Goal: Task Accomplishment & Management: Manage account settings

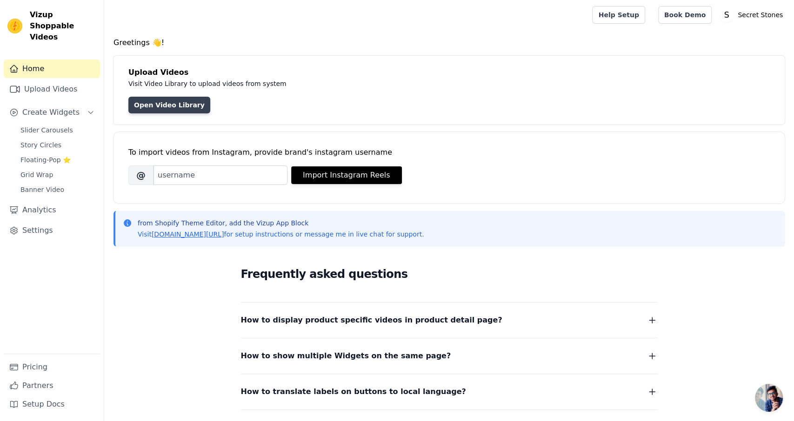
click at [173, 106] on link "Open Video Library" at bounding box center [169, 105] width 82 height 17
click at [332, 173] on button "Import Instagram Reels" at bounding box center [346, 175] width 111 height 18
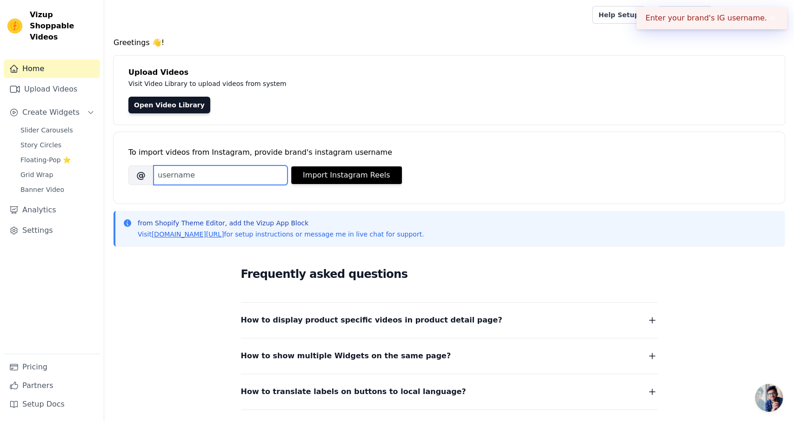
click at [243, 173] on input "Brand's Instagram Username" at bounding box center [220, 176] width 134 height 20
paste input "https://www.instagram.com/secretstones_shop/"
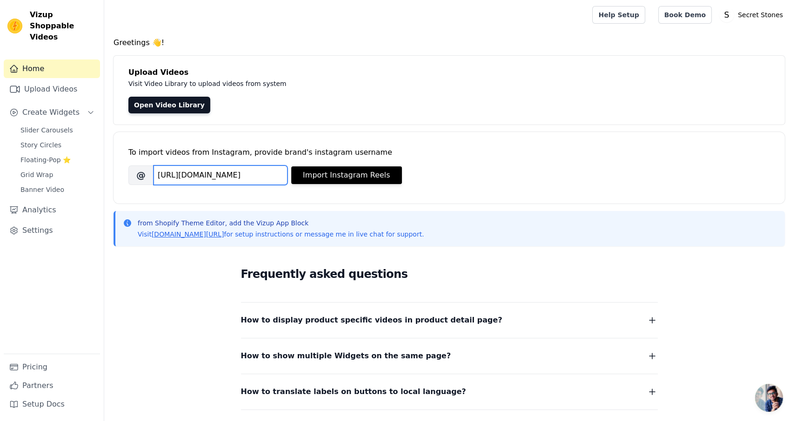
scroll to position [0, 30]
type input "https://www.instagram.com/secretstones_shop/"
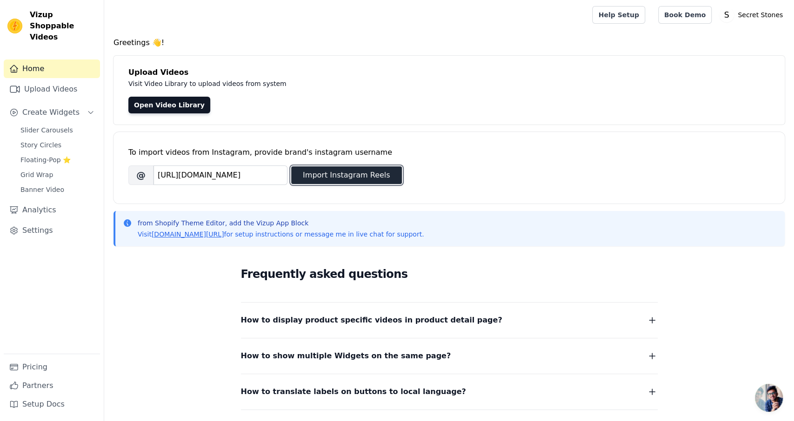
click at [323, 175] on button "Import Instagram Reels" at bounding box center [346, 175] width 111 height 18
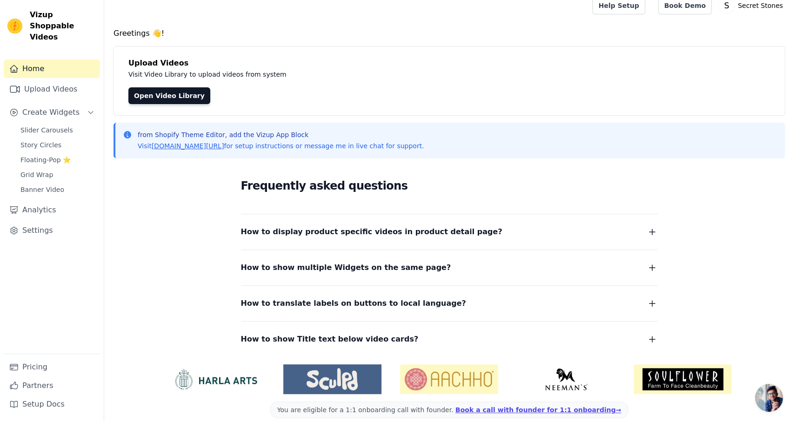
scroll to position [20, 0]
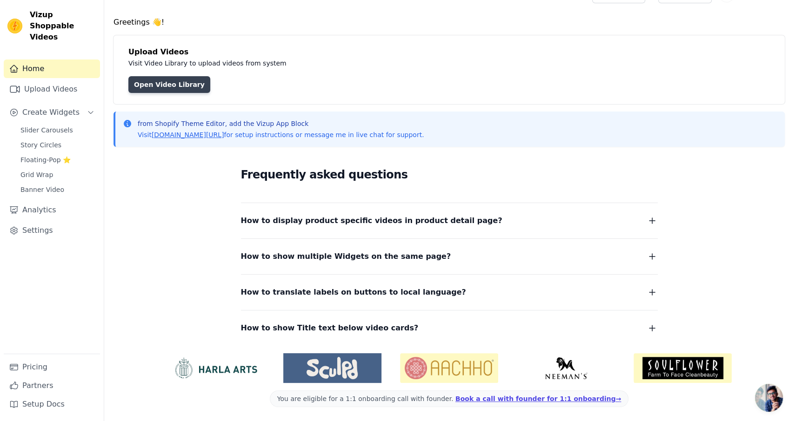
click at [164, 86] on link "Open Video Library" at bounding box center [169, 84] width 82 height 17
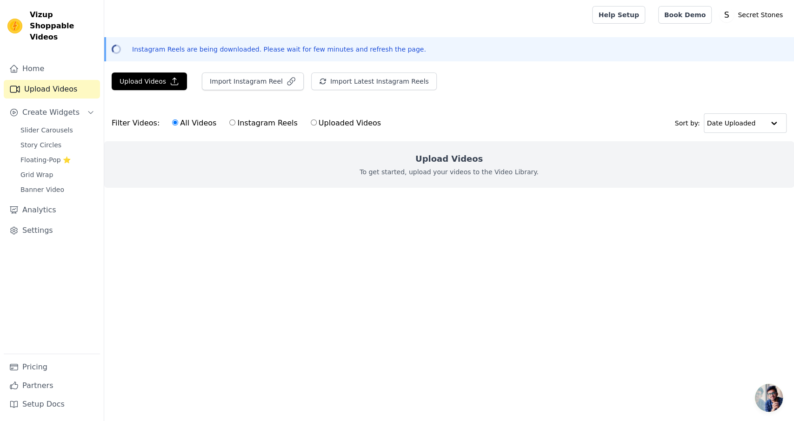
click at [252, 120] on label "Instagram Reels" at bounding box center [263, 123] width 69 height 12
click at [235, 120] on input "Instagram Reels" at bounding box center [232, 123] width 6 height 6
radio input "true"
click at [247, 83] on button "Import Instagram Reel" at bounding box center [253, 82] width 102 height 18
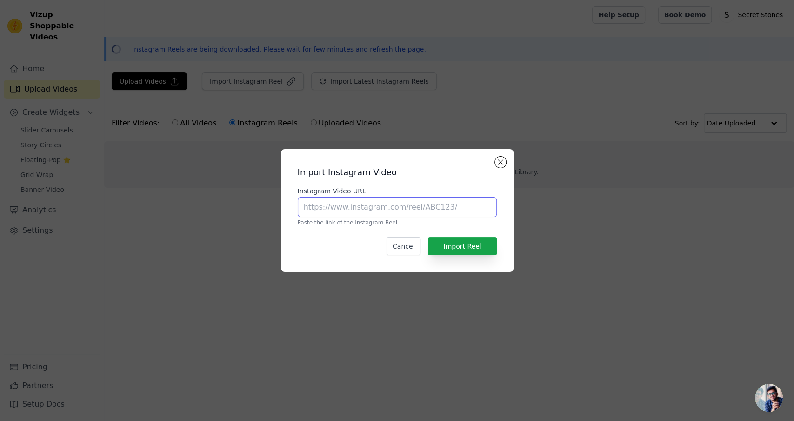
click at [347, 214] on input "Instagram Video URL" at bounding box center [397, 208] width 199 height 20
paste input "https://www.instagram.com/secretstones_shop/"
type input "https://www.instagram.com/secretstones_shop/"
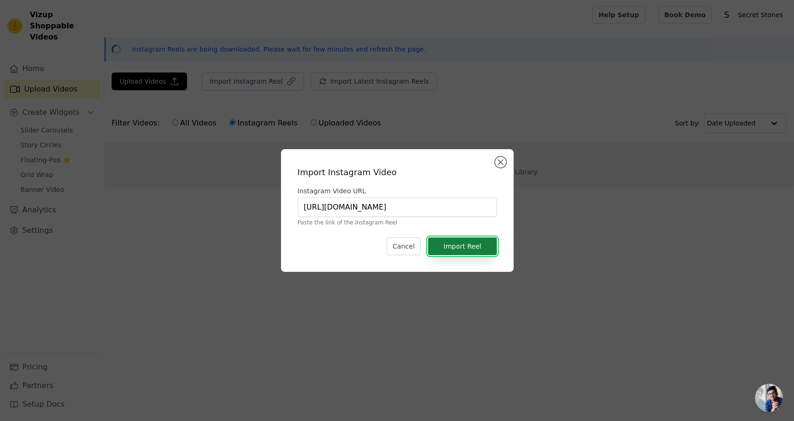
click at [483, 243] on button "Import Reel" at bounding box center [462, 247] width 68 height 18
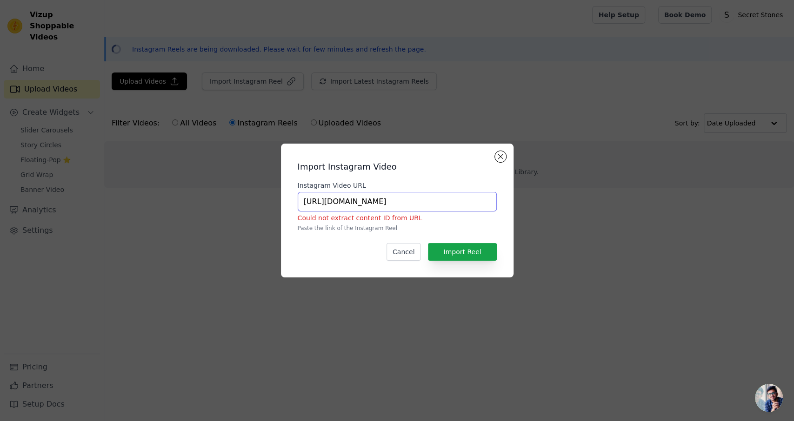
click at [480, 203] on input "https://www.instagram.com/secretstones_shop/" at bounding box center [397, 202] width 199 height 20
click at [502, 158] on button "Close modal" at bounding box center [500, 156] width 11 height 11
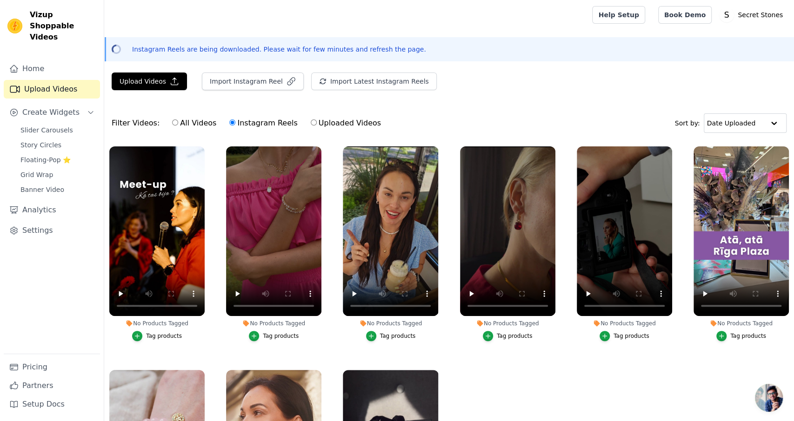
scroll to position [56, 0]
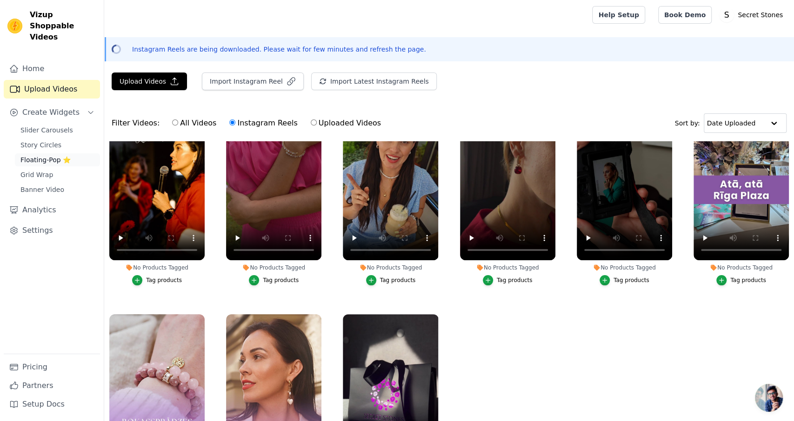
click at [57, 155] on span "Floating-Pop ⭐" at bounding box center [45, 159] width 50 height 9
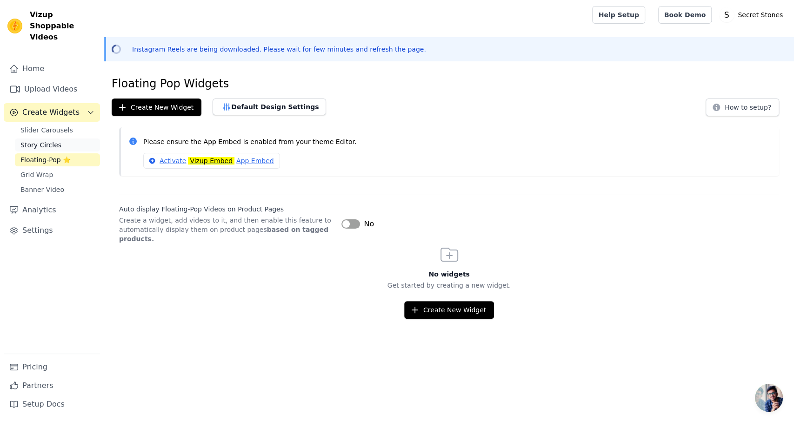
click at [51, 140] on span "Story Circles" at bounding box center [40, 144] width 41 height 9
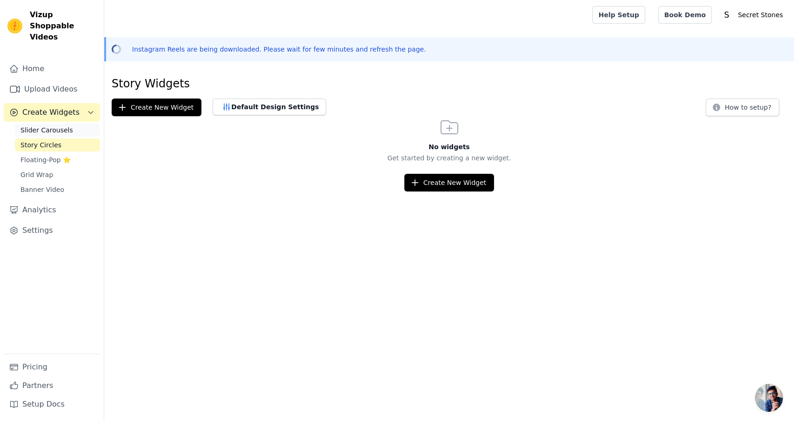
click at [53, 126] on span "Slider Carousels" at bounding box center [46, 130] width 53 height 9
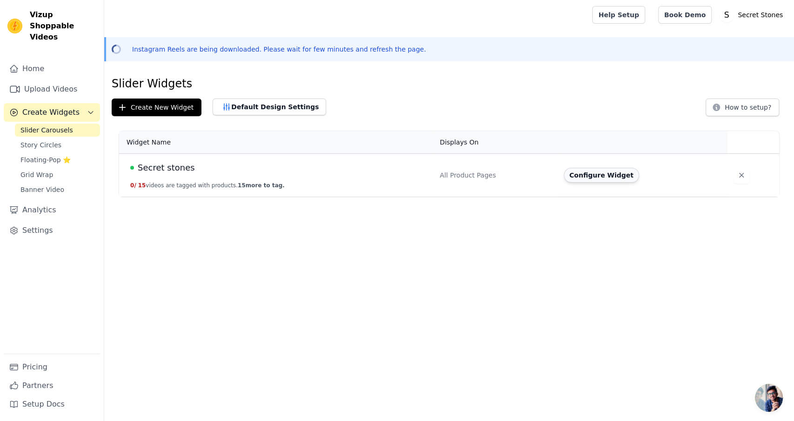
click at [582, 175] on button "Configure Widget" at bounding box center [601, 175] width 75 height 15
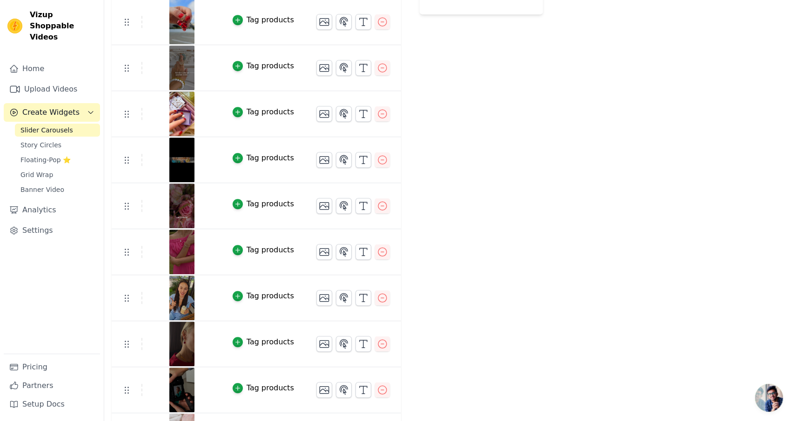
scroll to position [417, 0]
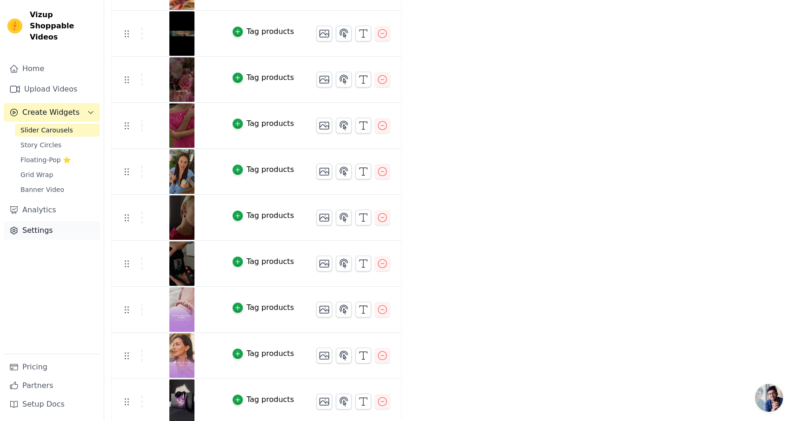
click at [48, 222] on link "Settings" at bounding box center [52, 230] width 96 height 19
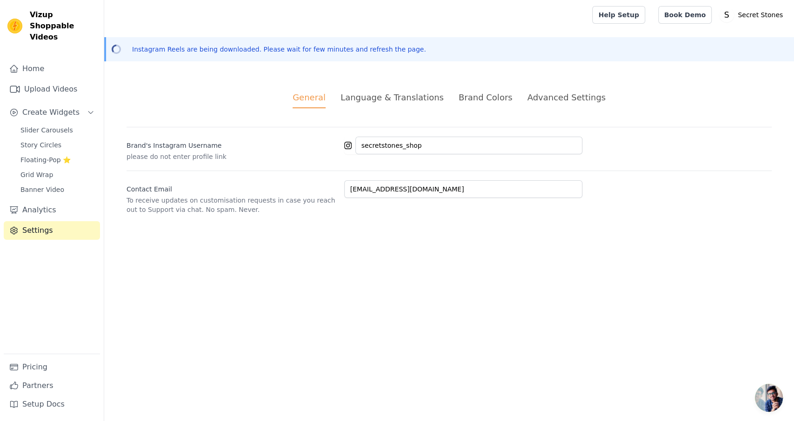
click at [404, 93] on div "Language & Translations" at bounding box center [391, 97] width 103 height 13
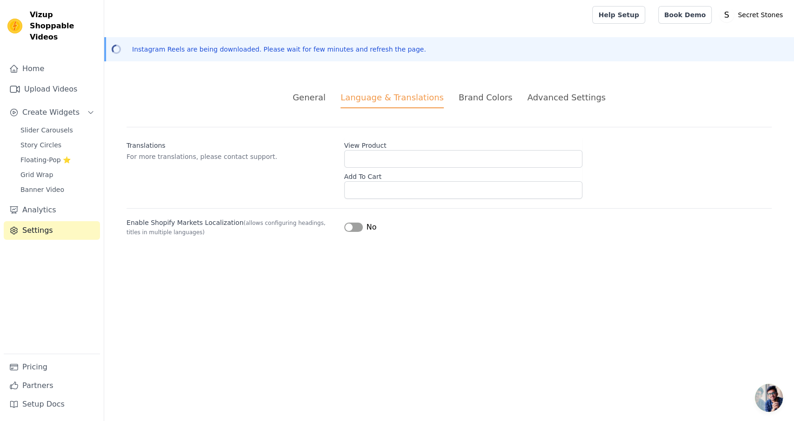
click at [488, 97] on div "Brand Colors" at bounding box center [485, 97] width 54 height 13
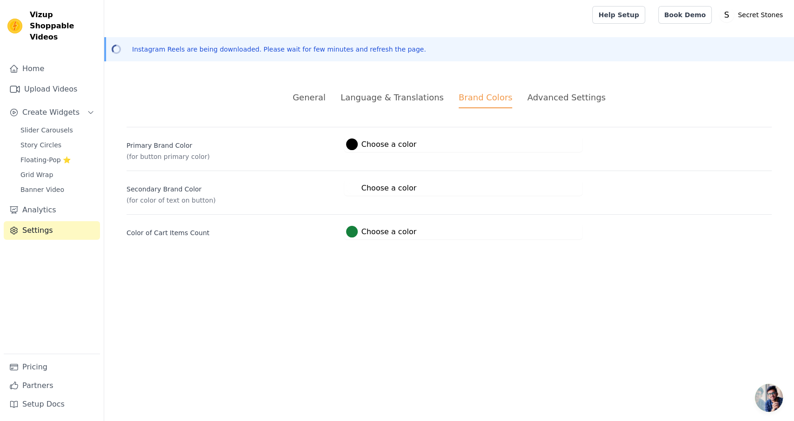
click at [352, 232] on div at bounding box center [352, 232] width 12 height 12
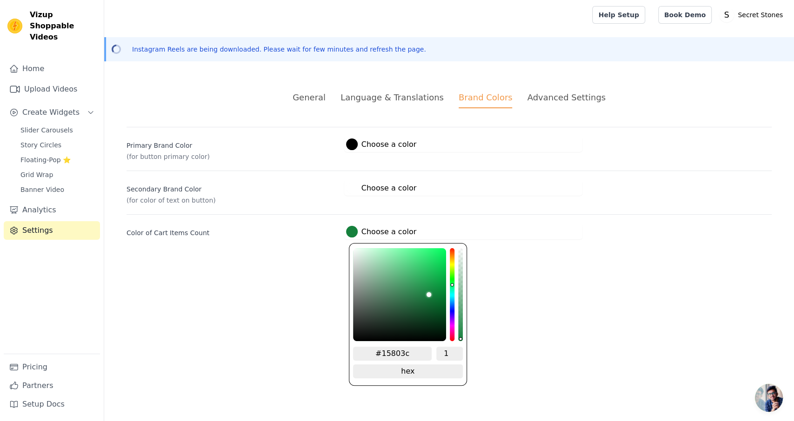
type input "#181480"
type input "#1f1480"
type input "#2c1480"
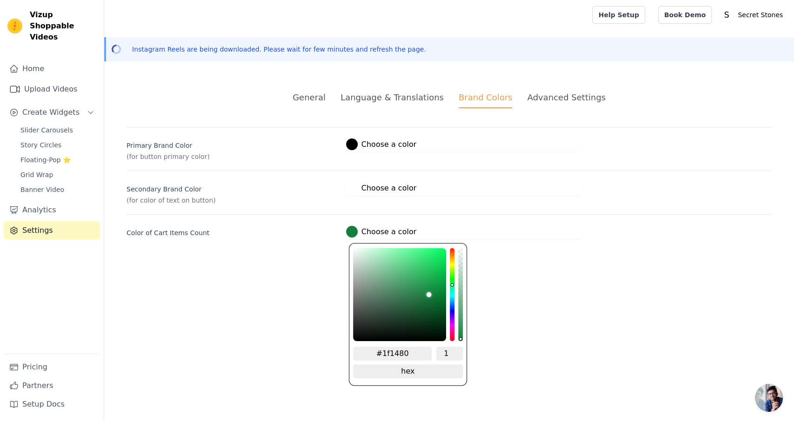
type input "#2c1480"
type input "#381480"
type input "#3f1480"
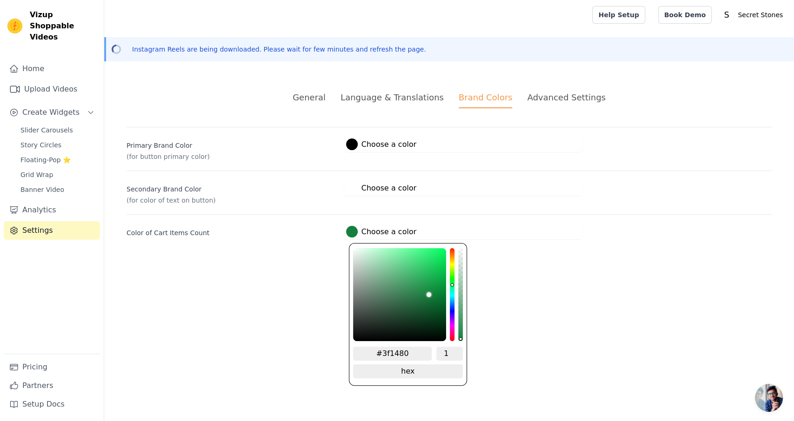
type input "#461480"
type input "#531480"
type input "#5f1480"
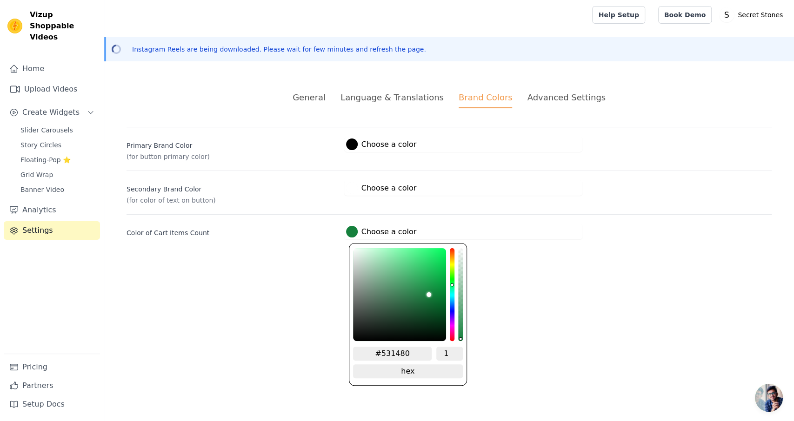
type input "#5f1480"
type input "#681480"
type input "#6f1480"
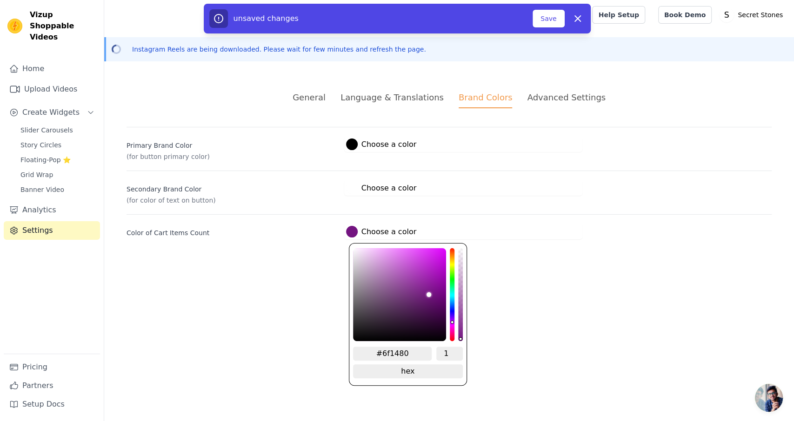
type input "#731480"
type input "#781480"
type input "#7c1480"
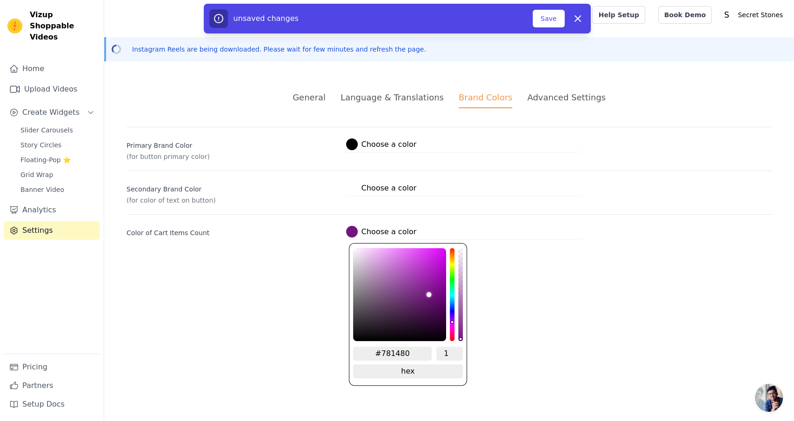
type input "#7c1480"
type input "#801480"
drag, startPoint x: 455, startPoint y: 319, endPoint x: 454, endPoint y: 324, distance: 4.7
click at [454, 324] on div "#801480 1 hex change to rgb" at bounding box center [408, 314] width 118 height 143
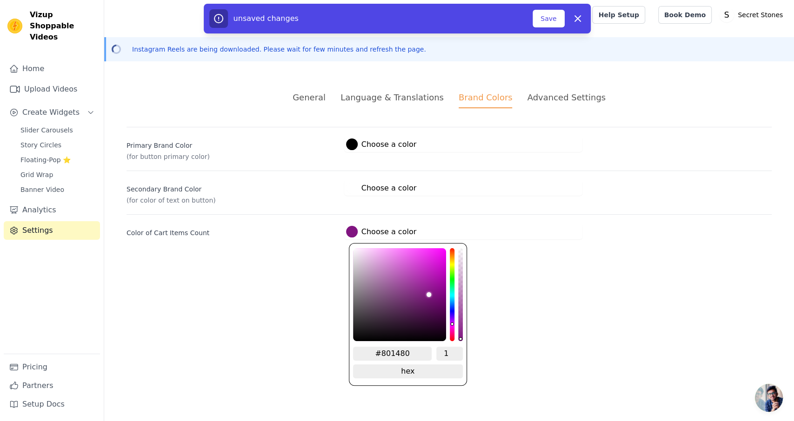
click at [538, 262] on html "Vizup Shoppable Videos Home Upload Videos Create Widgets Slider Carousels Story…" at bounding box center [397, 131] width 794 height 262
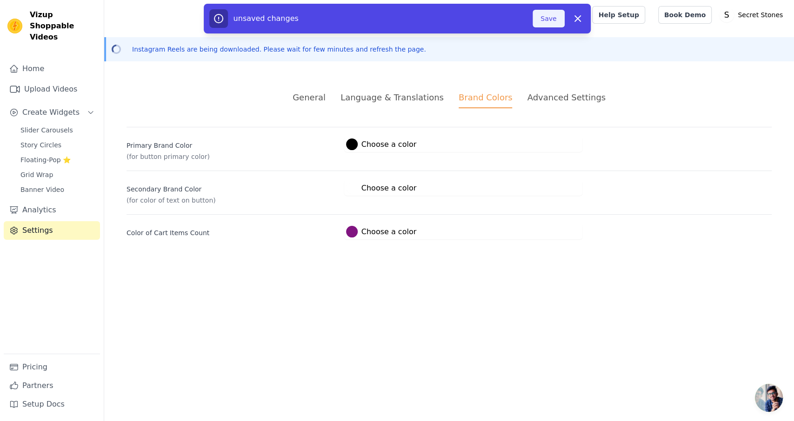
click at [542, 22] on button "Save" at bounding box center [548, 19] width 32 height 18
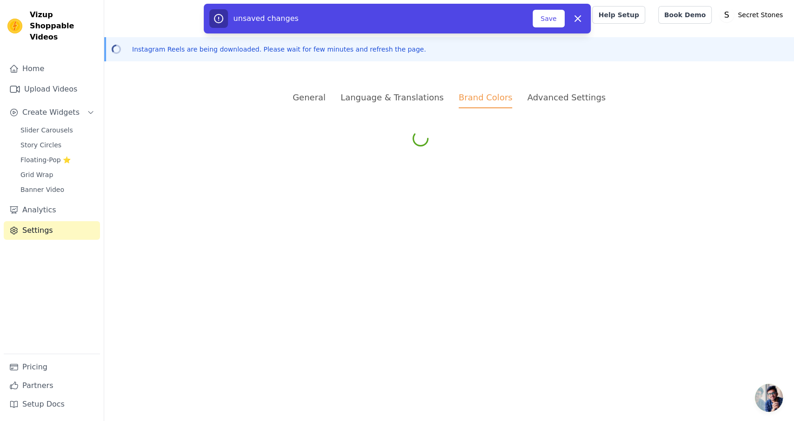
click at [546, 97] on div "Advanced Settings" at bounding box center [566, 97] width 78 height 13
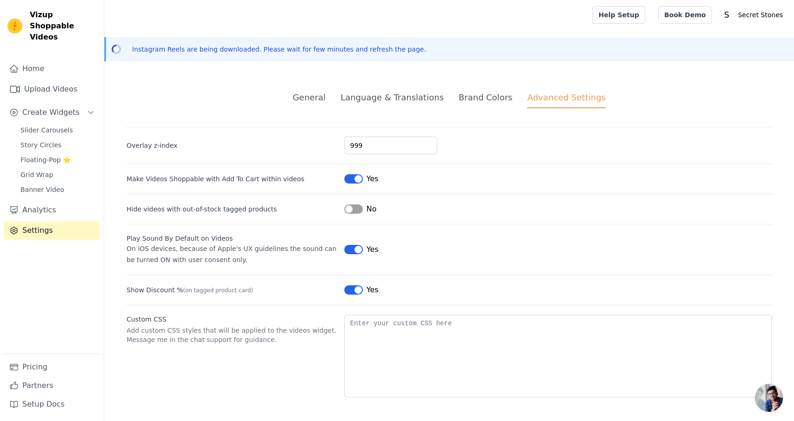
click at [326, 100] on div "General" at bounding box center [308, 97] width 33 height 13
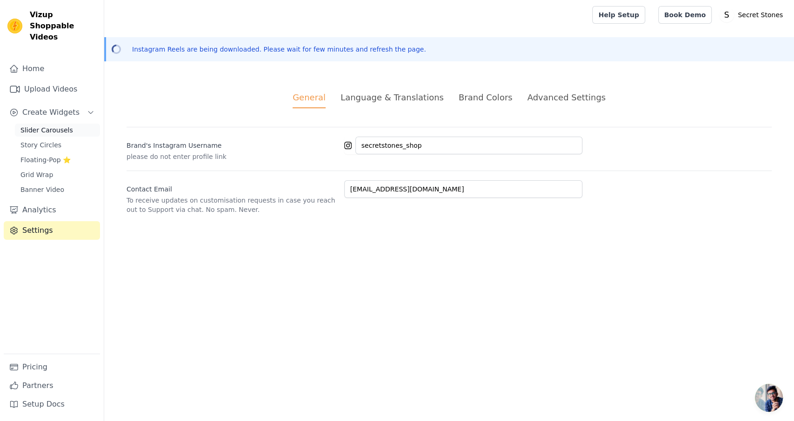
click at [63, 126] on span "Slider Carousels" at bounding box center [46, 130] width 53 height 9
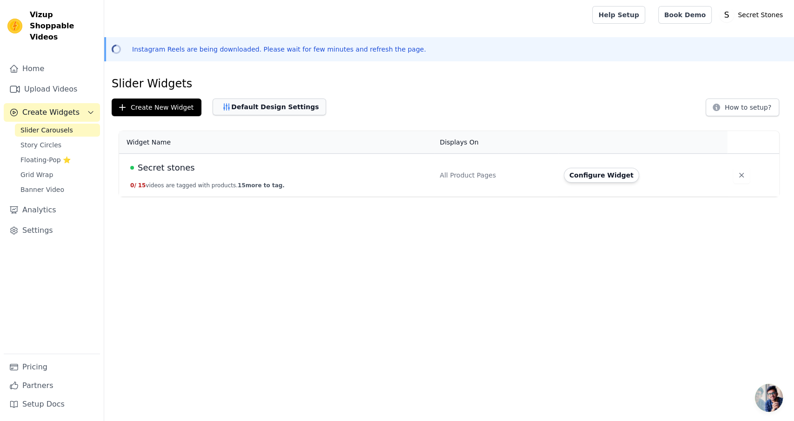
click at [272, 107] on button "Default Design Settings" at bounding box center [269, 107] width 113 height 17
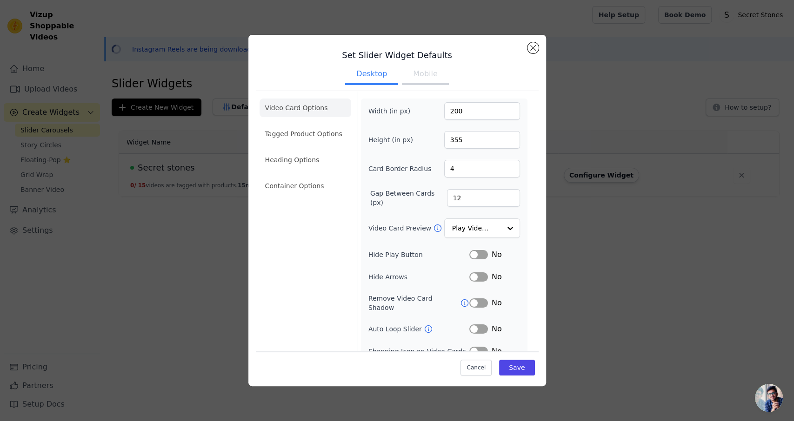
click at [321, 144] on ul "Video Card Options Tagged Product Options Heading Options Container Options" at bounding box center [305, 147] width 92 height 104
click at [322, 138] on li "Tagged Product Options" at bounding box center [305, 134] width 92 height 19
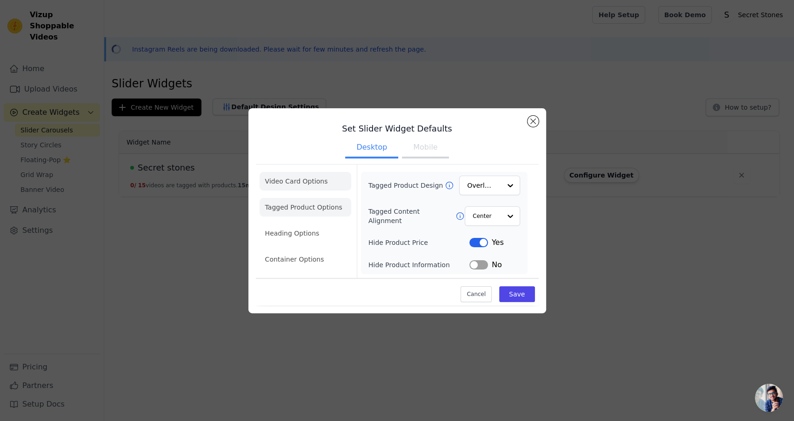
click at [314, 181] on li "Video Card Options" at bounding box center [305, 181] width 92 height 19
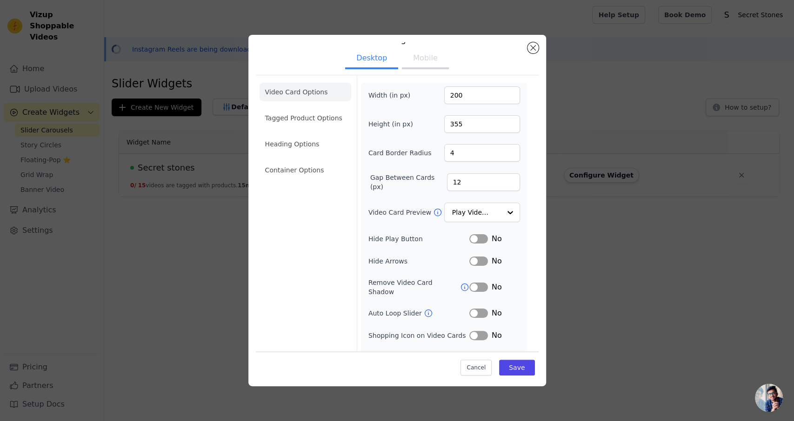
scroll to position [25, 0]
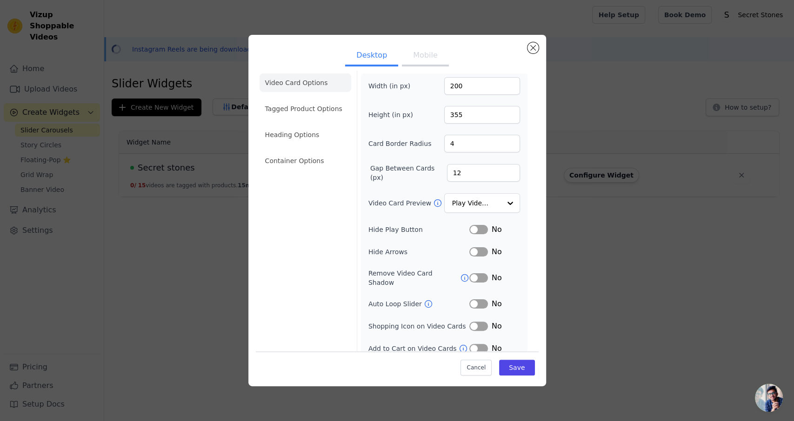
click at [424, 299] on icon at bounding box center [428, 303] width 9 height 9
type input "199"
click at [509, 88] on input "199" at bounding box center [482, 86] width 76 height 18
click at [427, 55] on button "Mobile" at bounding box center [425, 56] width 47 height 20
click at [509, 87] on input "198" at bounding box center [482, 86] width 76 height 18
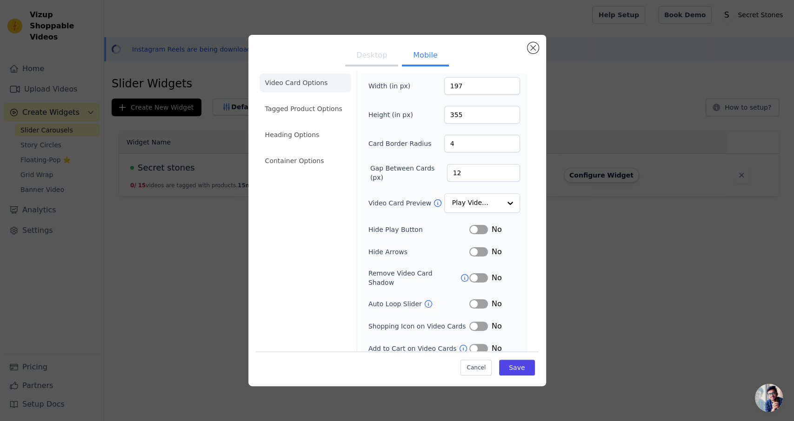
click at [509, 87] on input "197" at bounding box center [482, 86] width 76 height 18
click at [509, 87] on input "196" at bounding box center [482, 86] width 76 height 18
click at [509, 87] on input "195" at bounding box center [482, 86] width 76 height 18
type input "194"
click at [509, 87] on input "194" at bounding box center [482, 86] width 76 height 18
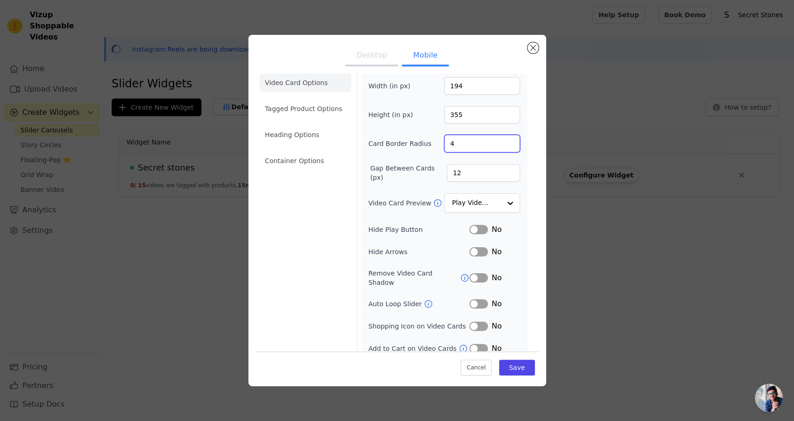
click at [495, 146] on input "4" at bounding box center [482, 144] width 76 height 18
type input "5"
click at [508, 139] on input "5" at bounding box center [482, 144] width 76 height 18
click at [509, 117] on input "354" at bounding box center [482, 115] width 76 height 18
click at [509, 117] on input "353" at bounding box center [482, 115] width 76 height 18
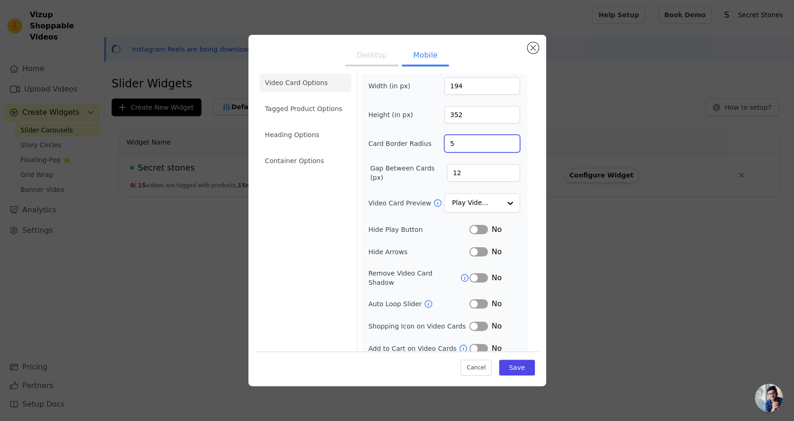
click at [509, 117] on input "352" at bounding box center [482, 115] width 76 height 18
click at [509, 117] on input "351" at bounding box center [482, 115] width 76 height 18
click at [510, 117] on input "350" at bounding box center [482, 115] width 76 height 18
click at [510, 117] on input "349" at bounding box center [482, 115] width 76 height 18
click at [510, 117] on input "348" at bounding box center [482, 115] width 76 height 18
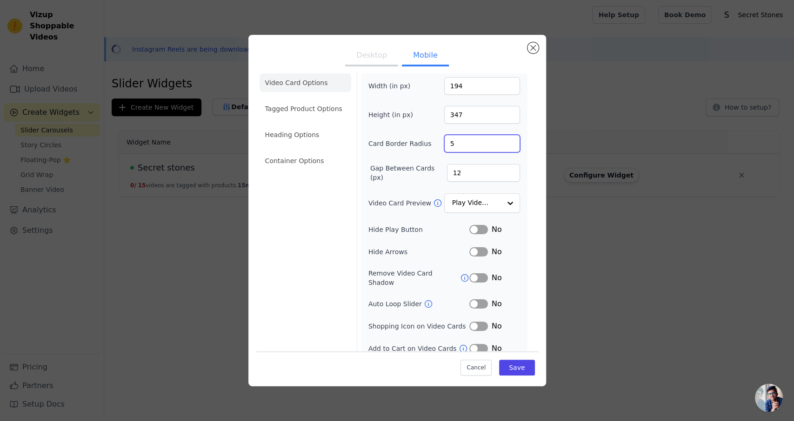
type input "347"
click at [510, 117] on input "347" at bounding box center [482, 115] width 76 height 18
click at [517, 372] on button "Save" at bounding box center [516, 367] width 35 height 16
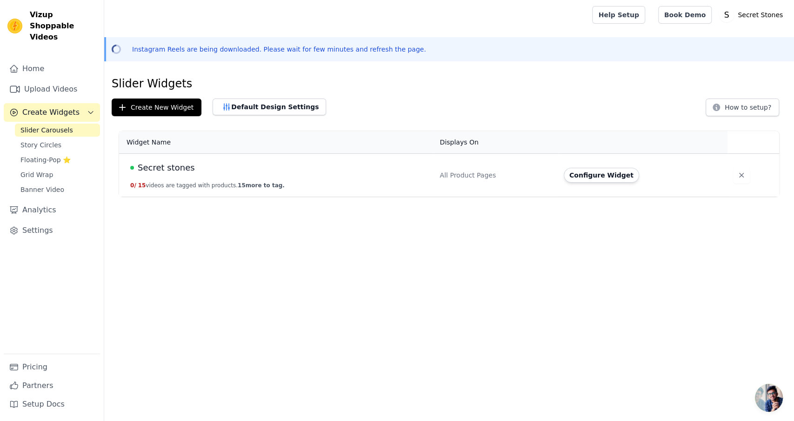
click at [153, 170] on span "Secret stones" at bounding box center [166, 167] width 57 height 13
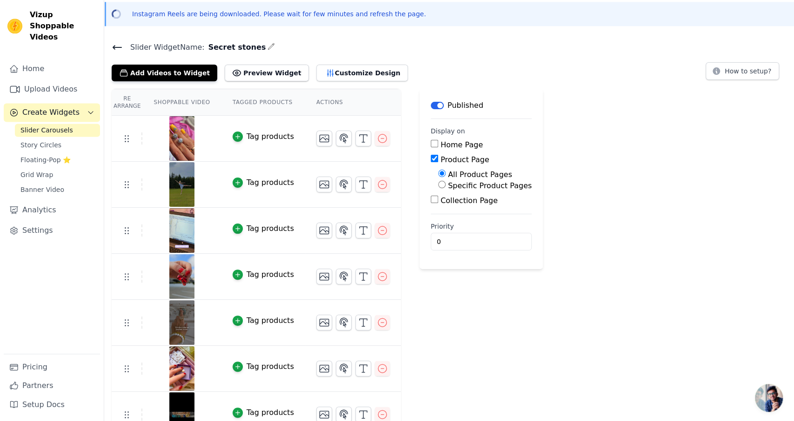
scroll to position [97, 0]
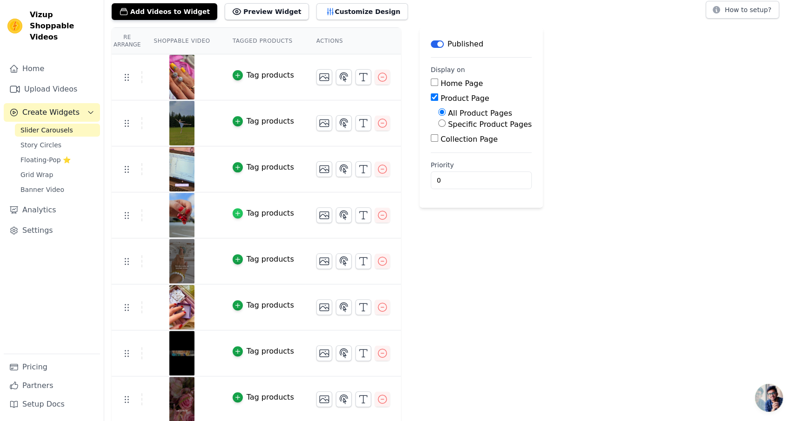
click at [234, 214] on icon "button" at bounding box center [237, 213] width 7 height 7
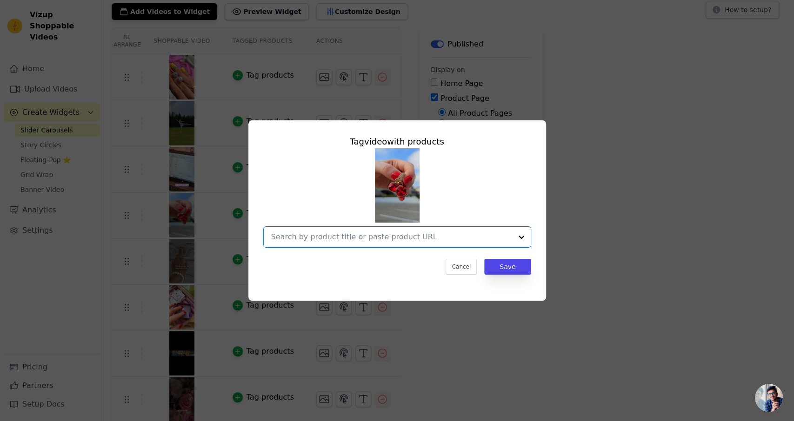
click at [377, 242] on input "text" at bounding box center [391, 237] width 241 height 11
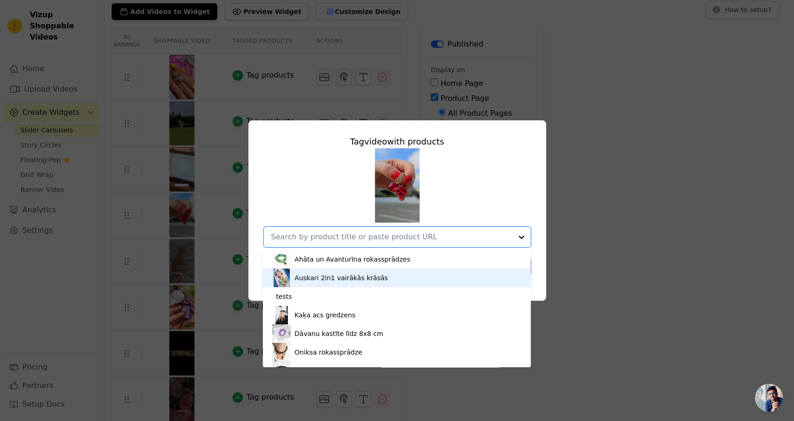
click at [374, 279] on div "Auskari 2in1 vairākās krāsās" at bounding box center [396, 278] width 249 height 19
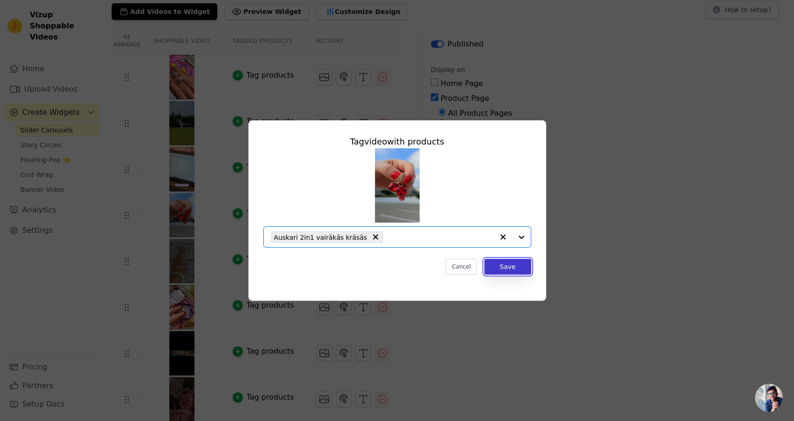
click at [518, 269] on button "Save" at bounding box center [507, 267] width 47 height 16
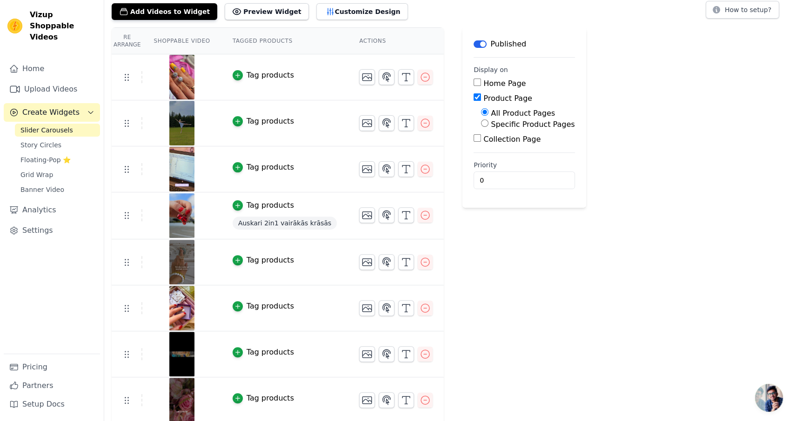
scroll to position [145, 0]
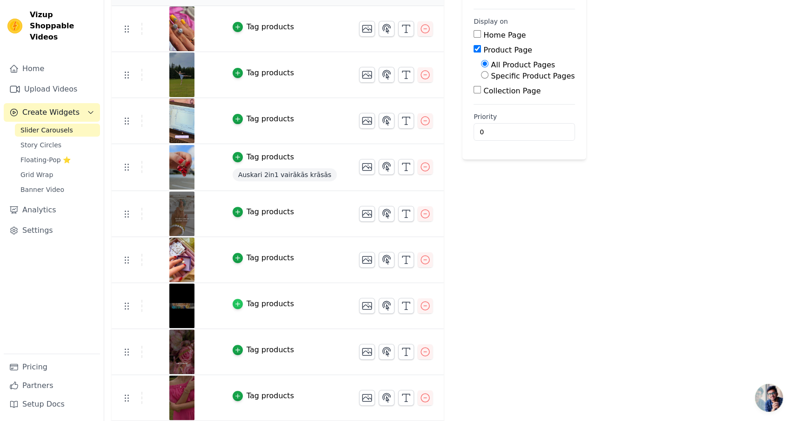
click at [234, 305] on icon "button" at bounding box center [237, 304] width 7 height 7
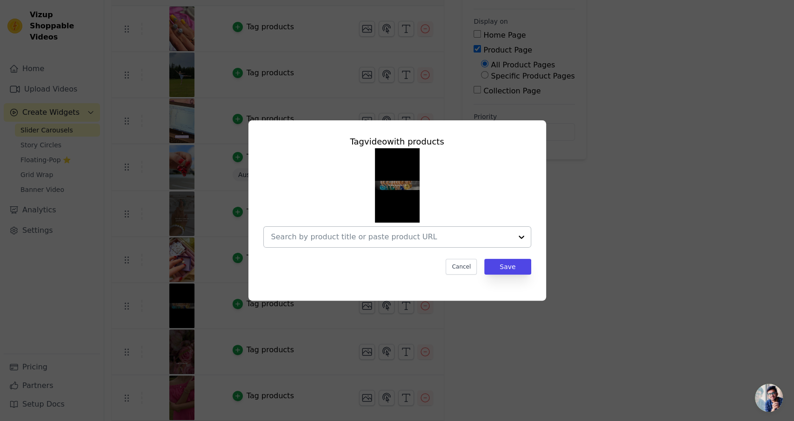
click at [346, 235] on input "text" at bounding box center [391, 237] width 241 height 11
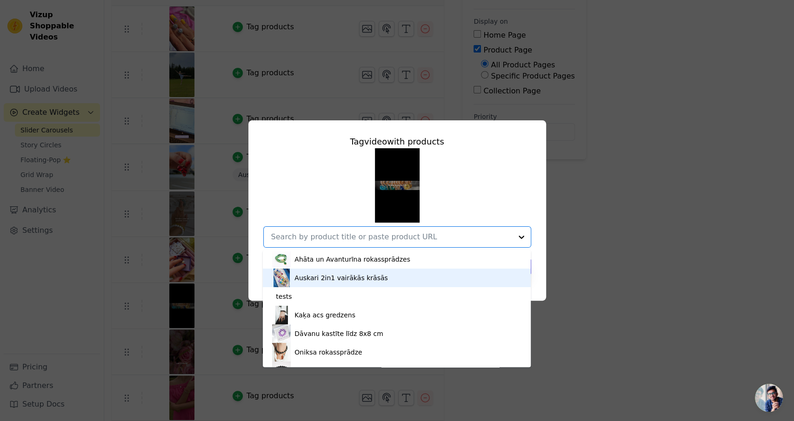
click at [341, 278] on div "Auskari 2in1 vairākās krāsās" at bounding box center [340, 277] width 93 height 9
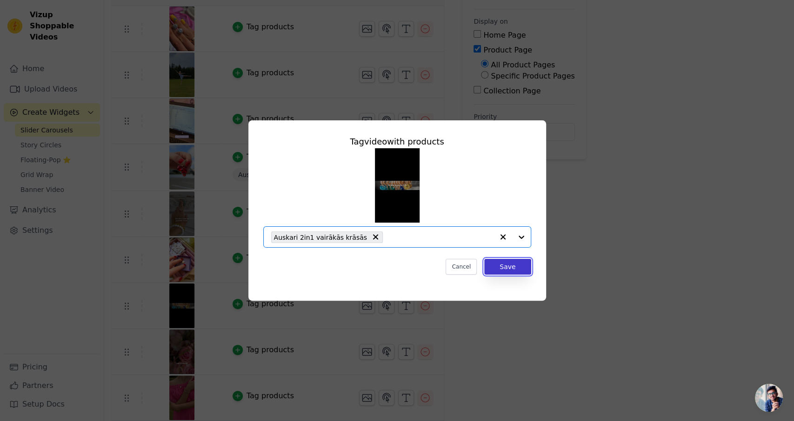
click at [508, 268] on button "Save" at bounding box center [507, 267] width 47 height 16
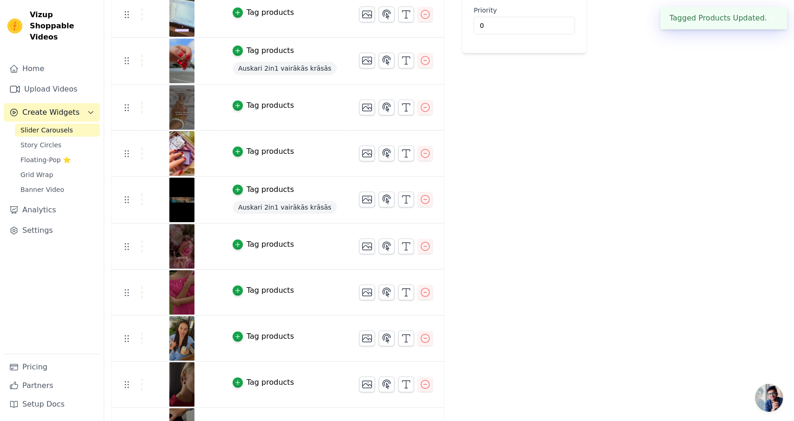
scroll to position [290, 0]
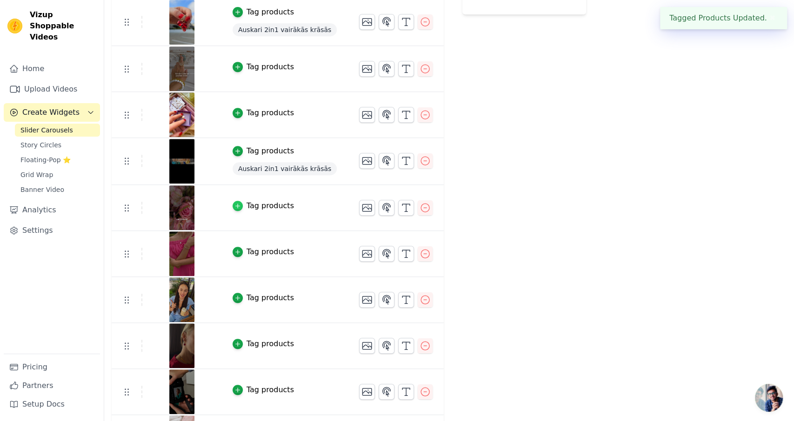
click at [234, 203] on icon "button" at bounding box center [237, 206] width 7 height 7
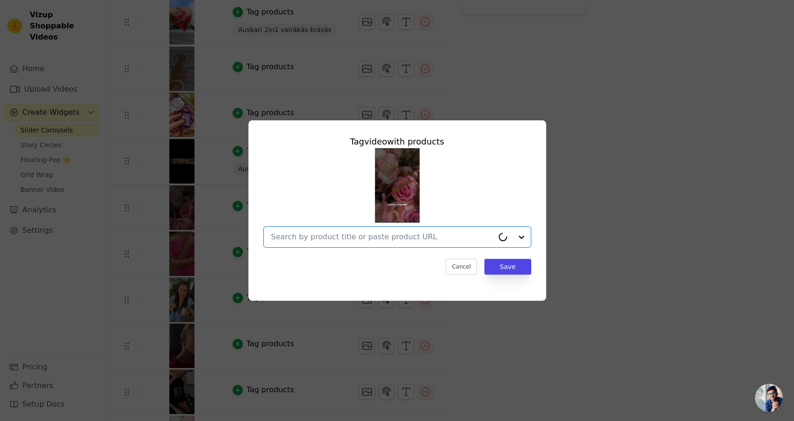
click at [314, 240] on input "text" at bounding box center [382, 237] width 222 height 11
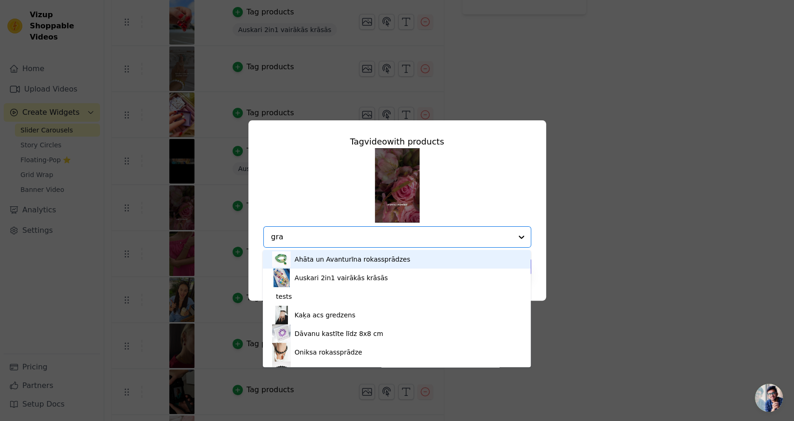
type input "grav"
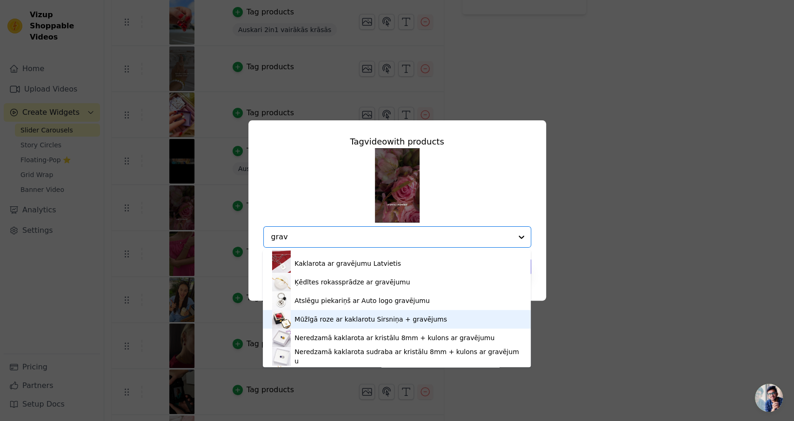
scroll to position [476, 0]
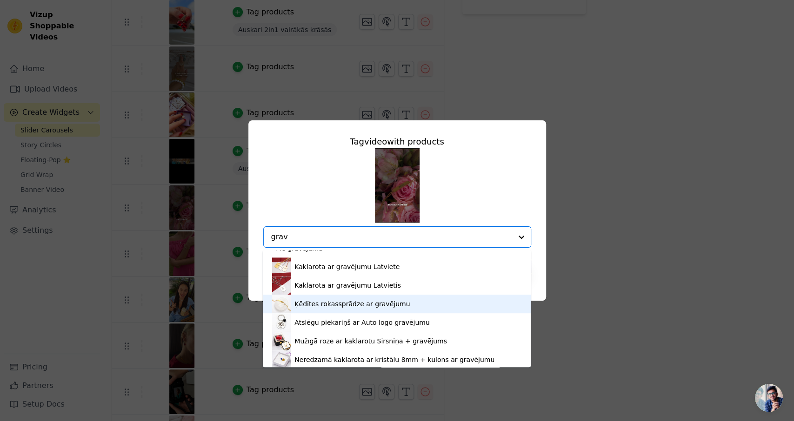
click at [352, 305] on div "Ķēdītes rokassprādze ar gravējumu" at bounding box center [351, 303] width 115 height 9
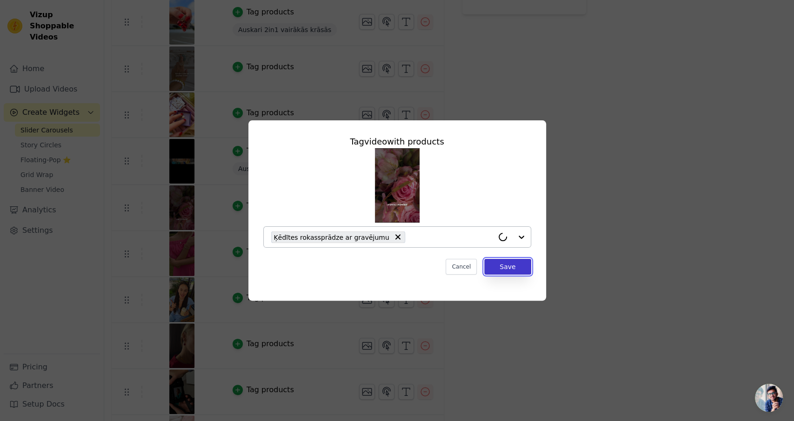
click at [510, 266] on button "Save" at bounding box center [507, 267] width 47 height 16
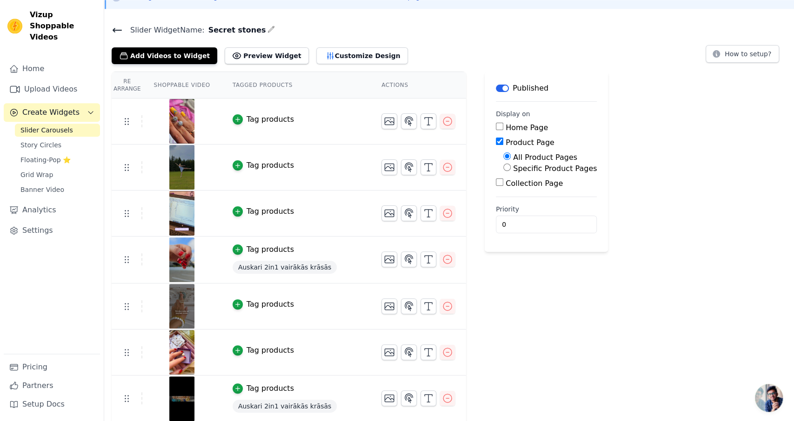
scroll to position [33, 0]
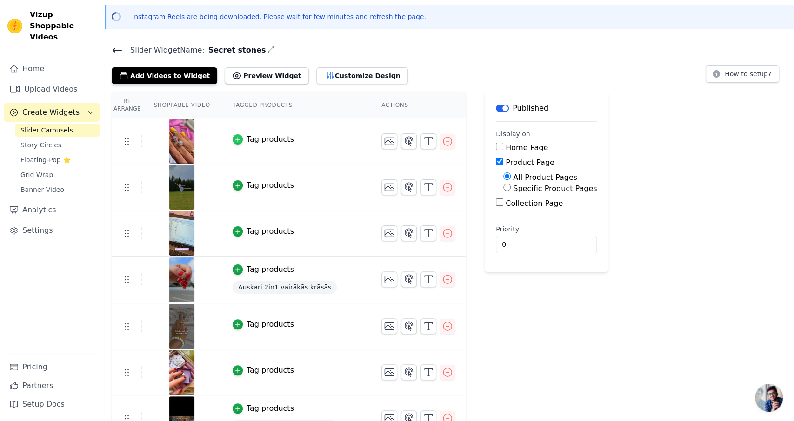
click at [234, 139] on icon "button" at bounding box center [237, 139] width 7 height 7
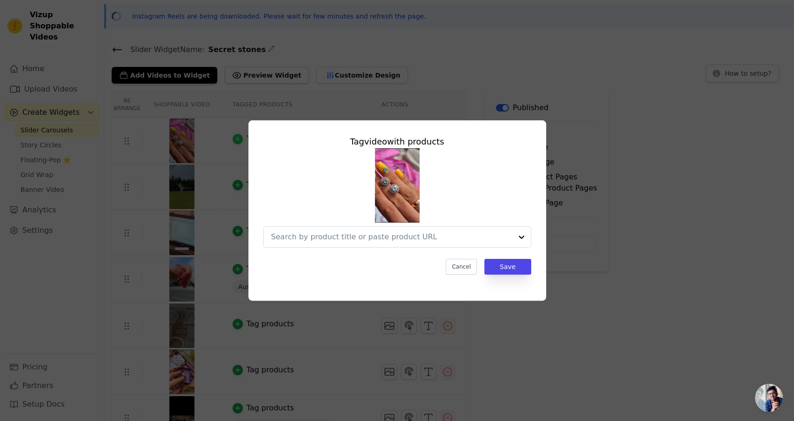
scroll to position [0, 0]
click at [359, 239] on input "text" at bounding box center [382, 237] width 222 height 11
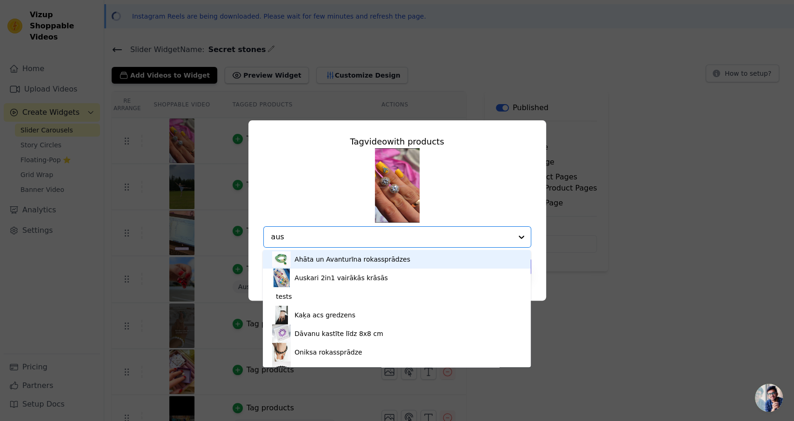
type input "ausk"
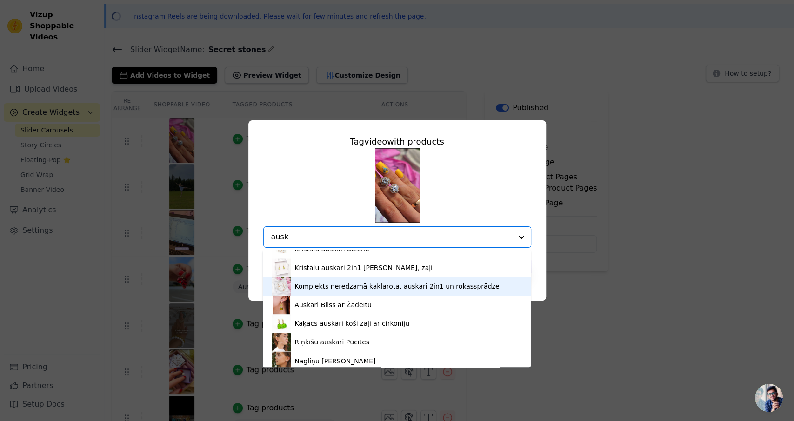
scroll to position [1071, 0]
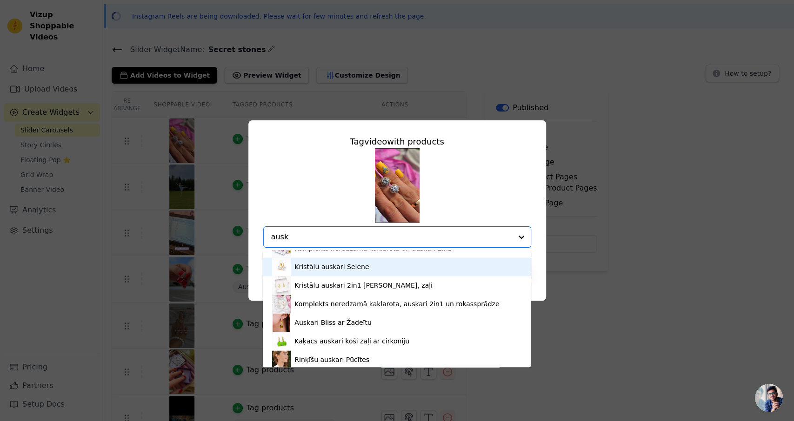
click at [339, 269] on div "Kristālu auskari Selene" at bounding box center [331, 266] width 74 height 9
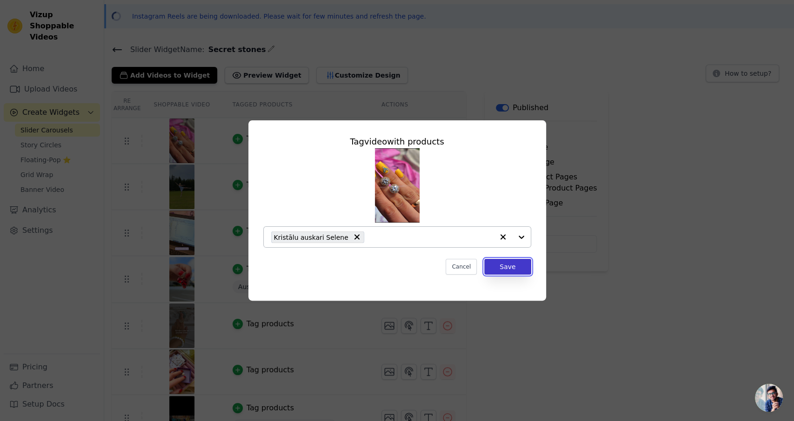
click at [517, 267] on button "Save" at bounding box center [507, 267] width 47 height 16
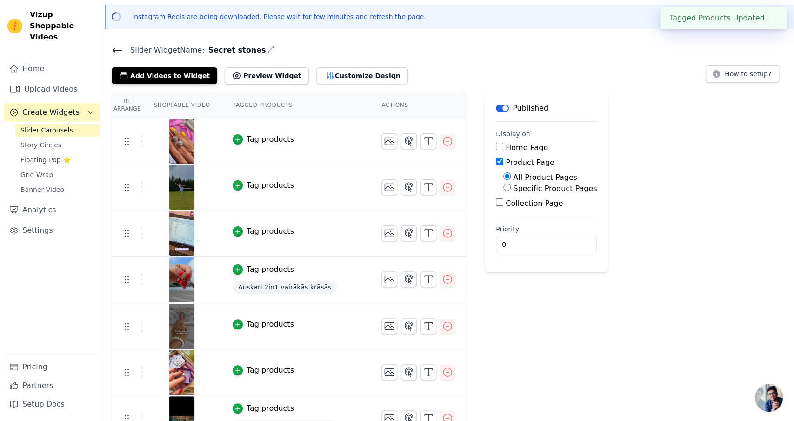
scroll to position [0, 0]
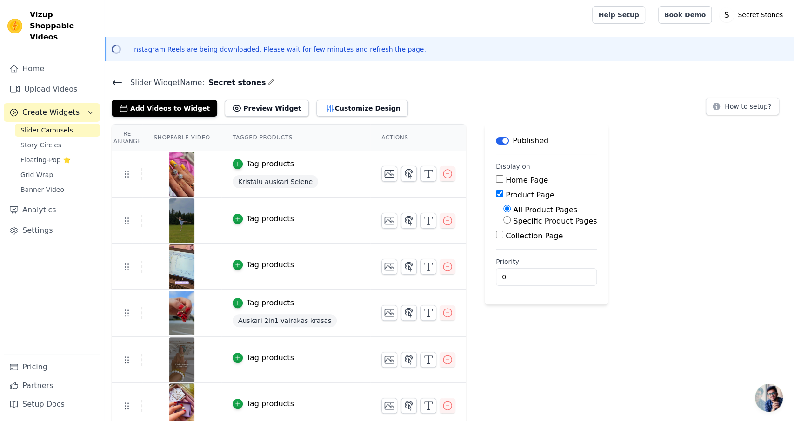
click at [262, 139] on th "Tagged Products" at bounding box center [295, 138] width 149 height 27
click at [326, 107] on button "Customize Design" at bounding box center [362, 108] width 92 height 17
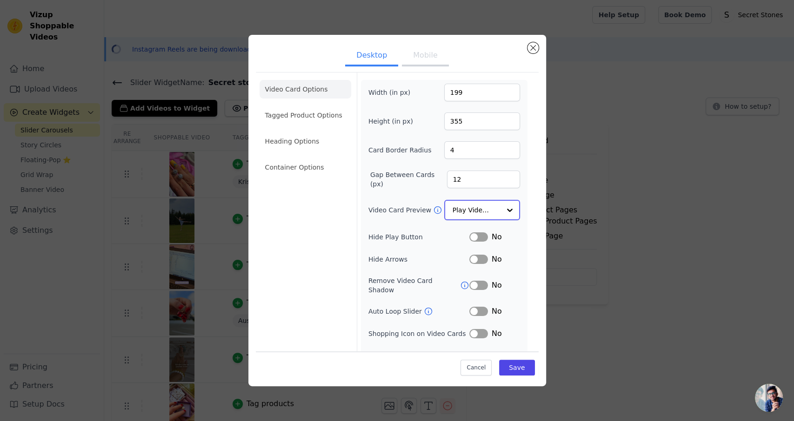
click at [471, 212] on input "Video Card Preview" at bounding box center [476, 210] width 48 height 19
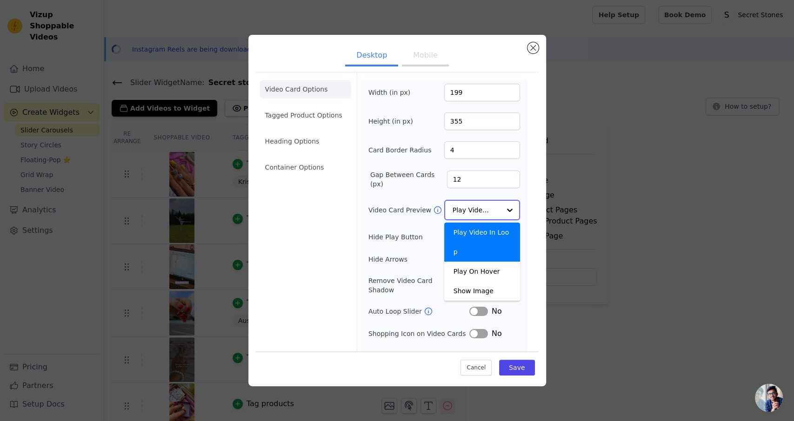
click at [471, 212] on input "Video Card Preview" at bounding box center [476, 210] width 48 height 19
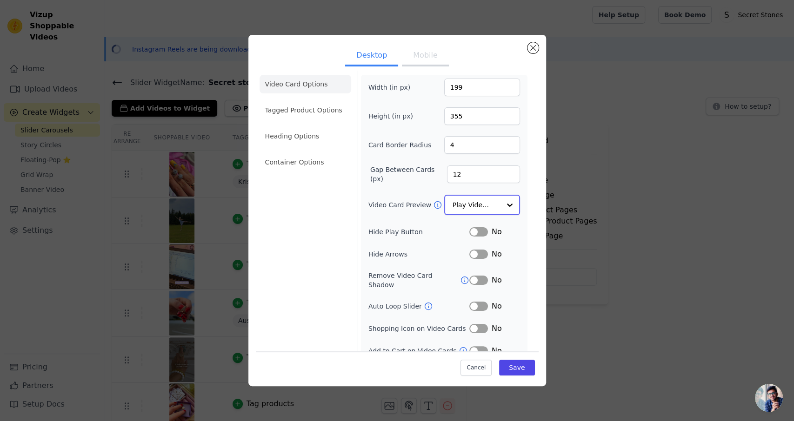
scroll to position [7, 0]
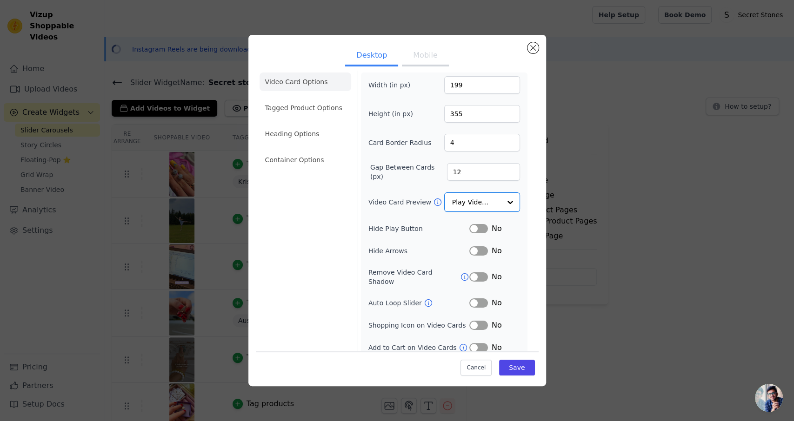
click at [483, 321] on button "Label" at bounding box center [478, 325] width 19 height 9
click at [314, 112] on li "Tagged Product Options" at bounding box center [305, 109] width 92 height 19
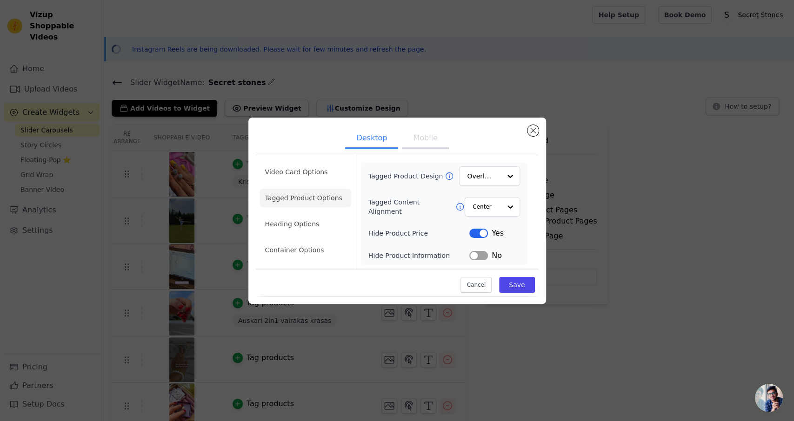
scroll to position [0, 0]
click at [493, 176] on input "Tagged Product Design" at bounding box center [483, 176] width 33 height 19
click at [492, 200] on div "Card" at bounding box center [489, 199] width 60 height 20
click at [480, 169] on input "Tagged Product Design" at bounding box center [483, 176] width 33 height 19
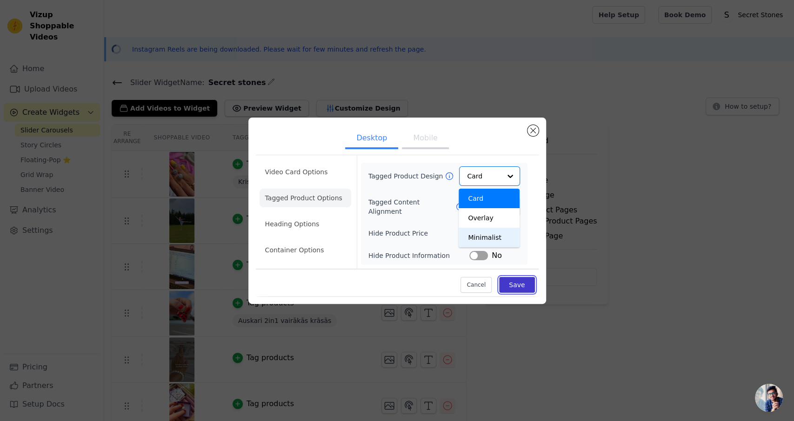
click at [530, 285] on button "Save" at bounding box center [516, 285] width 35 height 16
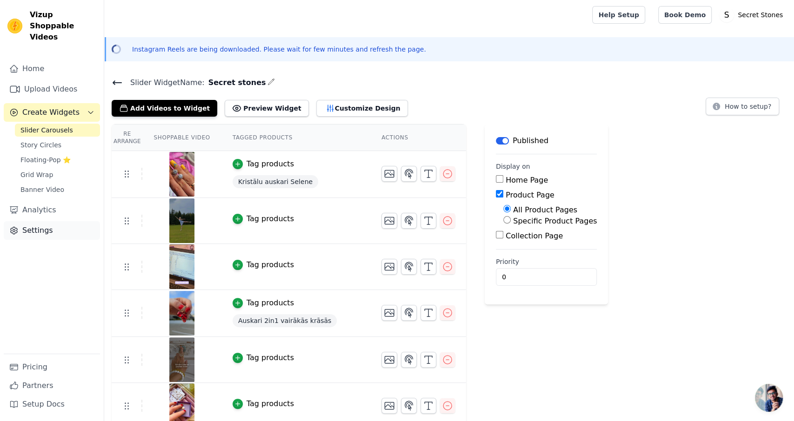
click at [50, 221] on link "Settings" at bounding box center [52, 230] width 96 height 19
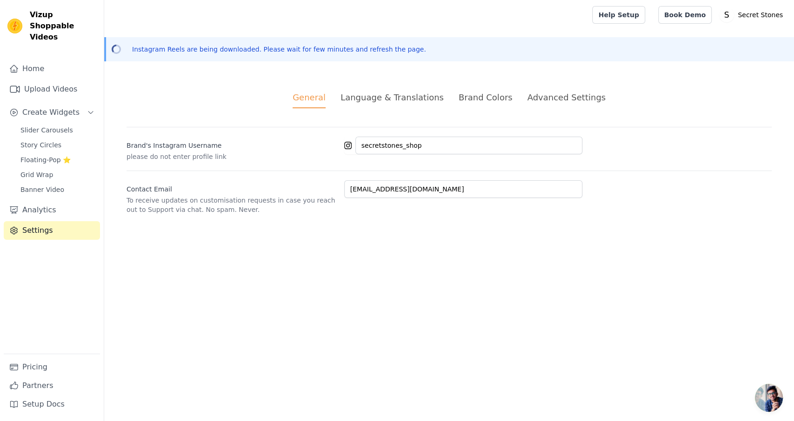
click at [376, 99] on div "Language & Translations" at bounding box center [391, 97] width 103 height 13
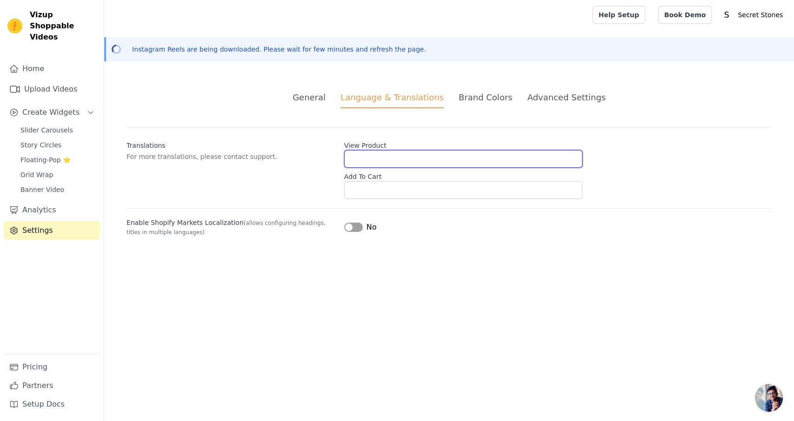
click at [384, 160] on input "View Product" at bounding box center [463, 159] width 238 height 18
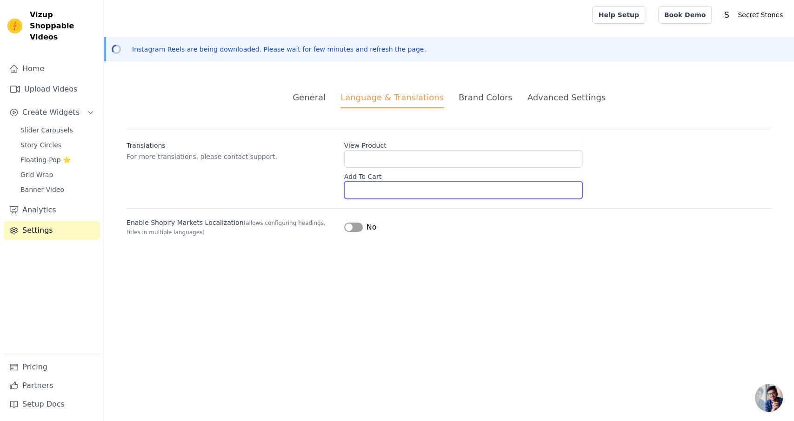
click at [385, 185] on input "Add To Cart" at bounding box center [463, 190] width 238 height 18
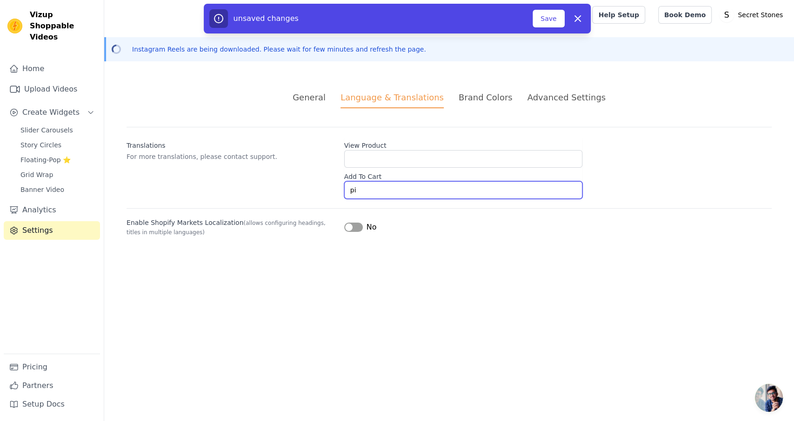
type input "p"
type input "Pievienot grozam"
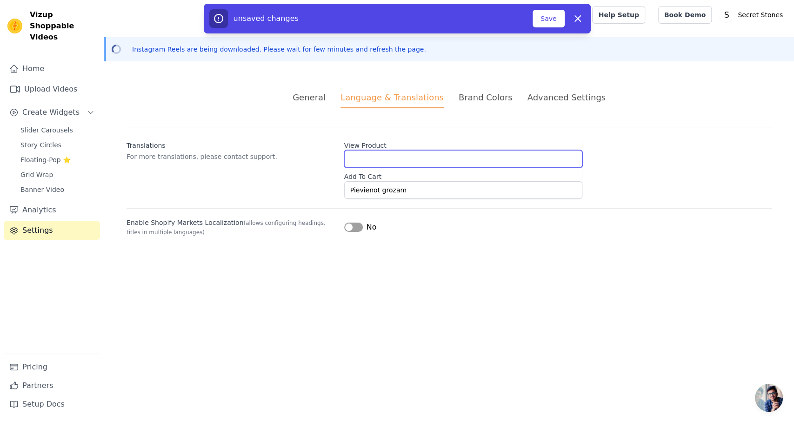
click at [382, 160] on input "View Product" at bounding box center [463, 159] width 238 height 18
type input "Apskatīt"
click at [558, 21] on button "Save" at bounding box center [548, 19] width 32 height 18
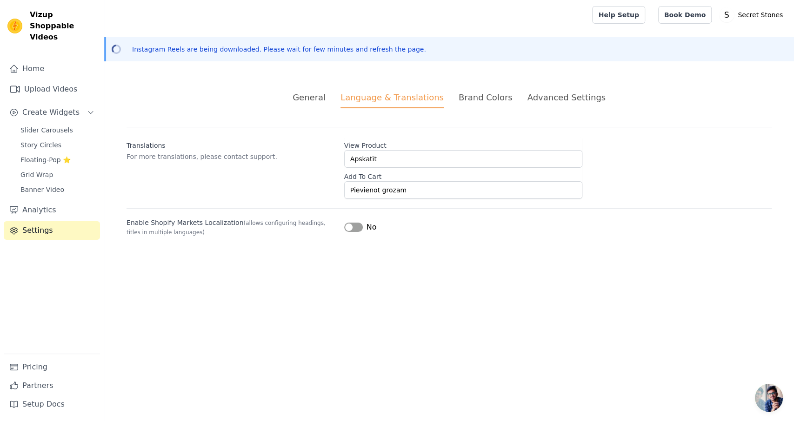
click at [354, 228] on button "Label" at bounding box center [353, 227] width 19 height 9
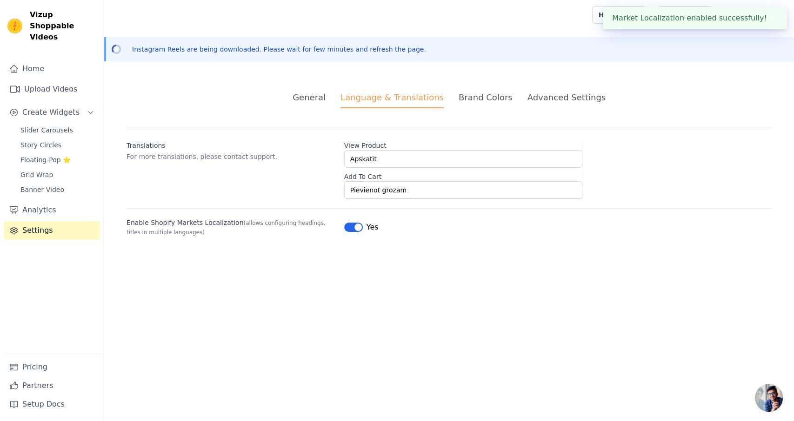
click at [326, 97] on div "General" at bounding box center [308, 97] width 33 height 13
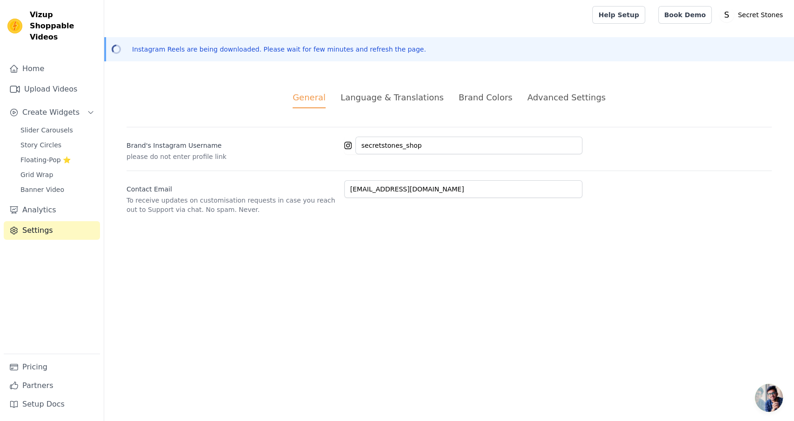
click at [492, 96] on div "Brand Colors" at bounding box center [485, 97] width 54 height 13
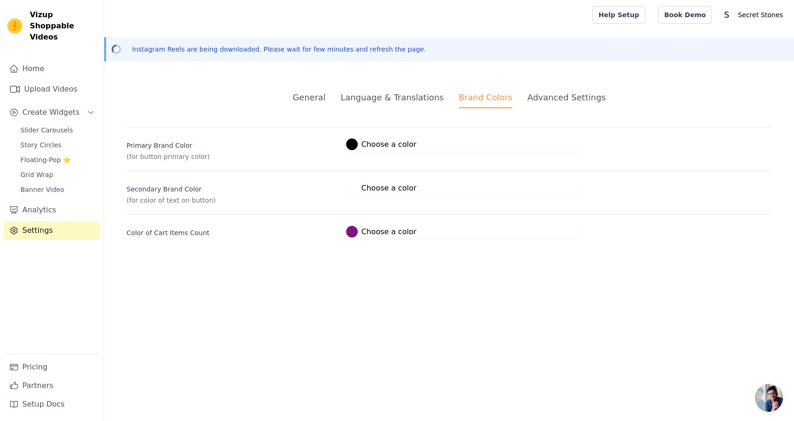
click at [548, 98] on div "Advanced Settings" at bounding box center [566, 97] width 78 height 13
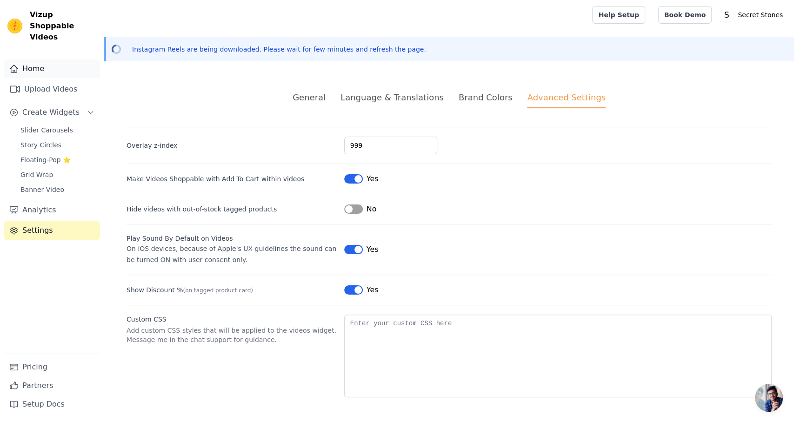
click at [39, 60] on link "Home" at bounding box center [52, 69] width 96 height 19
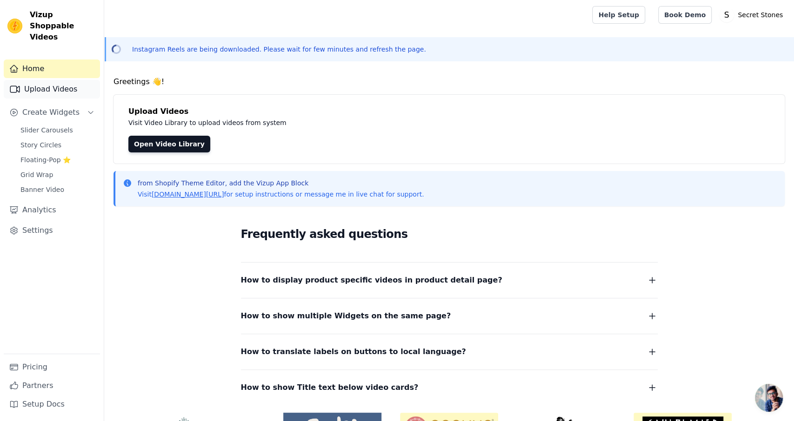
click at [43, 84] on link "Upload Videos" at bounding box center [52, 89] width 96 height 19
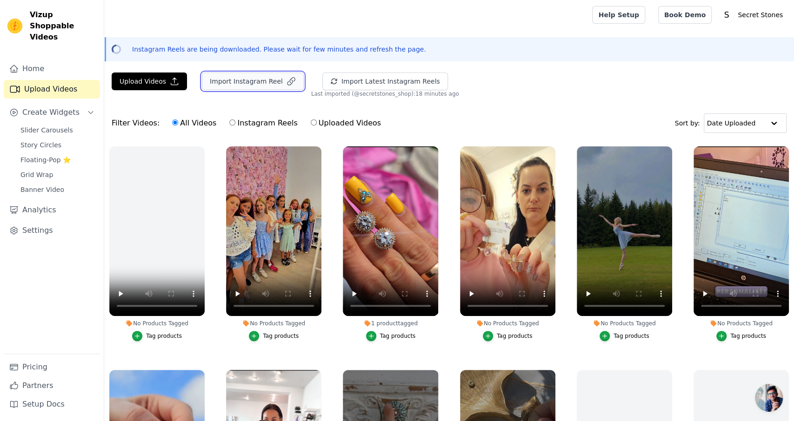
click at [246, 86] on button "Import Instagram Reel" at bounding box center [253, 82] width 102 height 18
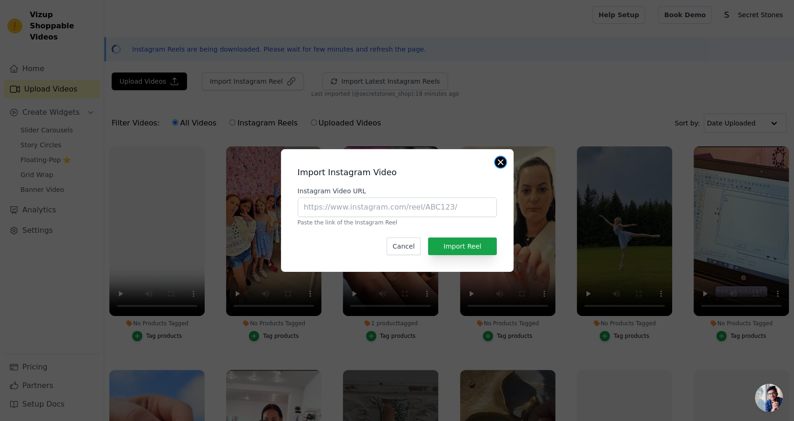
click at [498, 166] on button "Close modal" at bounding box center [500, 162] width 11 height 11
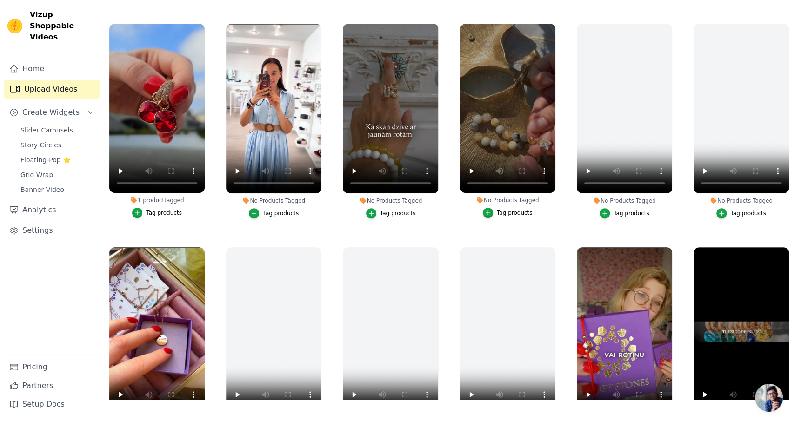
scroll to position [192, 0]
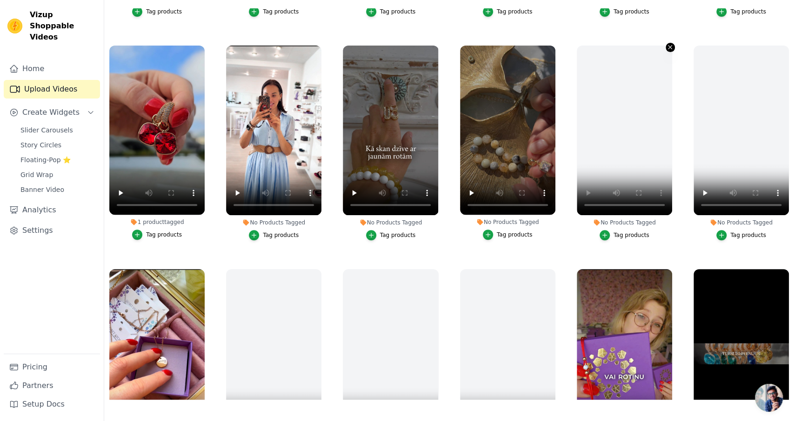
click at [668, 47] on icon "button" at bounding box center [669, 47] width 7 height 7
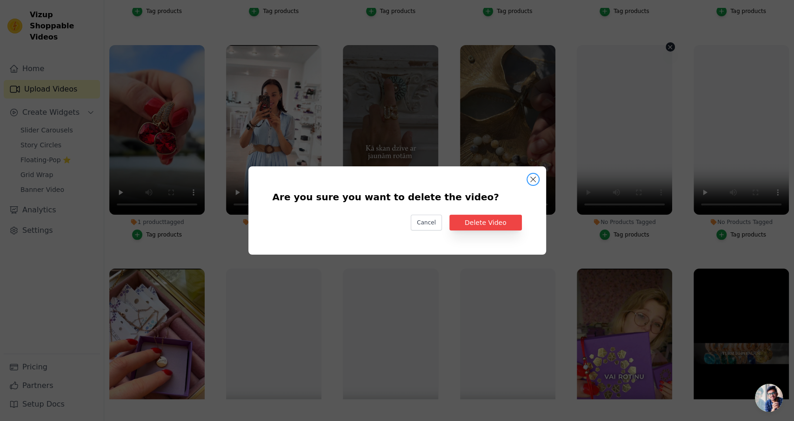
click at [536, 179] on button "Are you sure you want to delete the video? Cancel Delete Video No Products Tagg…" at bounding box center [532, 179] width 11 height 11
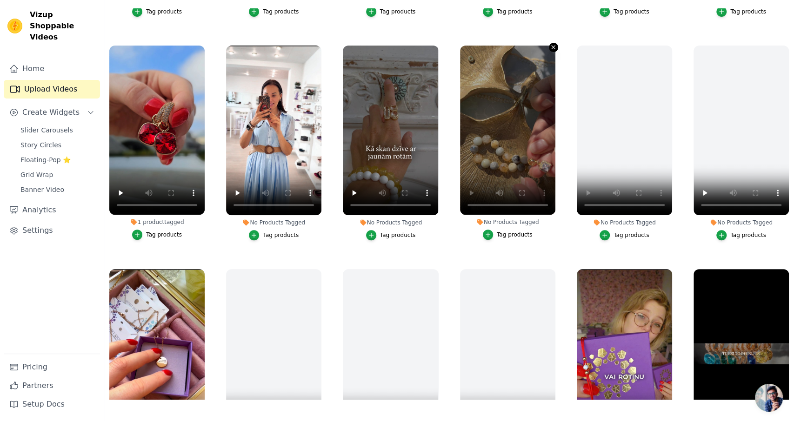
click at [554, 46] on icon "button" at bounding box center [553, 47] width 7 height 7
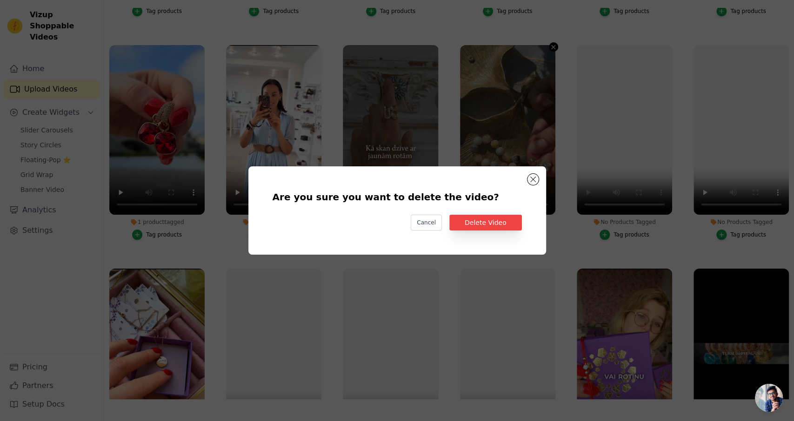
scroll to position [192, 0]
drag, startPoint x: 432, startPoint y: 223, endPoint x: 239, endPoint y: 146, distance: 207.9
click at [432, 223] on button "Cancel" at bounding box center [426, 223] width 31 height 16
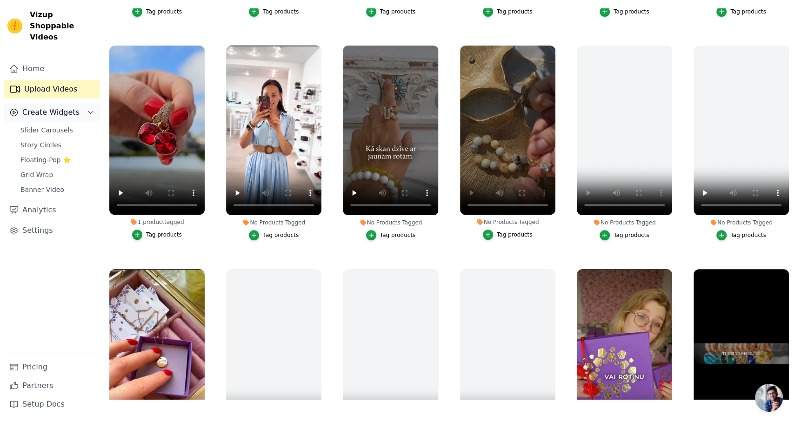
click at [48, 107] on span "Create Widgets" at bounding box center [50, 112] width 57 height 11
click at [51, 108] on button "Create Widgets" at bounding box center [52, 112] width 96 height 19
click at [57, 126] on span "Slider Carousels" at bounding box center [46, 130] width 53 height 9
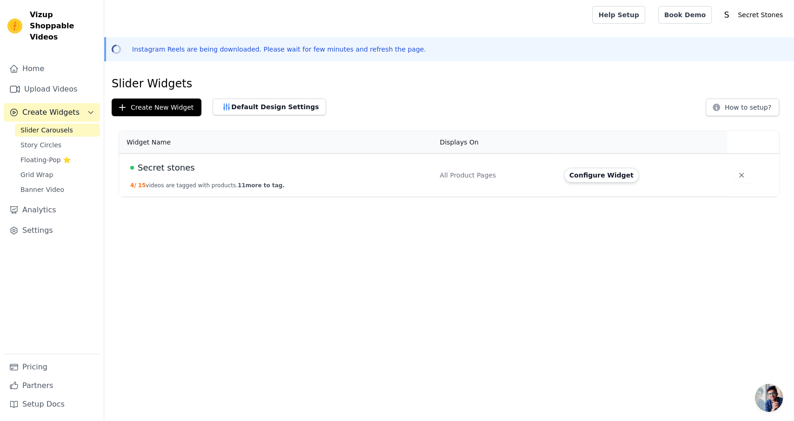
click at [176, 170] on span "Secret stones" at bounding box center [166, 167] width 57 height 13
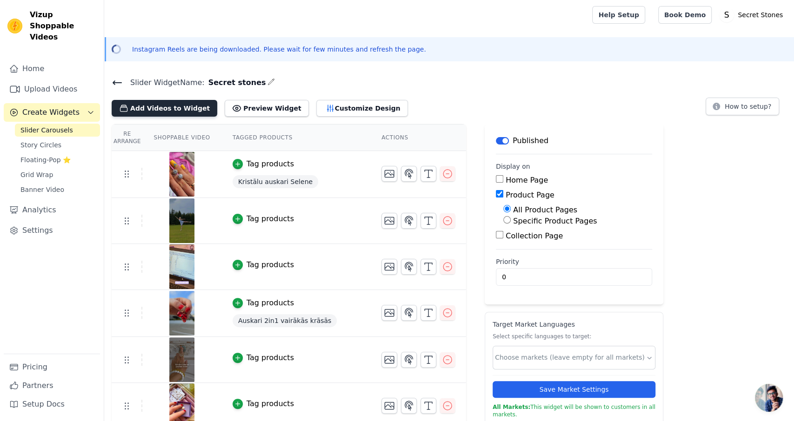
click at [145, 110] on button "Add Videos to Widget" at bounding box center [165, 108] width 106 height 17
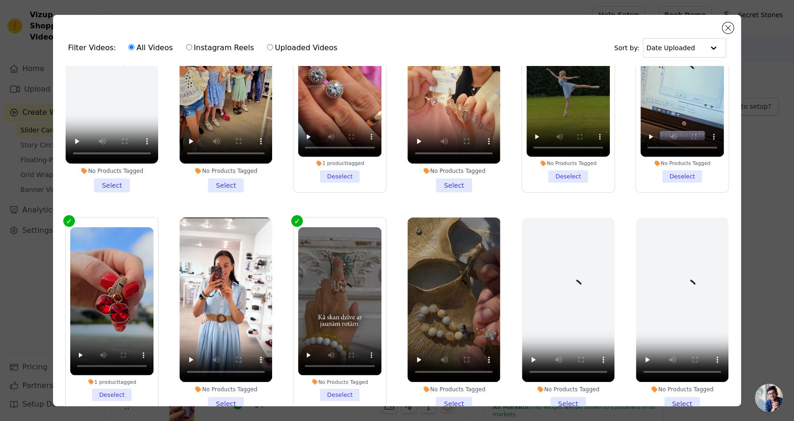
scroll to position [179, 0]
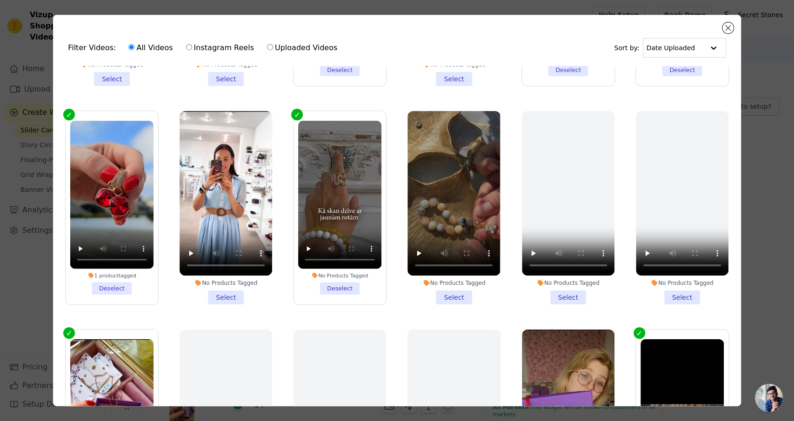
click at [457, 300] on li "No Products Tagged Select" at bounding box center [453, 207] width 93 height 193
click at [0, 0] on input "No Products Tagged Select" at bounding box center [0, 0] width 0 height 0
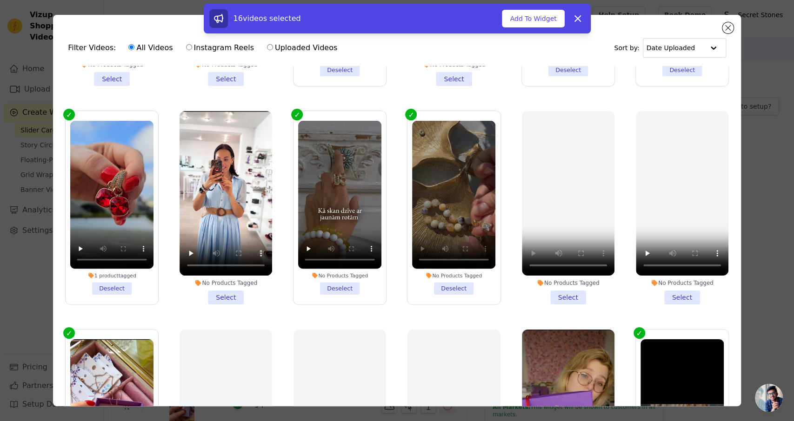
click at [461, 276] on div "No Products Tagged" at bounding box center [453, 275] width 83 height 7
click at [0, 0] on input "No Products Tagged Deselect" at bounding box center [0, 0] width 0 height 0
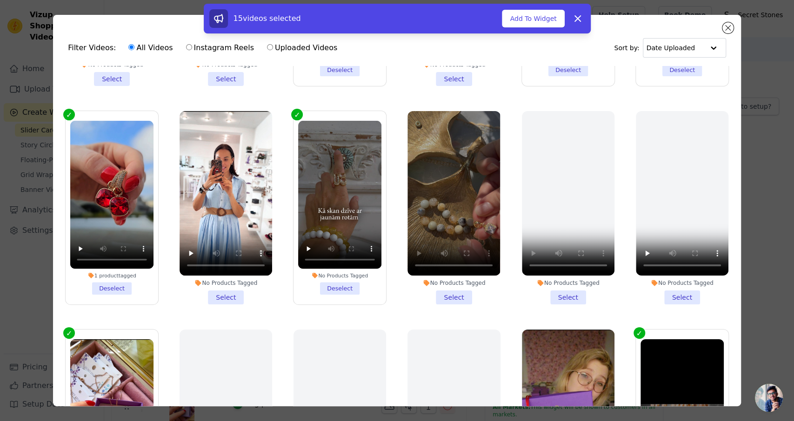
click at [442, 283] on div "No Products Tagged" at bounding box center [453, 282] width 93 height 7
click at [0, 0] on input "No Products Tagged Select" at bounding box center [0, 0] width 0 height 0
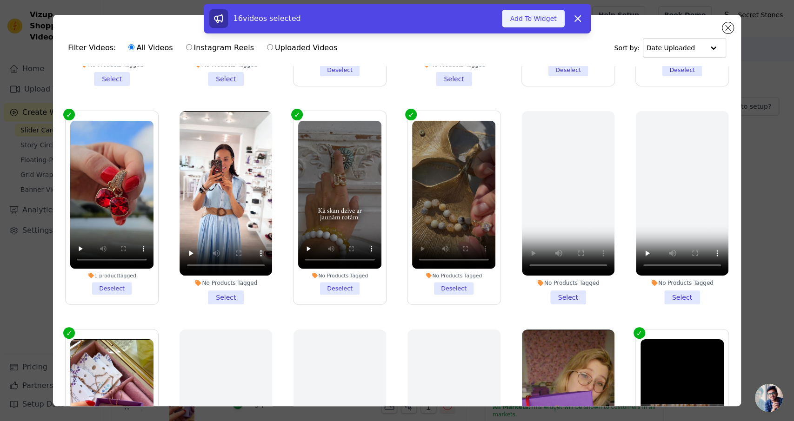
click at [531, 20] on button "Add To Widget" at bounding box center [533, 19] width 62 height 18
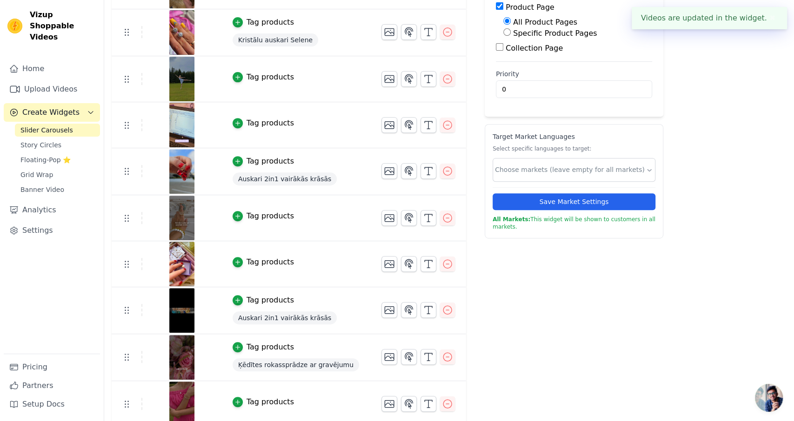
scroll to position [97, 0]
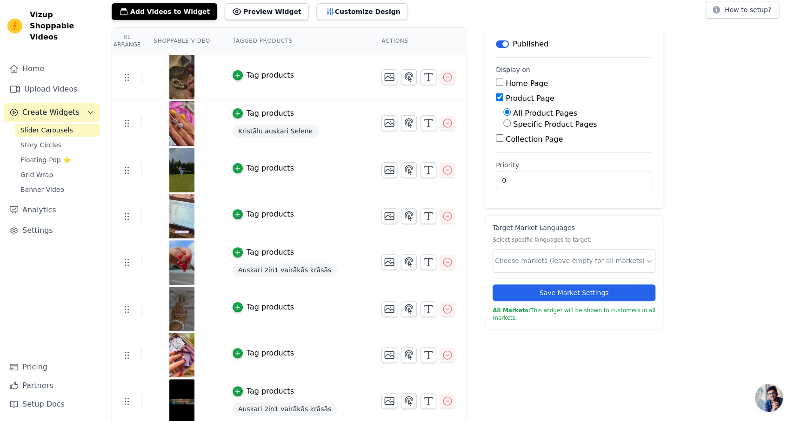
click at [236, 74] on button "Tag products" at bounding box center [263, 75] width 61 height 11
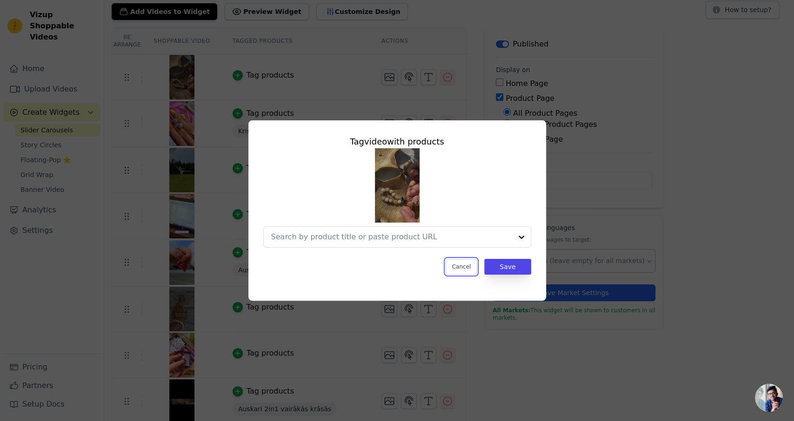
click at [469, 266] on button "Cancel" at bounding box center [460, 267] width 31 height 16
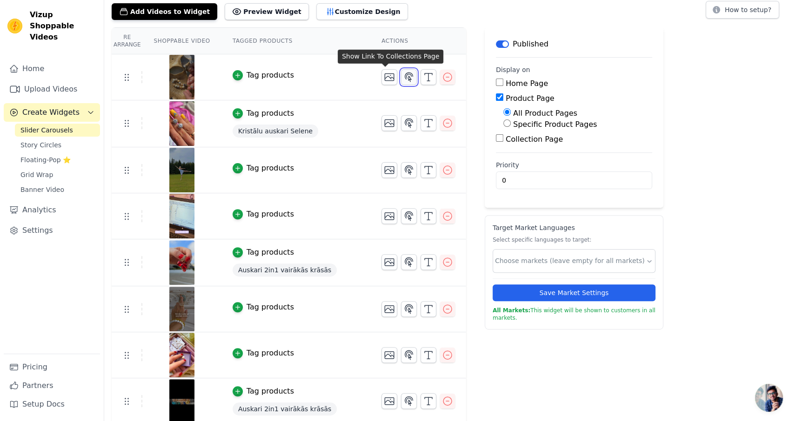
click at [403, 78] on icon "button" at bounding box center [408, 77] width 11 height 11
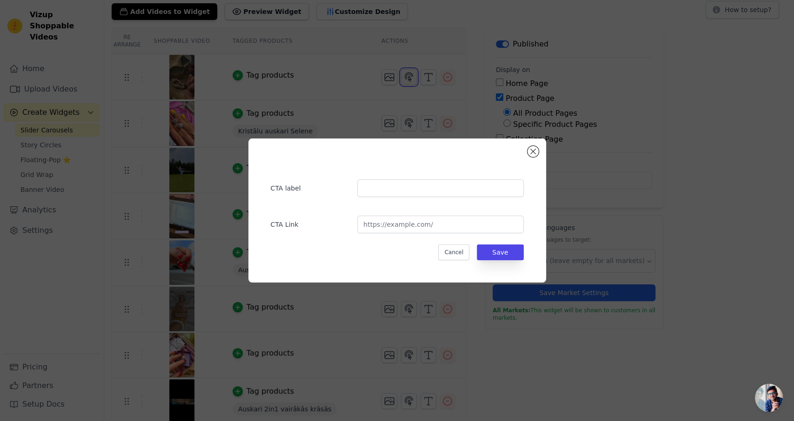
scroll to position [0, 0]
click at [535, 151] on button "Close modal" at bounding box center [532, 151] width 11 height 11
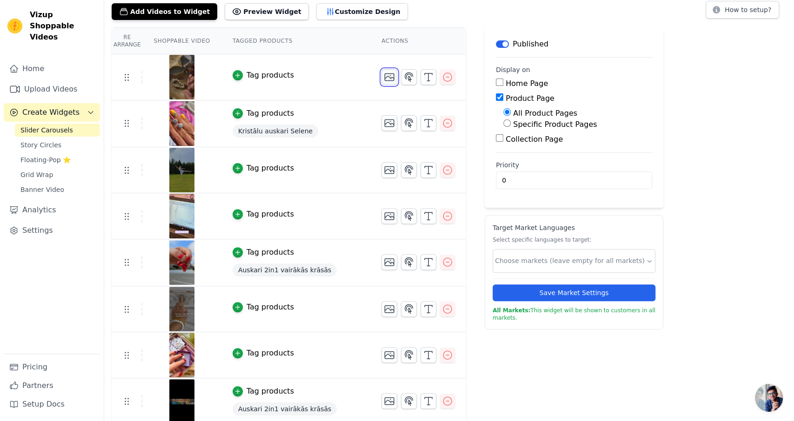
click at [384, 79] on icon "button" at bounding box center [389, 77] width 11 height 11
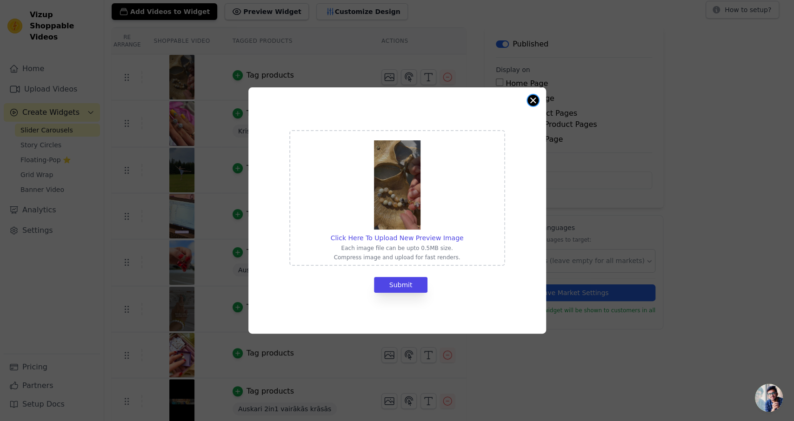
click at [532, 103] on button "Close modal" at bounding box center [532, 100] width 11 height 11
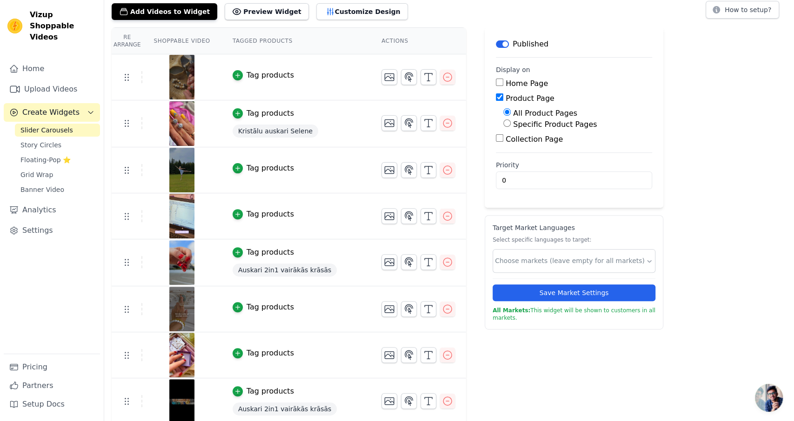
click at [238, 73] on button "Tag products" at bounding box center [263, 75] width 61 height 11
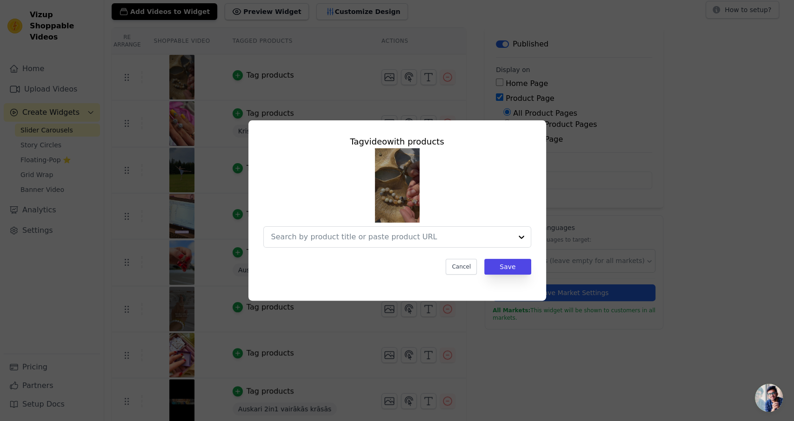
scroll to position [0, 0]
click at [383, 239] on input "text" at bounding box center [382, 237] width 222 height 11
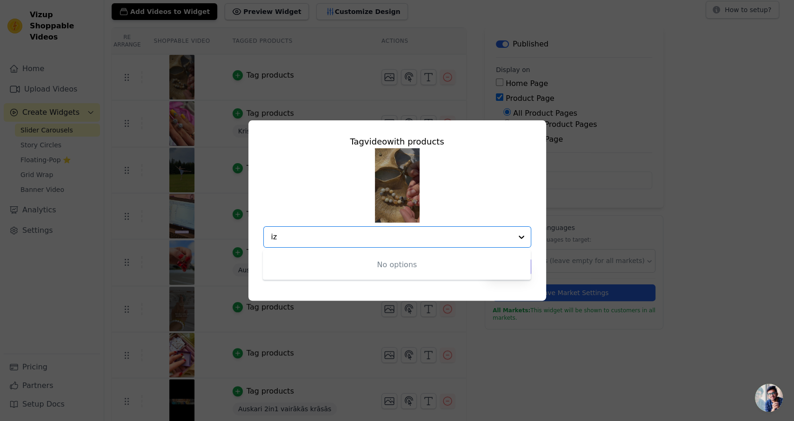
type input "i"
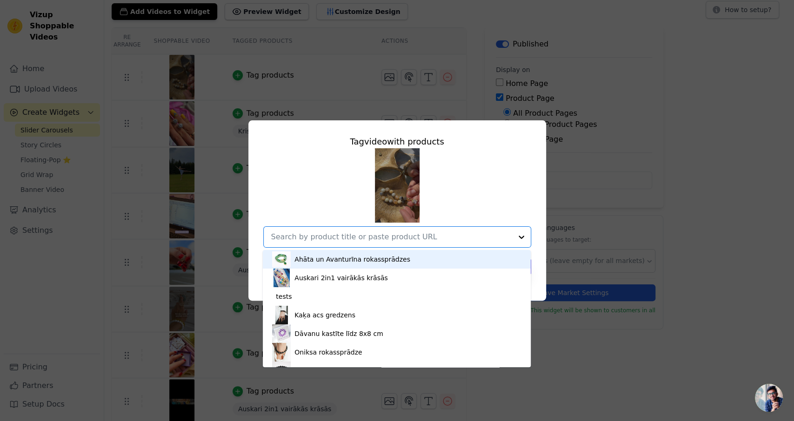
click at [675, 201] on div "Tag video with products Ahāta un Avanturīna rokassprādzes Auskari 2in1 vairākās…" at bounding box center [397, 211] width 764 height 210
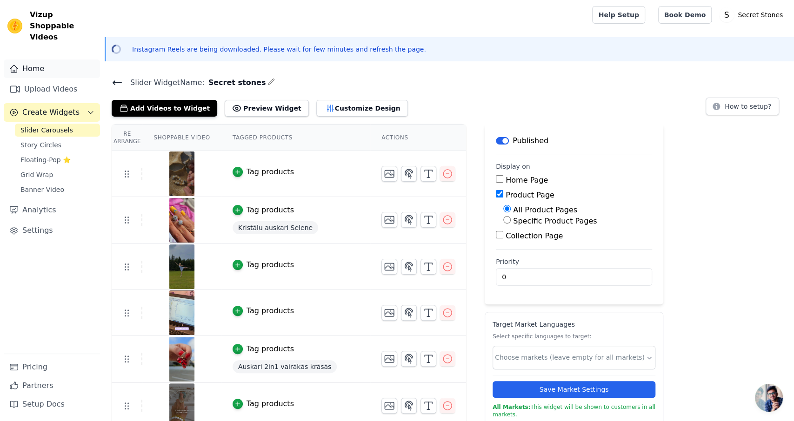
click at [38, 60] on link "Home" at bounding box center [52, 69] width 96 height 19
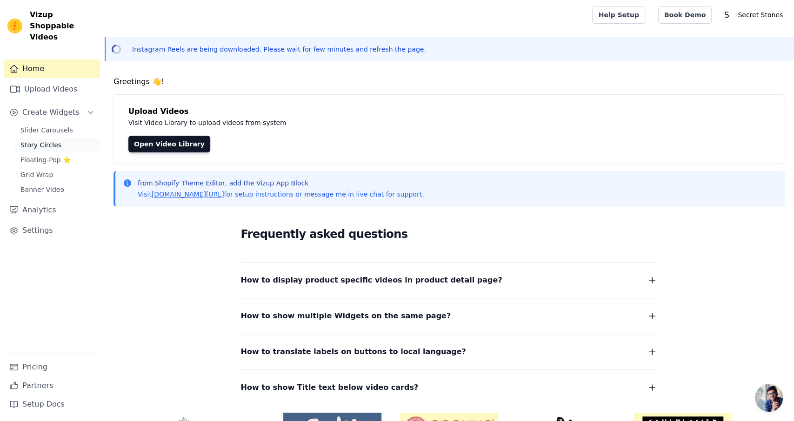
click at [62, 139] on link "Story Circles" at bounding box center [57, 145] width 85 height 13
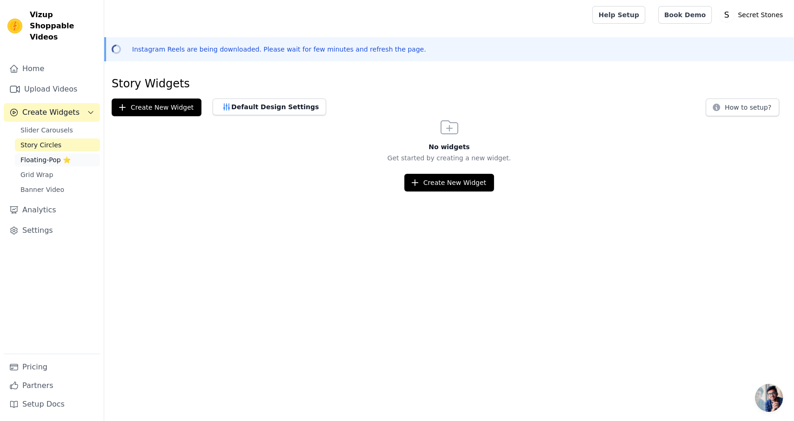
click at [50, 155] on span "Floating-Pop ⭐" at bounding box center [45, 159] width 50 height 9
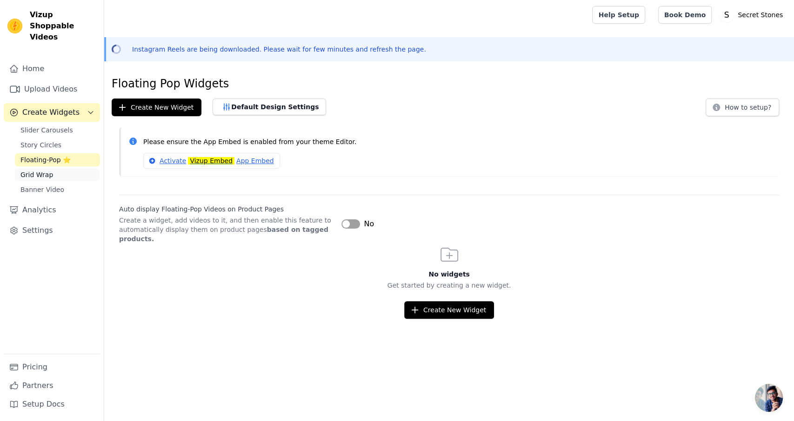
click at [38, 170] on span "Grid Wrap" at bounding box center [36, 174] width 33 height 9
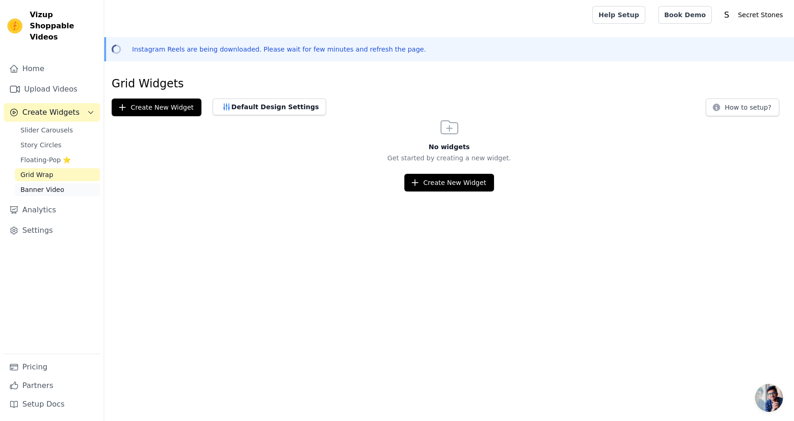
click at [45, 185] on span "Banner Video" at bounding box center [42, 189] width 44 height 9
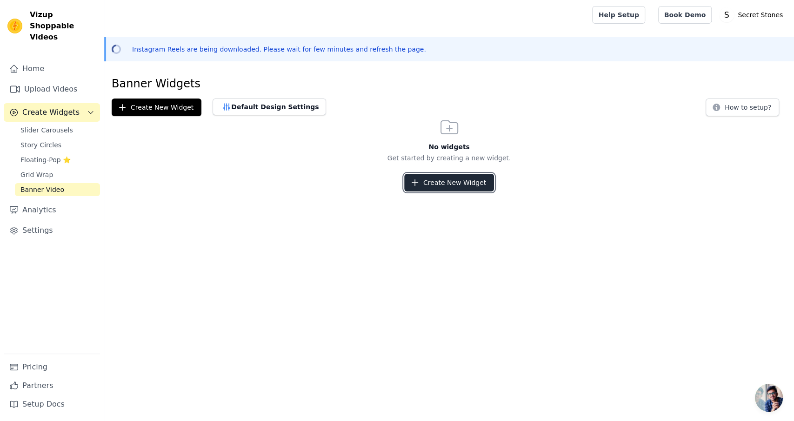
click at [455, 186] on button "Create New Widget" at bounding box center [449, 183] width 90 height 18
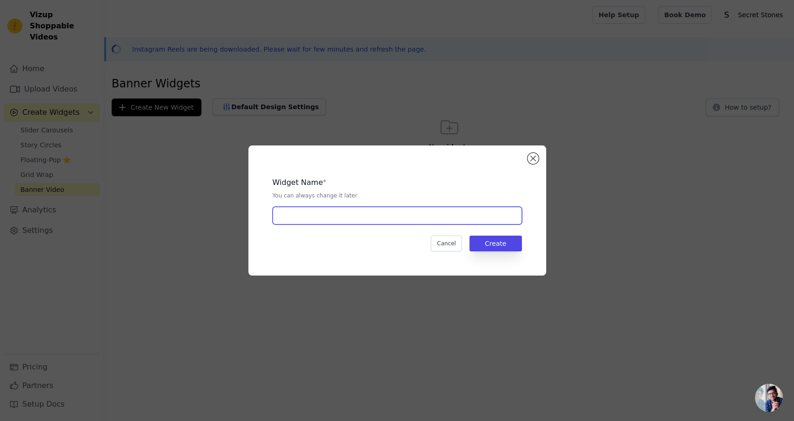
click at [386, 217] on input "text" at bounding box center [396, 216] width 249 height 18
click at [488, 217] on input "text" at bounding box center [396, 216] width 249 height 18
type input "s"
type input "n"
type input "baneris"
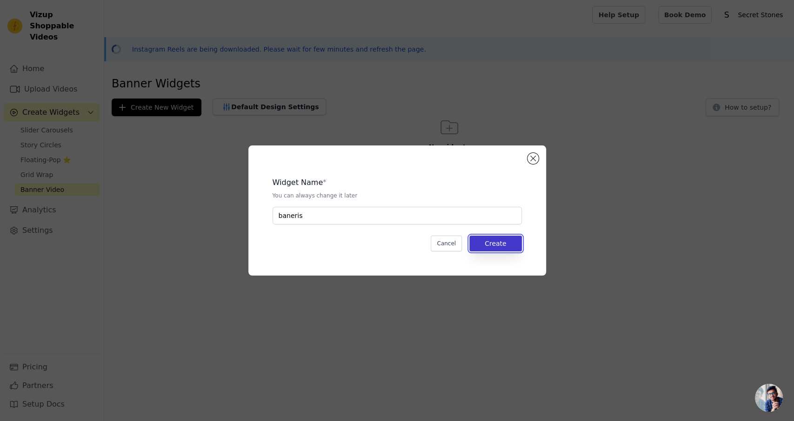
click at [485, 244] on button "Create" at bounding box center [495, 244] width 53 height 16
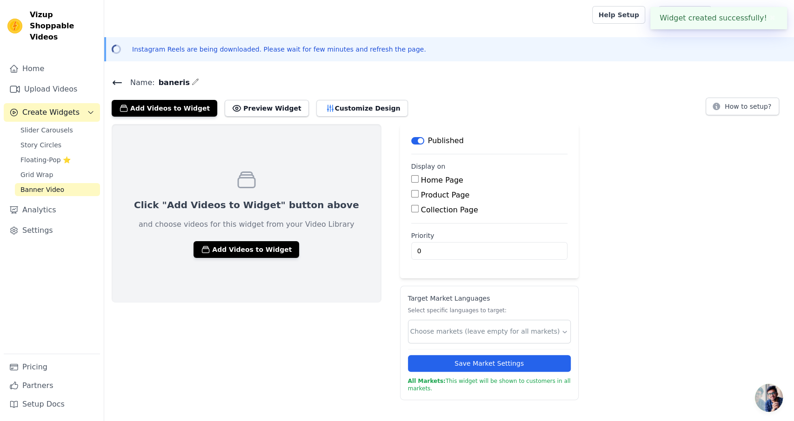
click at [421, 180] on label "Home Page" at bounding box center [442, 180] width 42 height 9
click at [412, 180] on input "Home Page" at bounding box center [414, 178] width 7 height 7
checkbox input "true"
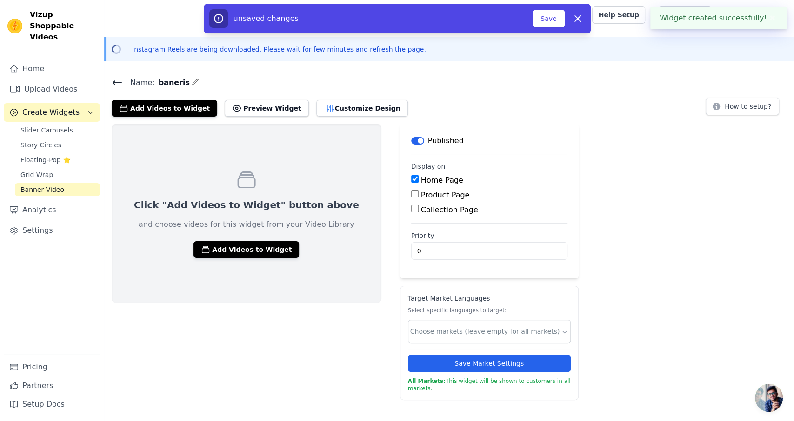
click at [252, 251] on button "Add Videos to Widget" at bounding box center [246, 249] width 106 height 17
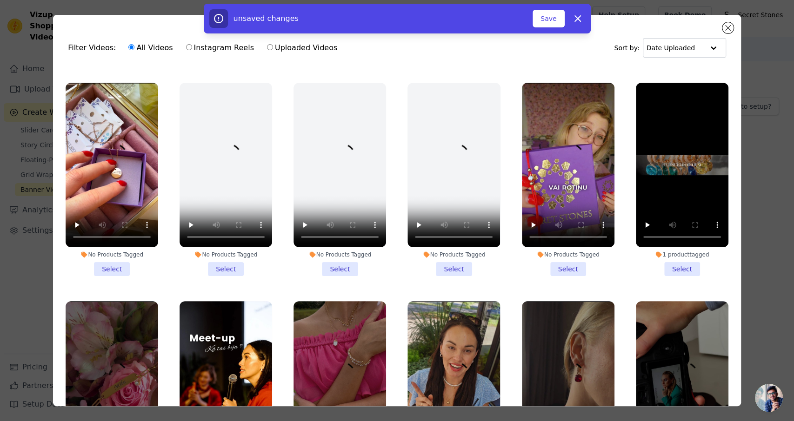
scroll to position [476, 0]
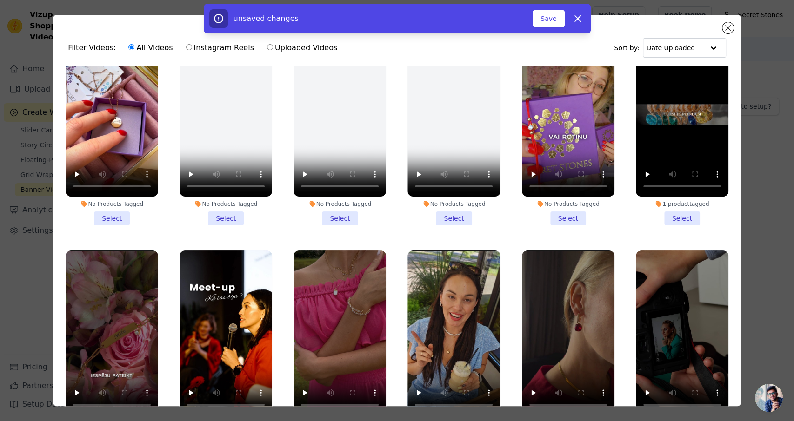
click at [687, 217] on li "1 product tagged Select" at bounding box center [682, 128] width 93 height 193
click at [0, 0] on input "1 product tagged Select" at bounding box center [0, 0] width 0 height 0
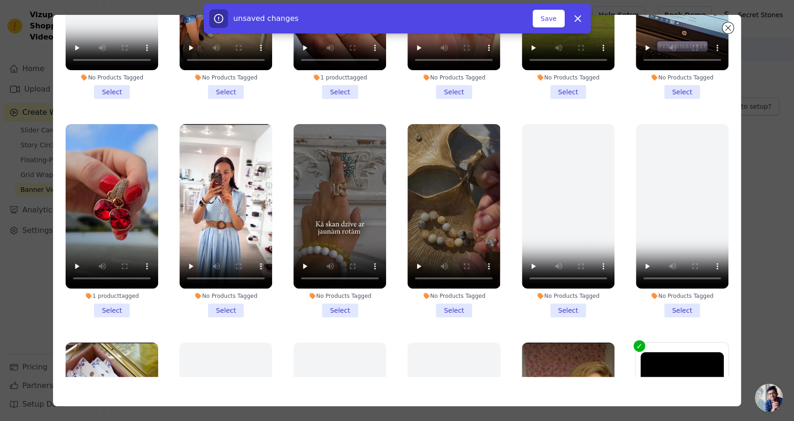
scroll to position [0, 0]
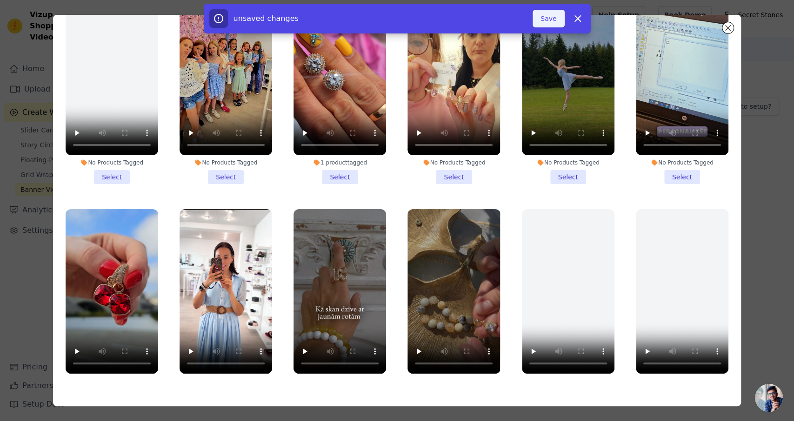
click at [549, 25] on button "Save" at bounding box center [548, 19] width 32 height 18
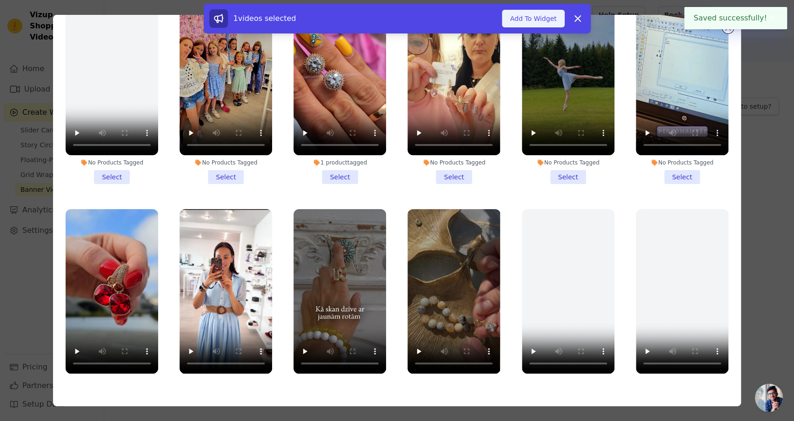
click at [551, 25] on button "Add To Widget" at bounding box center [533, 19] width 62 height 18
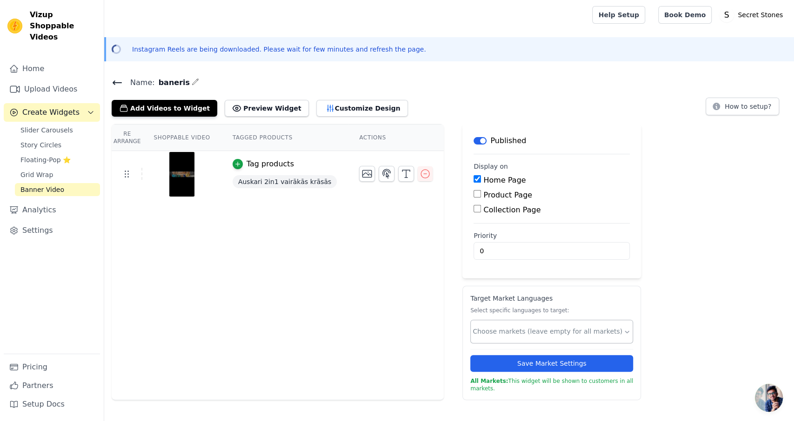
click at [504, 332] on input "text" at bounding box center [547, 332] width 151 height 10
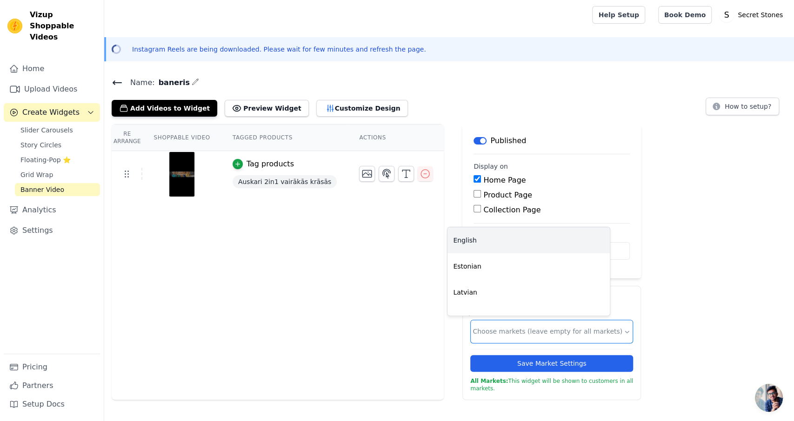
scroll to position [15, 0]
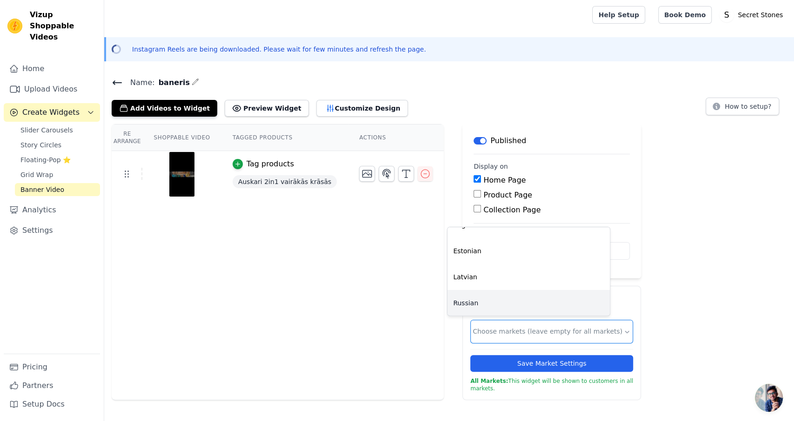
click at [505, 331] on input "text" at bounding box center [547, 332] width 151 height 10
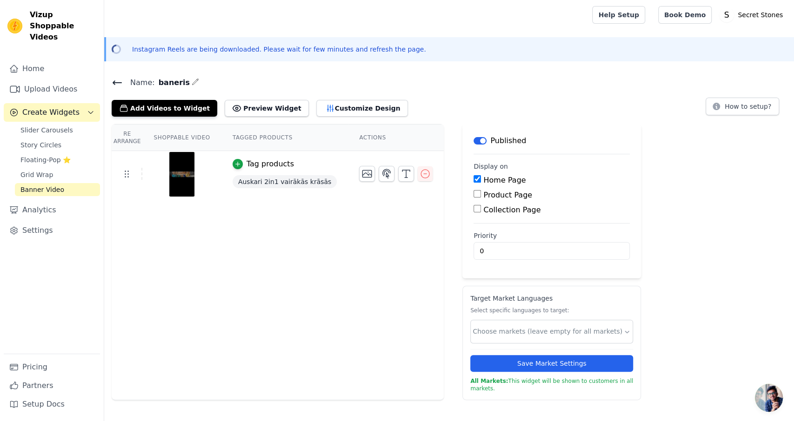
click at [113, 85] on icon at bounding box center [117, 82] width 11 height 11
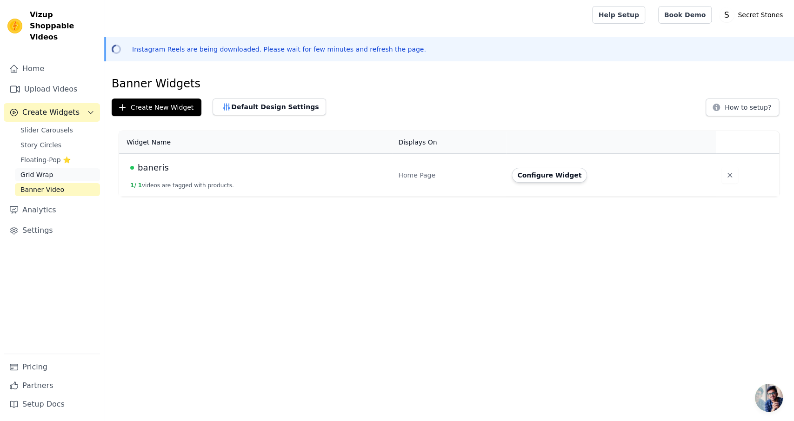
click at [49, 169] on link "Grid Wrap" at bounding box center [57, 174] width 85 height 13
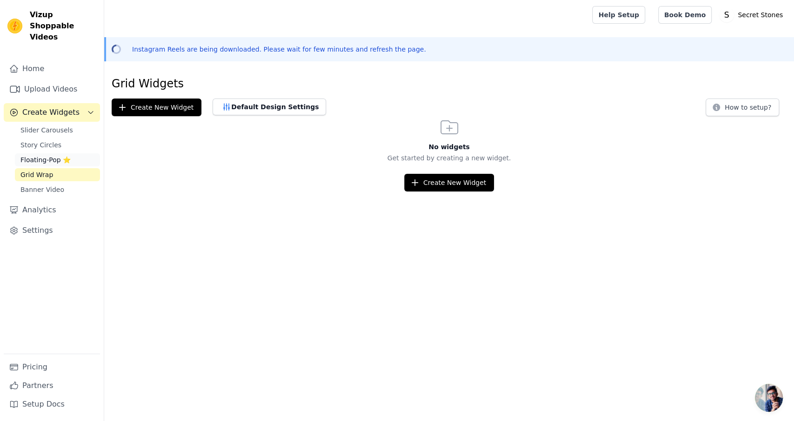
click at [54, 155] on span "Floating-Pop ⭐" at bounding box center [45, 159] width 50 height 9
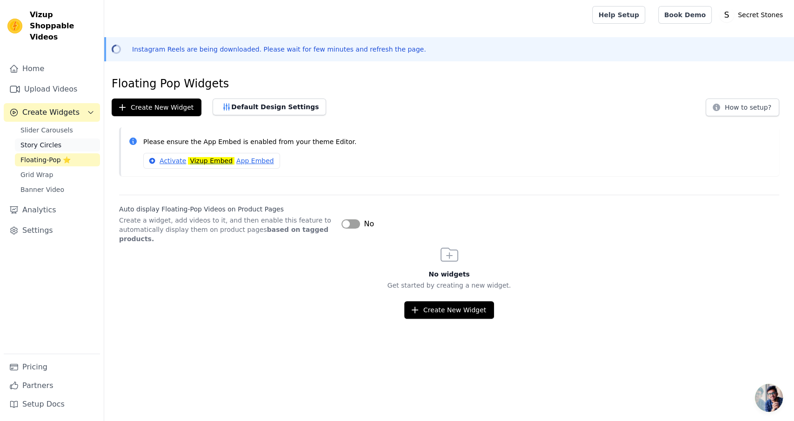
click at [48, 140] on span "Story Circles" at bounding box center [40, 144] width 41 height 9
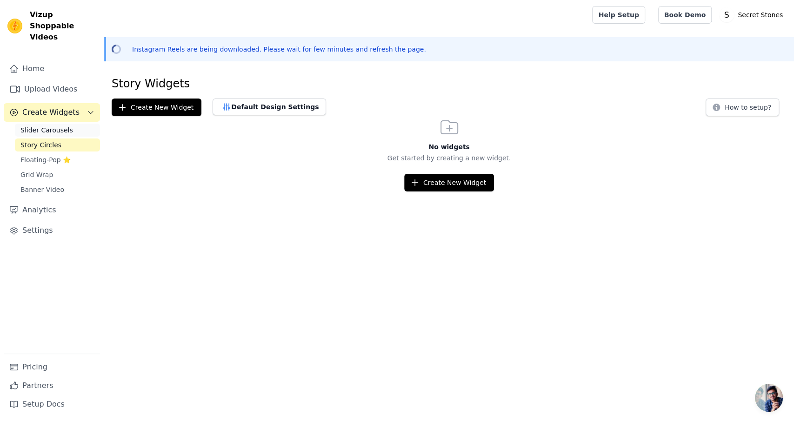
click at [53, 126] on span "Slider Carousels" at bounding box center [46, 130] width 53 height 9
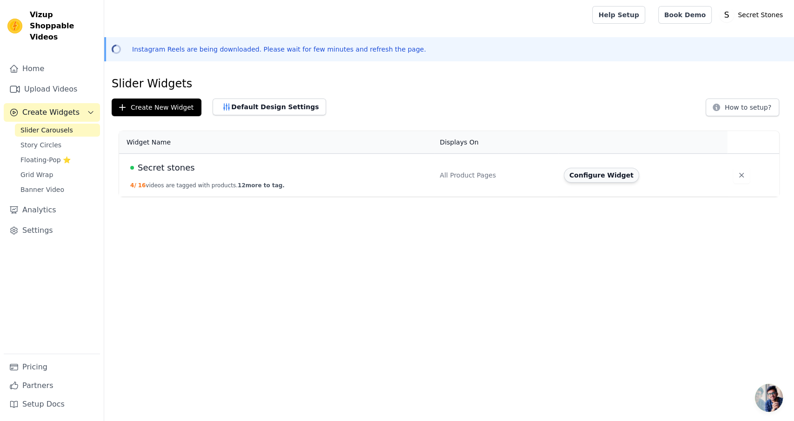
click at [591, 180] on button "Configure Widget" at bounding box center [601, 175] width 75 height 15
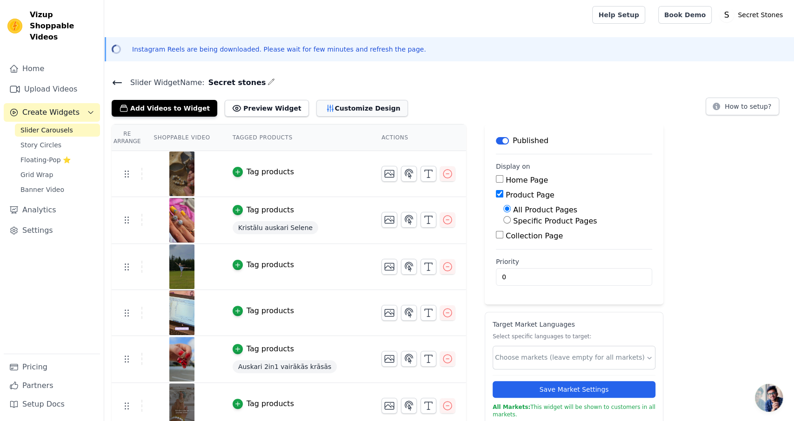
click at [330, 106] on button "Customize Design" at bounding box center [362, 108] width 92 height 17
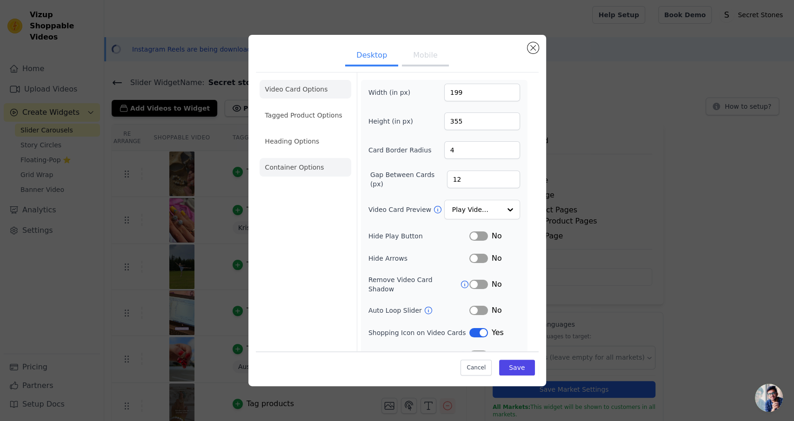
click at [302, 167] on li "Container Options" at bounding box center [305, 167] width 92 height 19
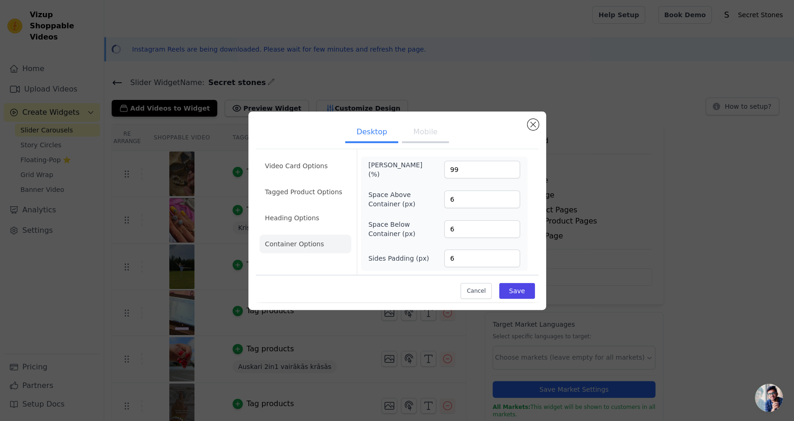
click at [511, 173] on input "99" at bounding box center [482, 170] width 76 height 18
click at [511, 173] on input "98" at bounding box center [482, 170] width 76 height 18
click at [511, 173] on input "97" at bounding box center [482, 170] width 76 height 18
click at [511, 173] on input "96" at bounding box center [482, 170] width 76 height 18
click at [511, 173] on input "95" at bounding box center [482, 170] width 76 height 18
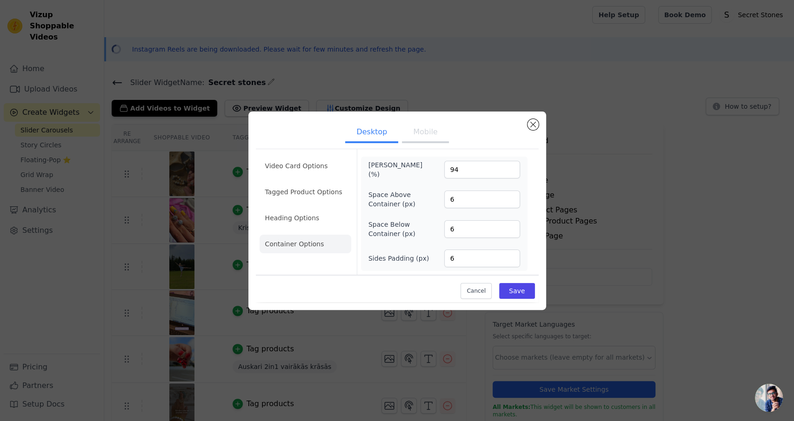
click at [511, 173] on input "94" at bounding box center [482, 170] width 76 height 18
click at [511, 173] on input "93" at bounding box center [482, 170] width 76 height 18
click at [511, 173] on input "92" at bounding box center [482, 170] width 76 height 18
click at [512, 173] on input "91" at bounding box center [482, 170] width 76 height 18
click at [512, 173] on input "90" at bounding box center [482, 170] width 76 height 18
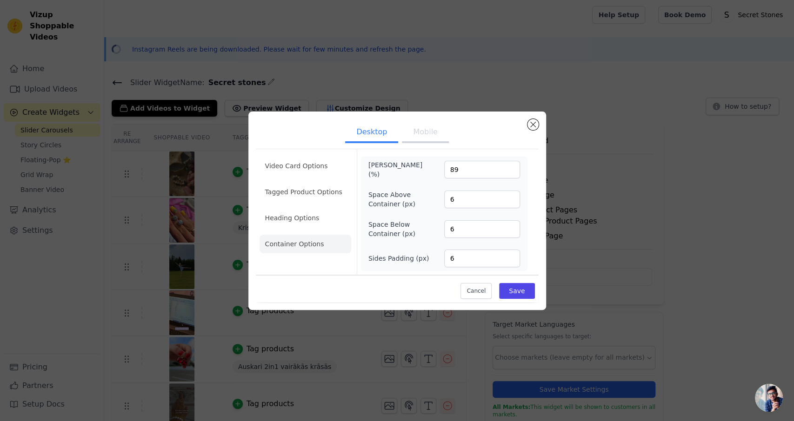
click at [512, 173] on input "89" at bounding box center [482, 170] width 76 height 18
click at [512, 173] on input "88" at bounding box center [482, 170] width 76 height 18
click at [512, 173] on input "87" at bounding box center [482, 170] width 76 height 18
click at [512, 173] on input "86" at bounding box center [482, 170] width 76 height 18
click at [512, 173] on input "85" at bounding box center [482, 170] width 76 height 18
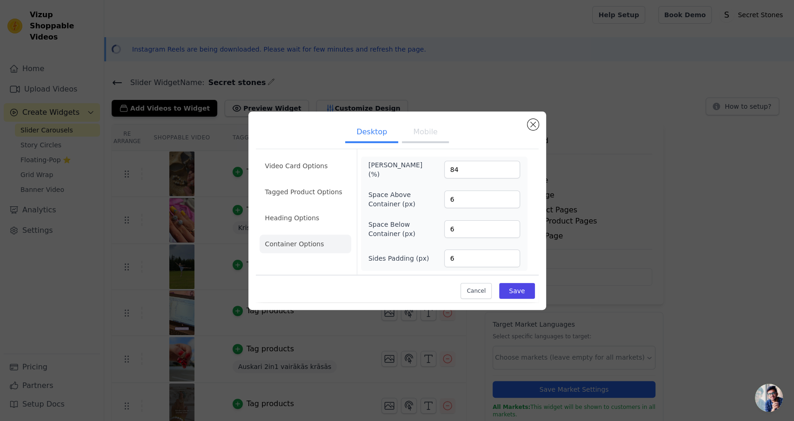
click at [512, 173] on input "84" at bounding box center [482, 170] width 76 height 18
click at [512, 173] on input "83" at bounding box center [482, 170] width 76 height 18
click at [512, 173] on input "82" at bounding box center [482, 170] width 76 height 18
click at [512, 173] on input "81" at bounding box center [482, 170] width 76 height 18
click at [512, 173] on input "80" at bounding box center [482, 170] width 76 height 18
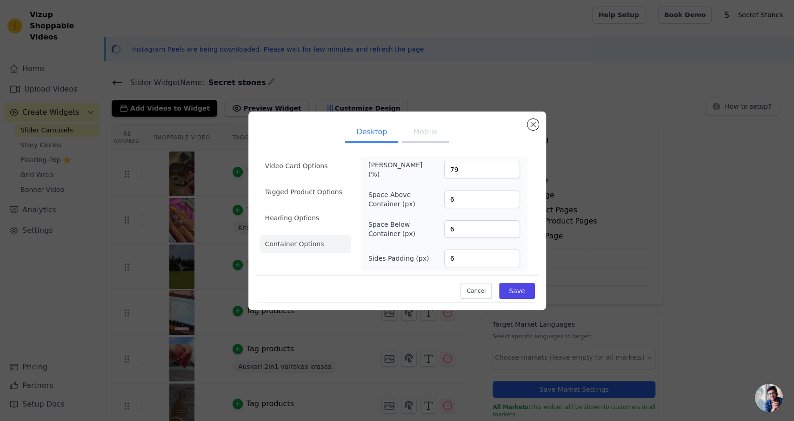
click at [512, 173] on input "79" at bounding box center [482, 170] width 76 height 18
click at [512, 173] on input "78" at bounding box center [482, 170] width 76 height 18
click at [512, 173] on input "77" at bounding box center [482, 170] width 76 height 18
click at [512, 173] on input "76" at bounding box center [482, 170] width 76 height 18
click at [512, 173] on input "75" at bounding box center [482, 170] width 76 height 18
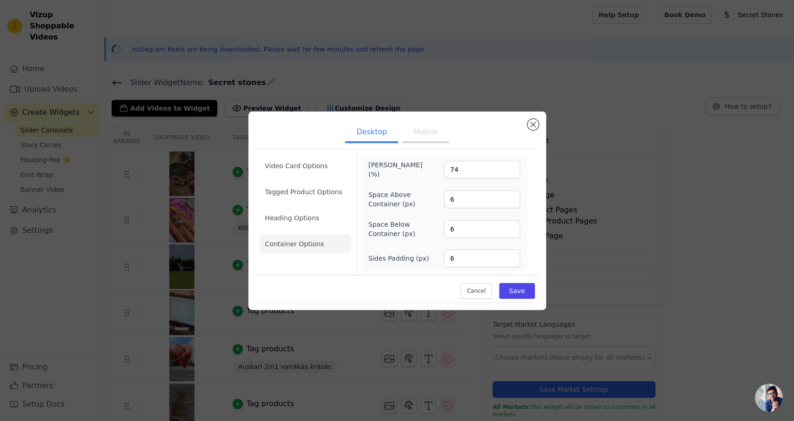
click at [512, 173] on input "74" at bounding box center [482, 170] width 76 height 18
click at [512, 173] on input "73" at bounding box center [482, 170] width 76 height 18
click at [512, 173] on input "72" at bounding box center [482, 170] width 76 height 18
click at [512, 173] on input "71" at bounding box center [482, 170] width 76 height 18
click at [512, 173] on input "70" at bounding box center [482, 170] width 76 height 18
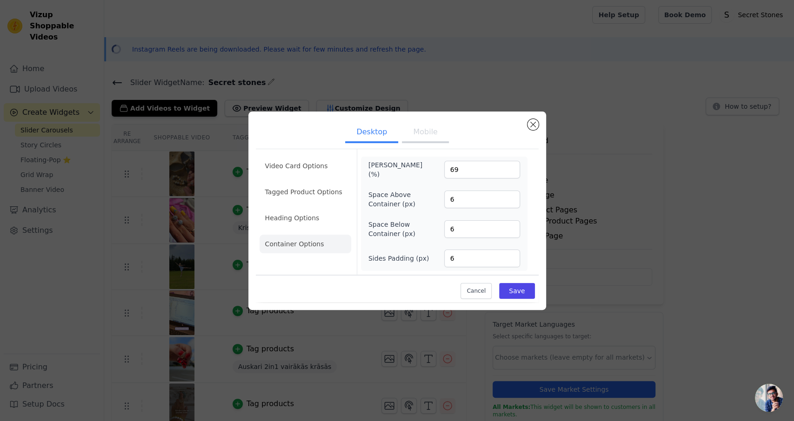
click at [512, 173] on input "69" at bounding box center [482, 170] width 76 height 18
click at [512, 173] on input "68" at bounding box center [482, 170] width 76 height 18
type input "67"
click at [512, 173] on input "67" at bounding box center [482, 170] width 76 height 18
click at [509, 288] on button "Save" at bounding box center [516, 291] width 35 height 16
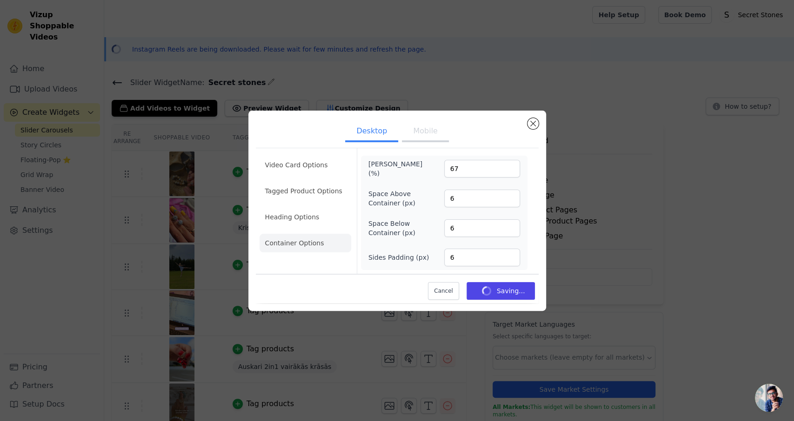
click at [425, 130] on button "Mobile" at bounding box center [425, 132] width 47 height 20
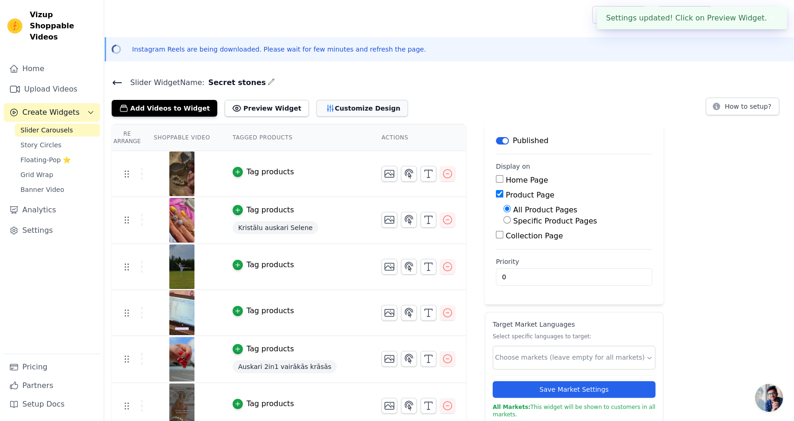
click at [337, 105] on button "Customize Design" at bounding box center [362, 108] width 92 height 17
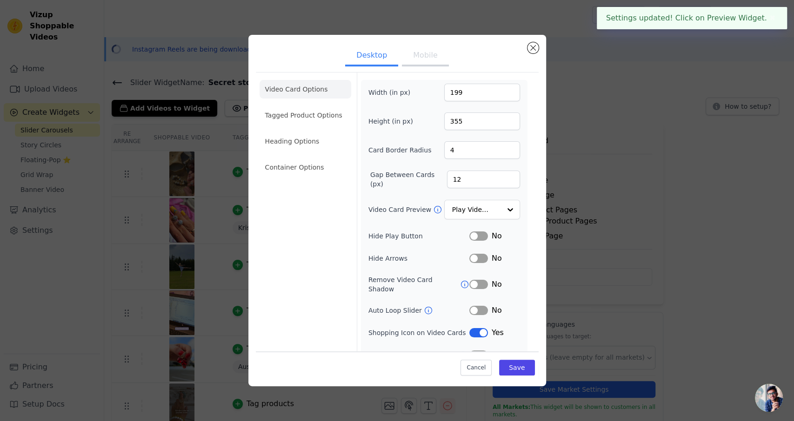
click at [425, 59] on button "Mobile" at bounding box center [425, 56] width 47 height 20
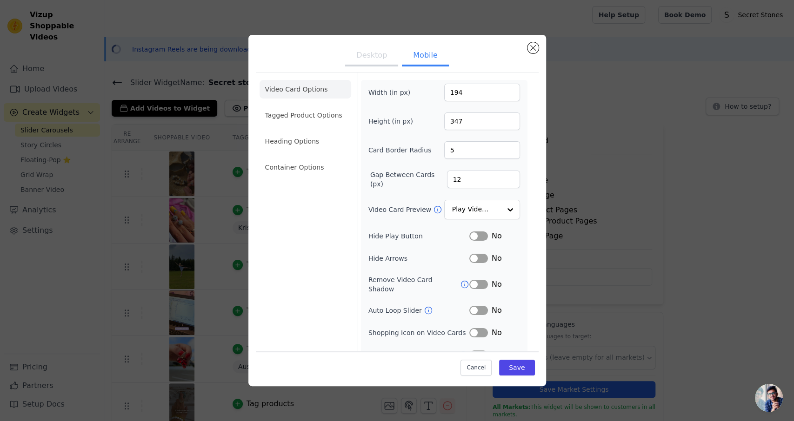
scroll to position [29, 0]
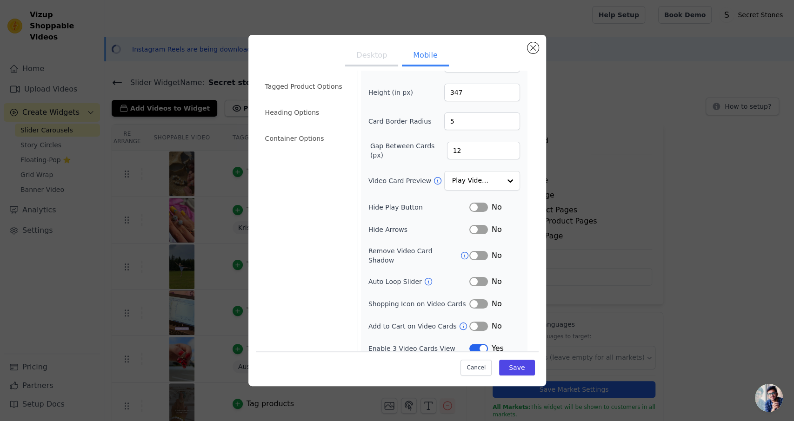
click at [481, 277] on button "Label" at bounding box center [478, 281] width 19 height 9
click at [477, 344] on button "Label" at bounding box center [478, 348] width 19 height 9
click at [485, 344] on button "Label" at bounding box center [478, 348] width 19 height 9
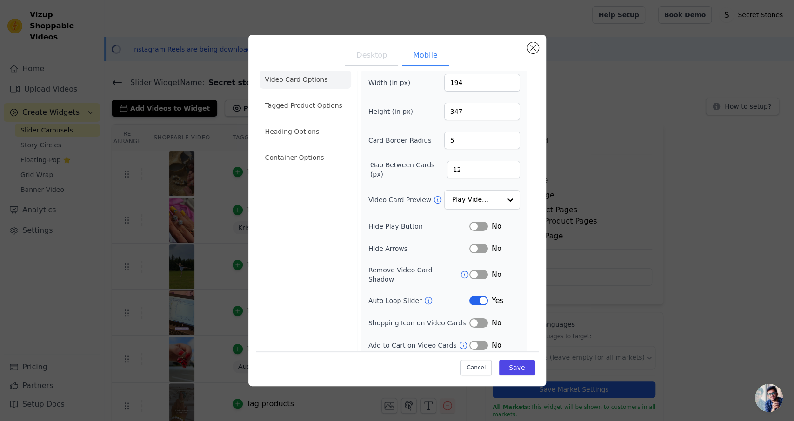
scroll to position [0, 0]
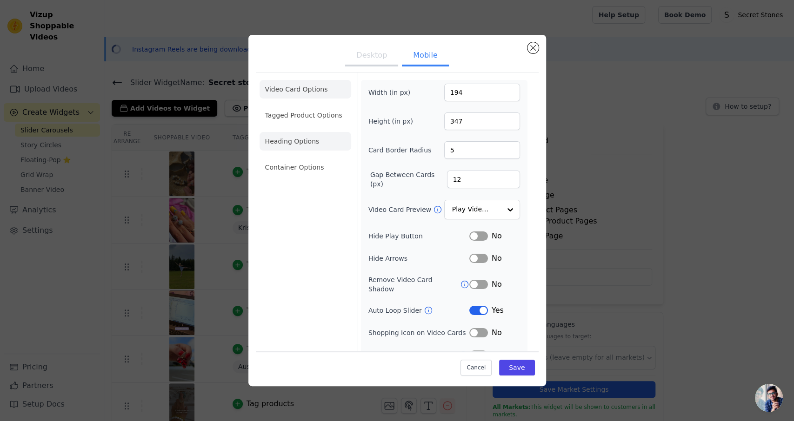
click at [296, 145] on li "Heading Options" at bounding box center [305, 141] width 92 height 19
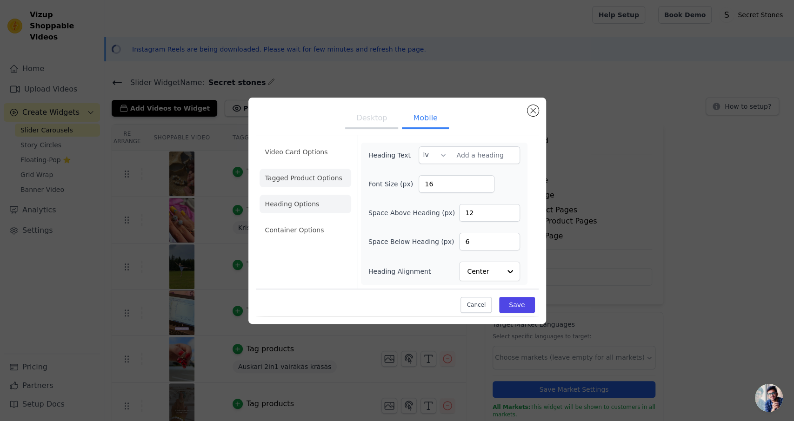
click at [305, 181] on li "Tagged Product Options" at bounding box center [305, 178] width 92 height 19
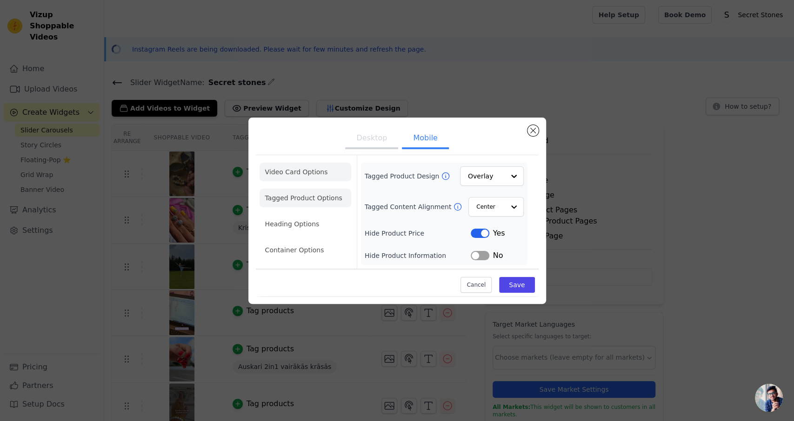
click at [305, 172] on li "Video Card Options" at bounding box center [305, 172] width 92 height 19
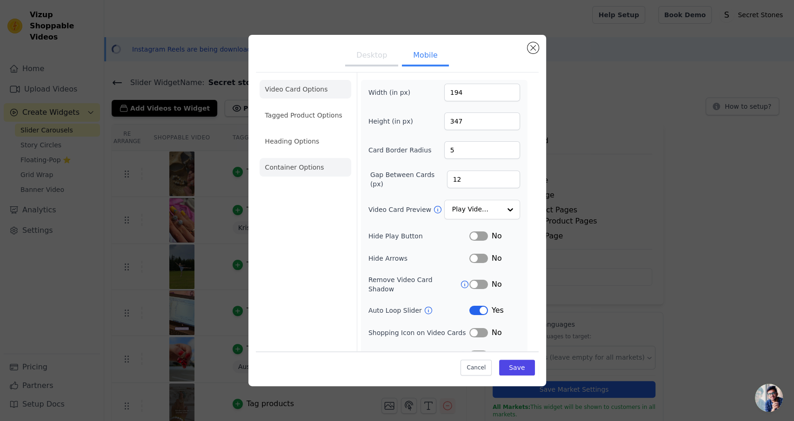
click at [307, 173] on li "Container Options" at bounding box center [305, 167] width 92 height 19
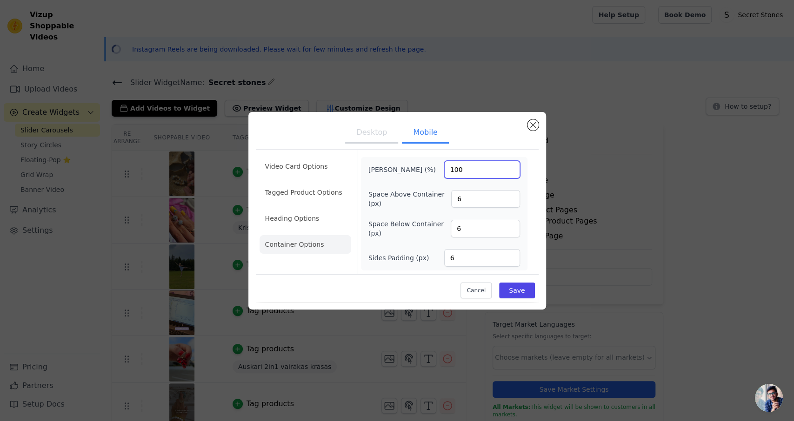
drag, startPoint x: 445, startPoint y: 167, endPoint x: 431, endPoint y: 166, distance: 14.4
click at [444, 165] on input "100" at bounding box center [482, 170] width 76 height 18
type input "60"
click at [519, 288] on button "Save" at bounding box center [516, 291] width 35 height 16
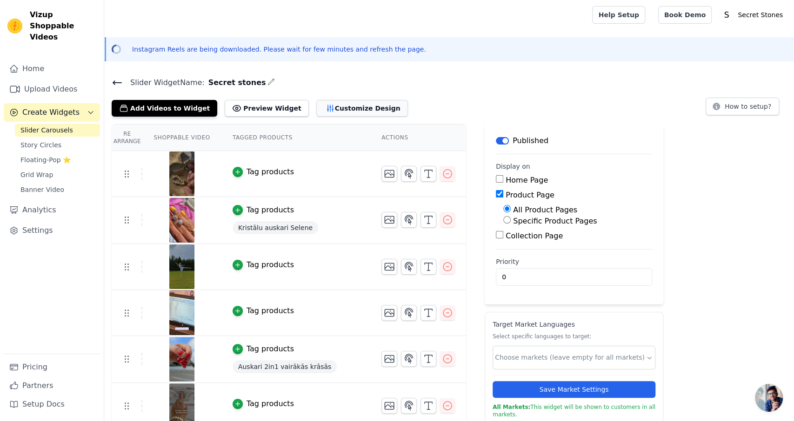
click at [316, 106] on button "Customize Design" at bounding box center [362, 108] width 92 height 17
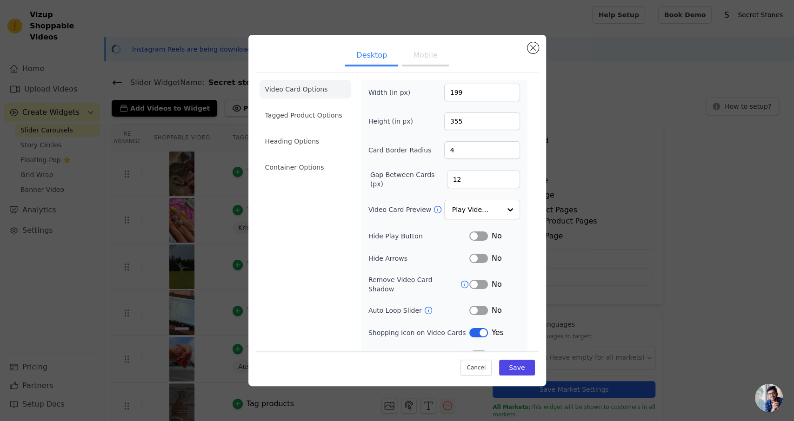
click at [434, 59] on button "Mobile" at bounding box center [425, 56] width 47 height 20
click at [310, 117] on li "Tagged Product Options" at bounding box center [305, 115] width 92 height 19
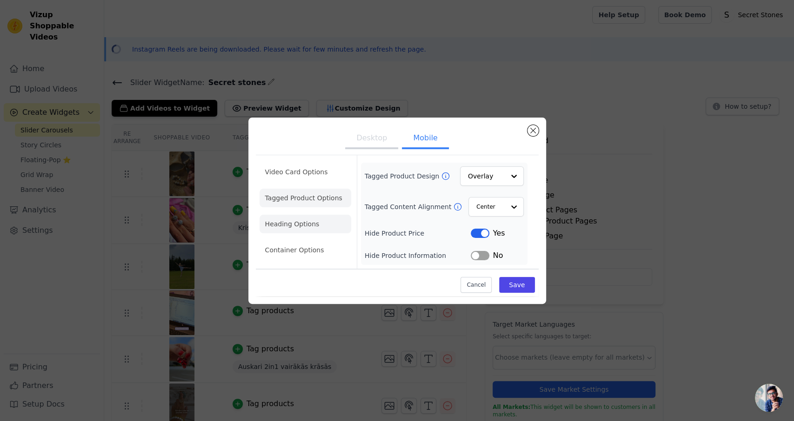
click at [312, 221] on li "Heading Options" at bounding box center [305, 224] width 92 height 19
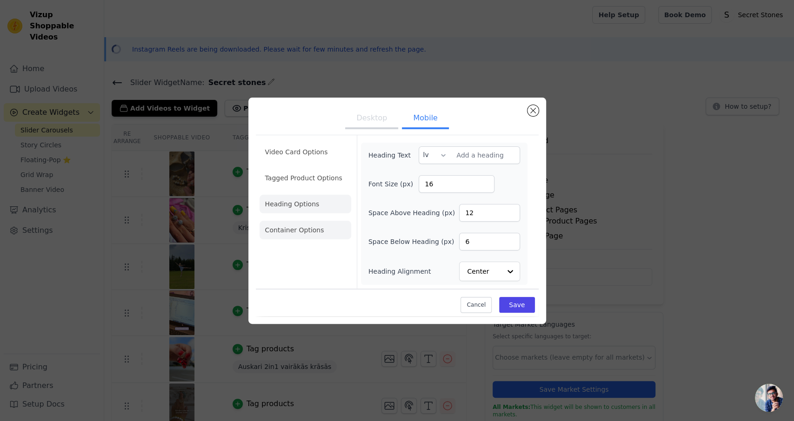
click at [305, 239] on li "Container Options" at bounding box center [305, 230] width 92 height 19
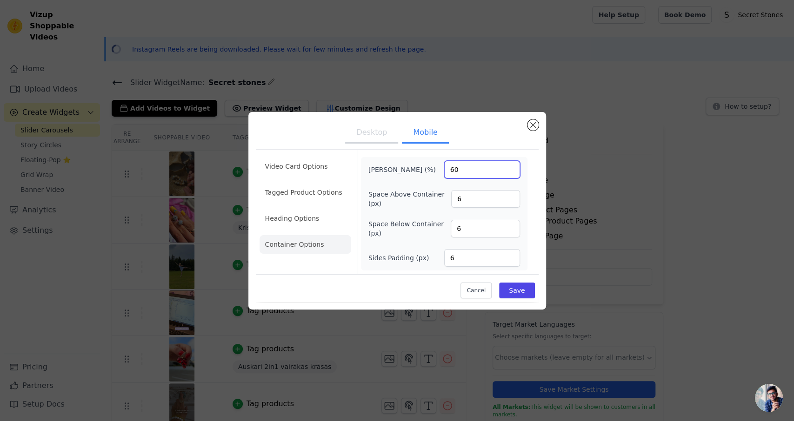
drag, startPoint x: 471, startPoint y: 171, endPoint x: 418, endPoint y: 166, distance: 53.7
click at [444, 161] on input "60" at bounding box center [482, 170] width 76 height 18
type input "100"
click at [511, 292] on button "Save" at bounding box center [516, 291] width 35 height 16
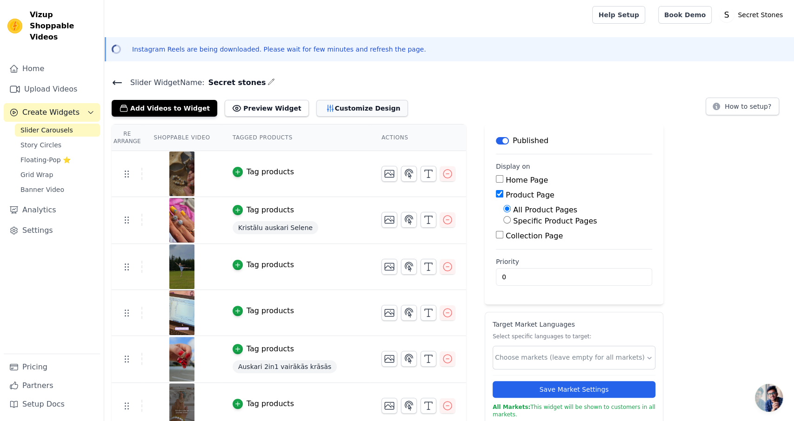
click at [326, 107] on icon "button" at bounding box center [330, 108] width 9 height 9
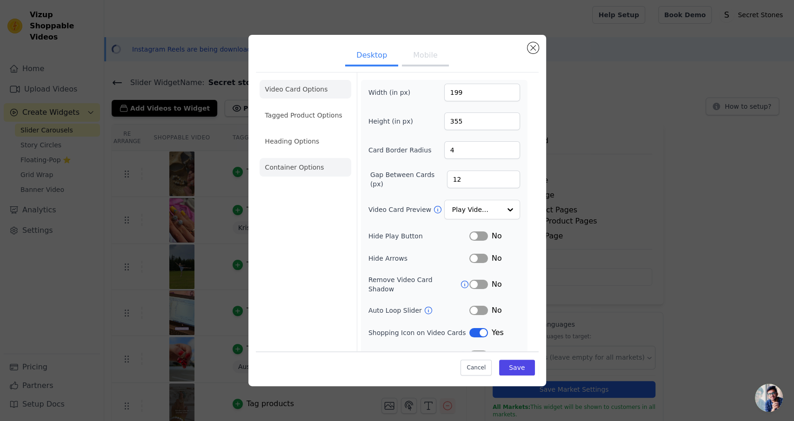
click at [301, 166] on li "Container Options" at bounding box center [305, 167] width 92 height 19
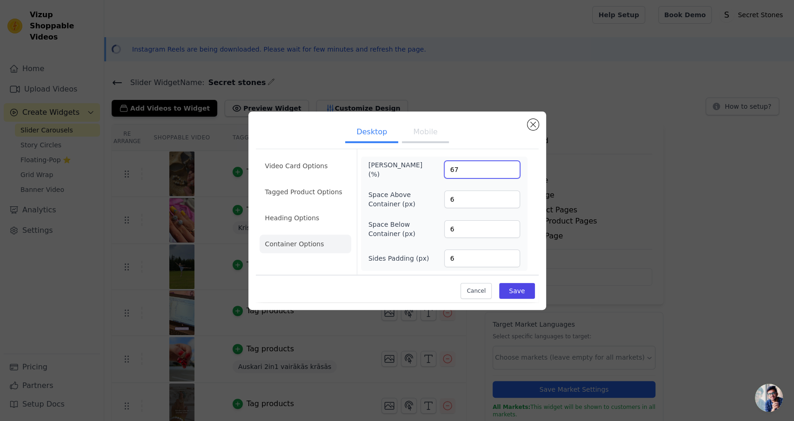
drag, startPoint x: 466, startPoint y: 171, endPoint x: 439, endPoint y: 165, distance: 27.2
click at [444, 165] on input "67" at bounding box center [482, 170] width 76 height 18
type input "95"
click at [520, 291] on button "Save" at bounding box center [516, 291] width 35 height 16
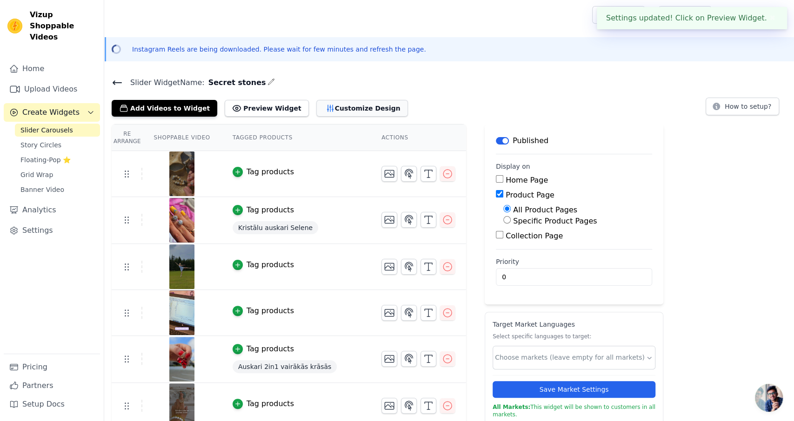
click at [319, 115] on button "Customize Design" at bounding box center [362, 108] width 92 height 17
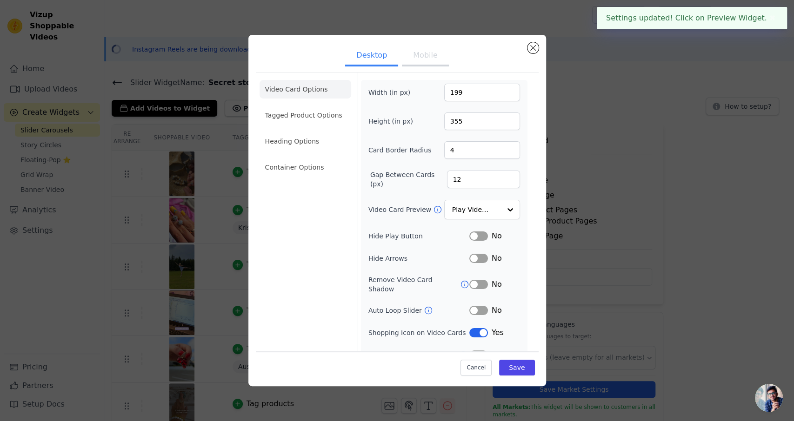
click at [316, 91] on li "Video Card Options" at bounding box center [305, 89] width 92 height 19
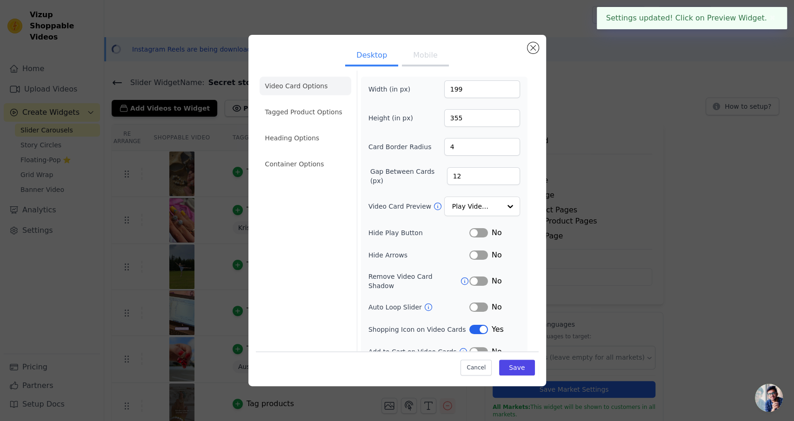
scroll to position [7, 0]
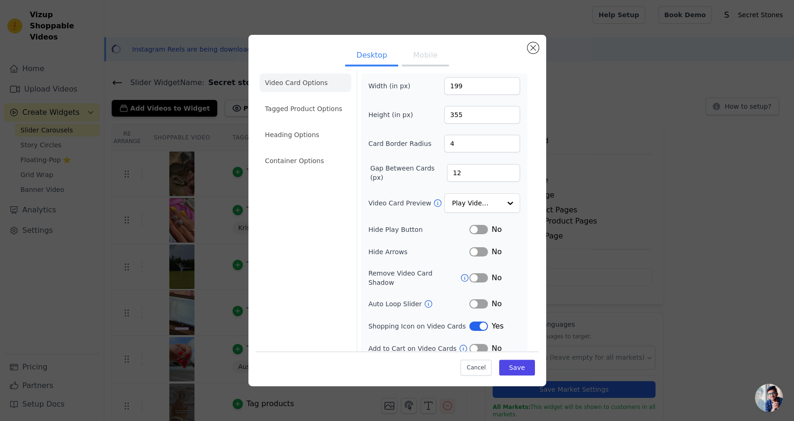
click at [484, 273] on button "Label" at bounding box center [478, 277] width 19 height 9
click at [317, 105] on li "Tagged Product Options" at bounding box center [305, 109] width 92 height 19
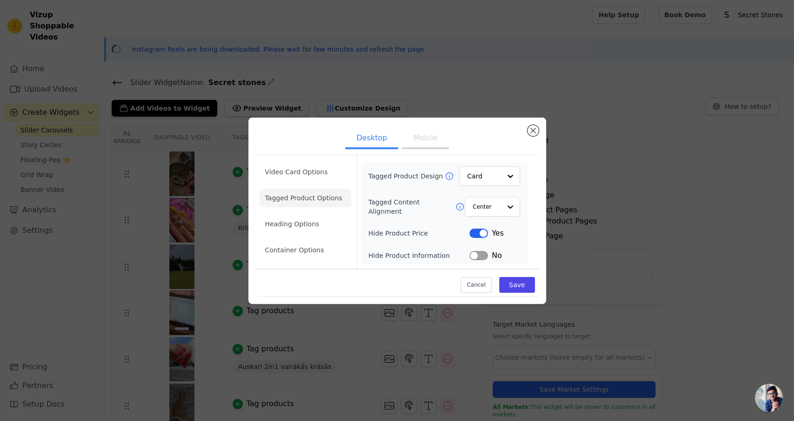
scroll to position [0, 0]
click at [309, 222] on li "Heading Options" at bounding box center [305, 224] width 92 height 19
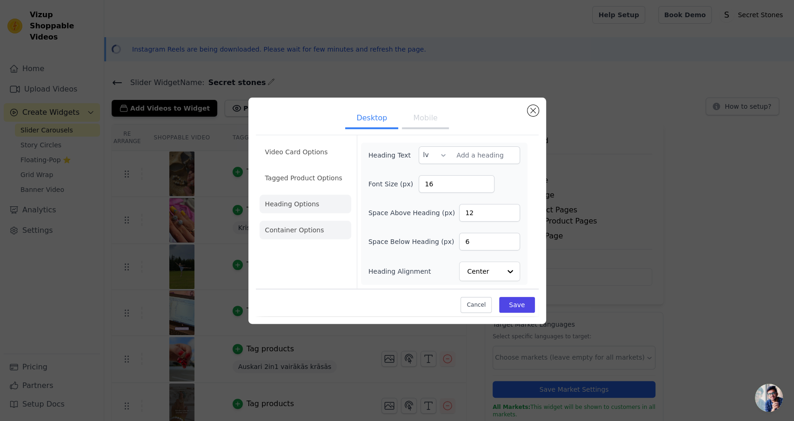
click at [312, 232] on li "Container Options" at bounding box center [305, 230] width 92 height 19
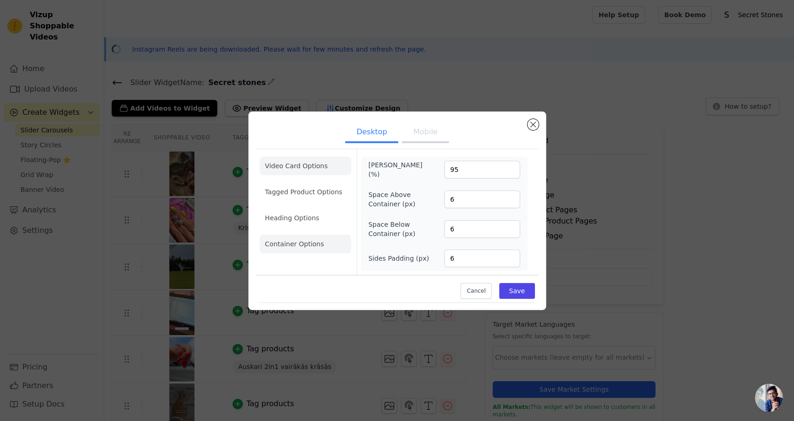
click at [316, 172] on li "Video Card Options" at bounding box center [305, 166] width 92 height 19
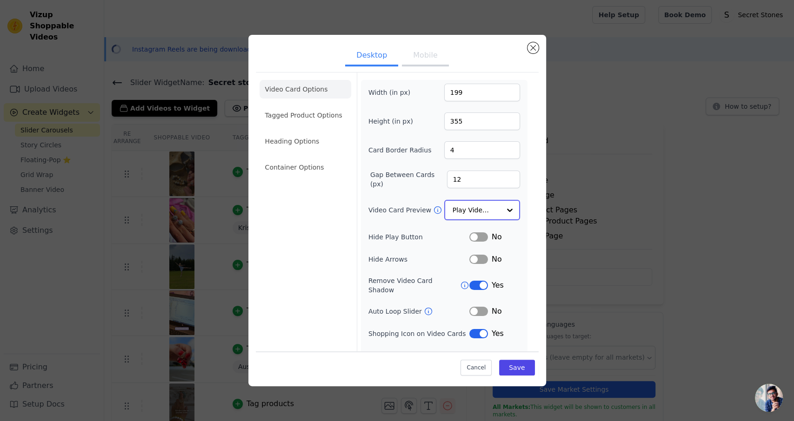
click at [479, 213] on input "Video Card Preview" at bounding box center [476, 210] width 48 height 19
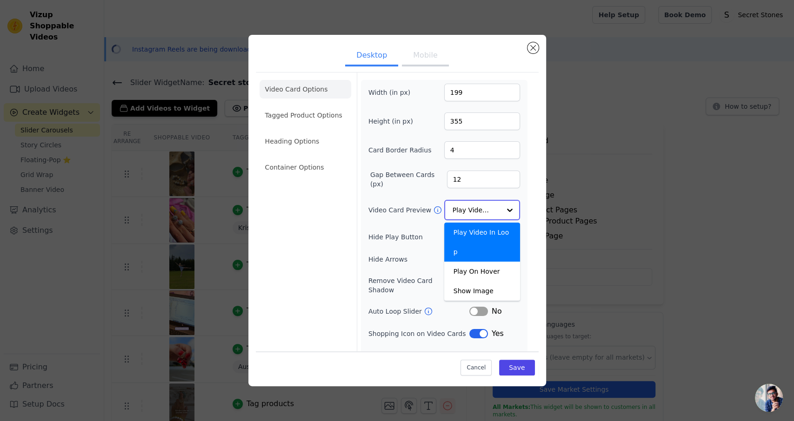
click at [477, 213] on input "Video Card Preview" at bounding box center [476, 210] width 48 height 19
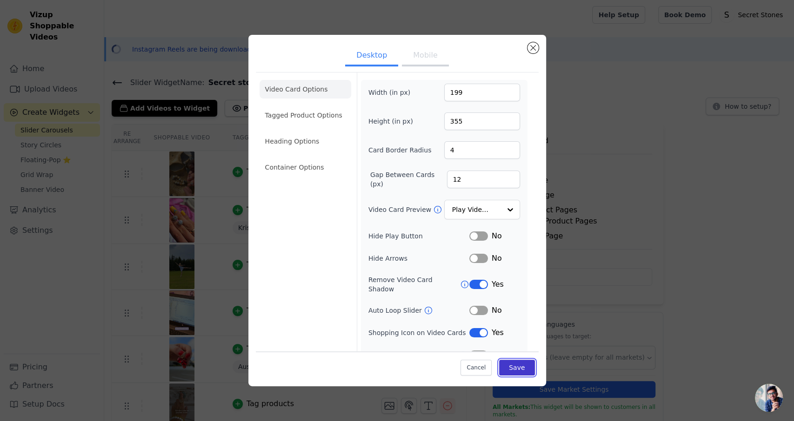
click at [524, 373] on button "Save" at bounding box center [516, 367] width 35 height 16
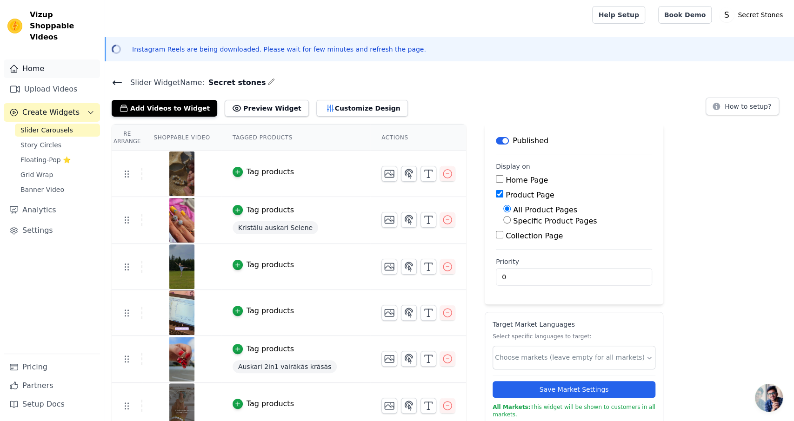
click at [50, 60] on link "Home" at bounding box center [52, 69] width 96 height 19
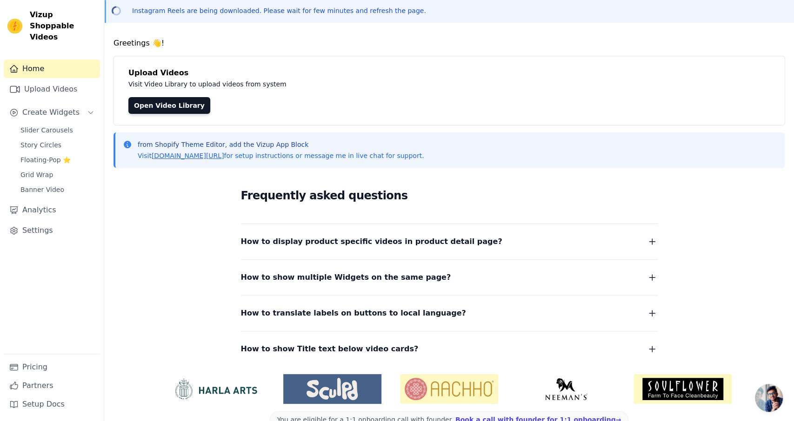
scroll to position [60, 0]
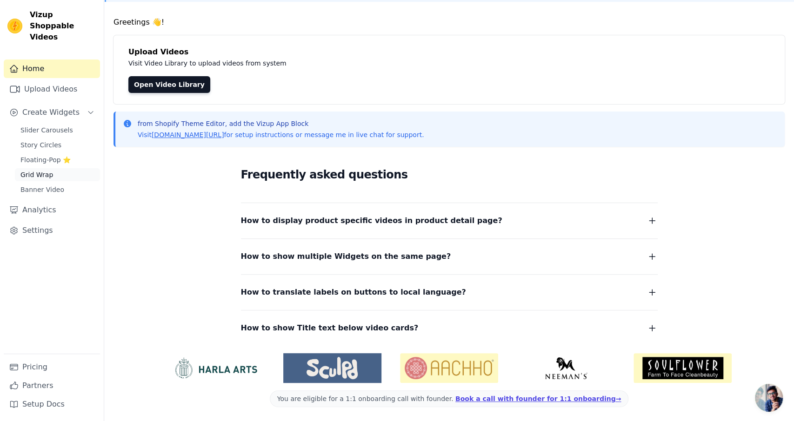
click at [41, 169] on link "Grid Wrap" at bounding box center [57, 174] width 85 height 13
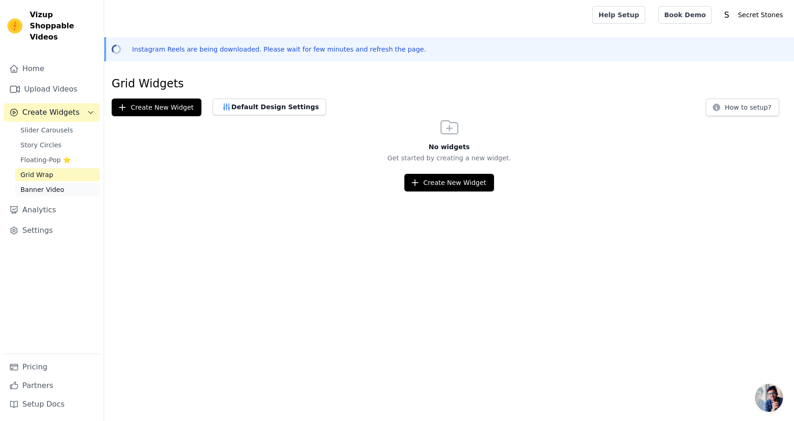
click at [45, 185] on span "Banner Video" at bounding box center [42, 189] width 44 height 9
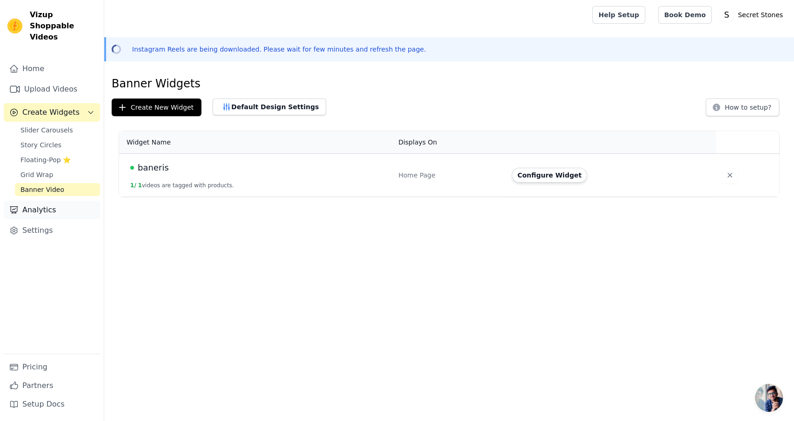
click at [47, 203] on link "Analytics" at bounding box center [52, 210] width 96 height 19
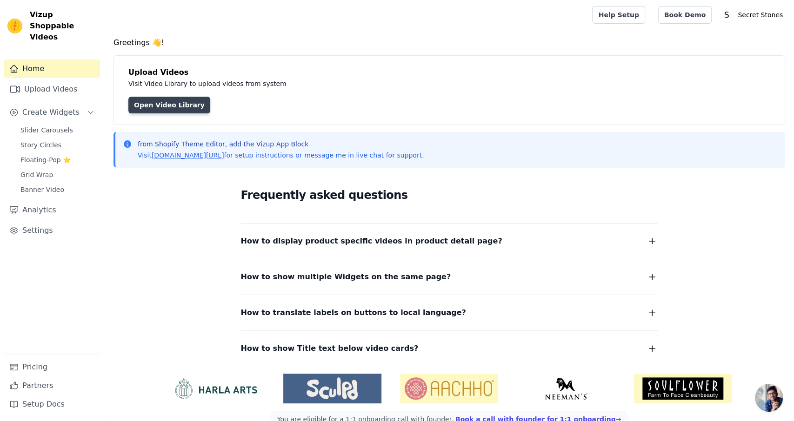
click at [163, 107] on link "Open Video Library" at bounding box center [169, 105] width 82 height 17
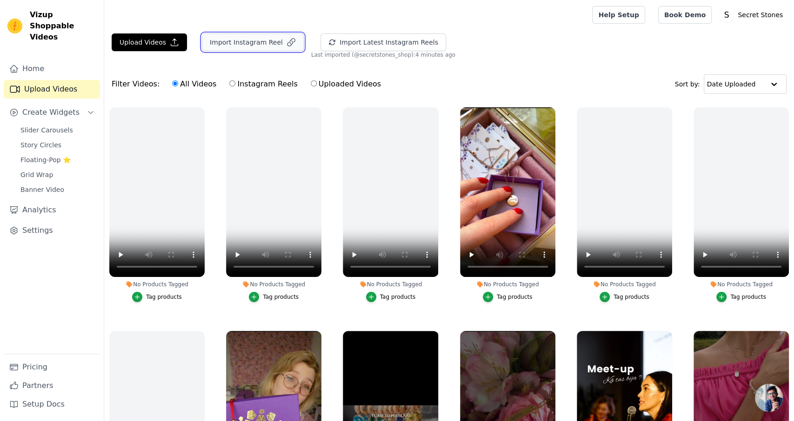
click at [249, 40] on button "Import Instagram Reel" at bounding box center [253, 42] width 102 height 18
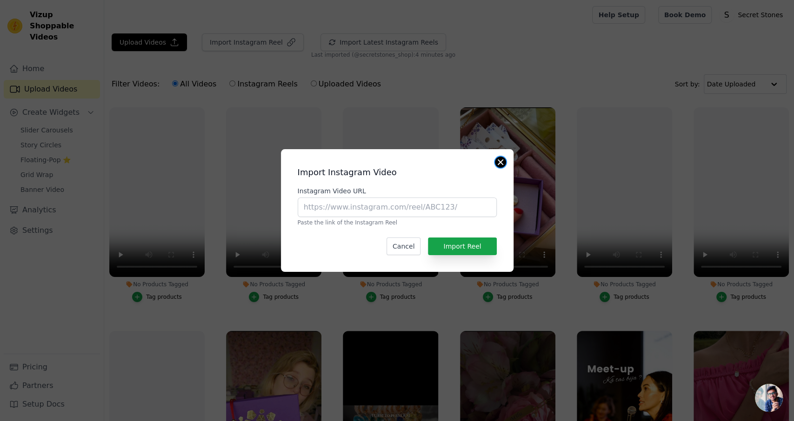
click at [501, 160] on button "Close modal" at bounding box center [500, 162] width 11 height 11
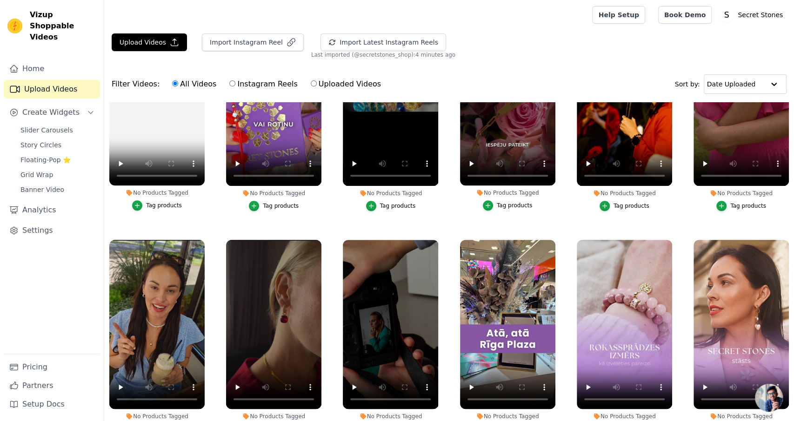
scroll to position [417, 0]
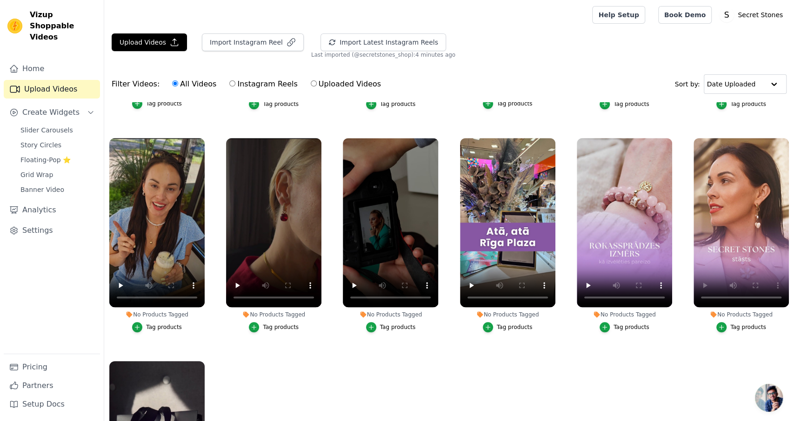
click at [753, 328] on div "Tag products" at bounding box center [748, 327] width 36 height 7
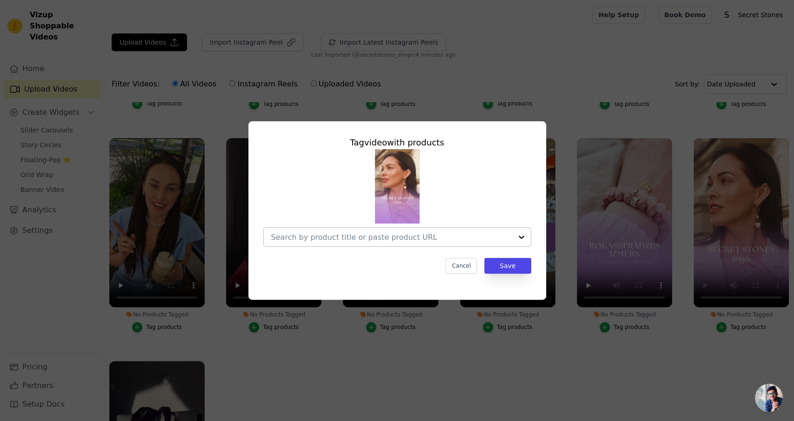
click at [467, 233] on input "No Products Tagged Tag video with products Cancel Save Tag products" at bounding box center [391, 237] width 241 height 9
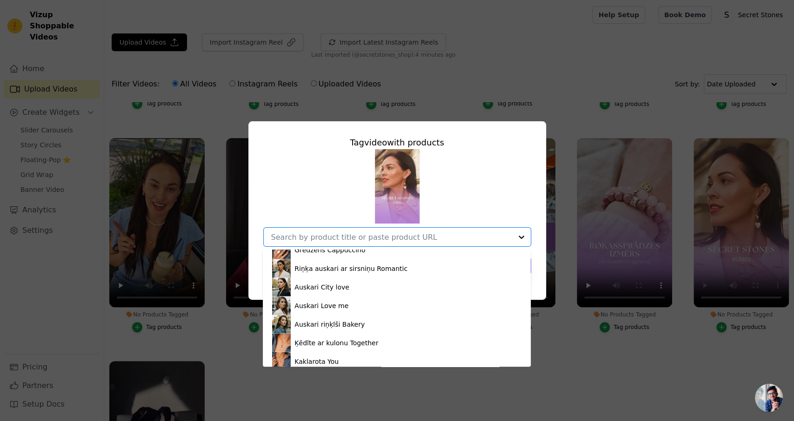
scroll to position [1743, 0]
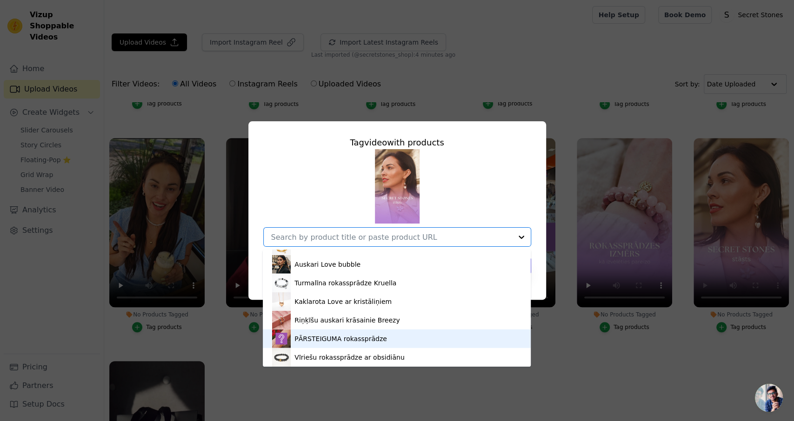
click at [524, 334] on div "PĀRSTEIGUMA rokassprādze" at bounding box center [397, 339] width 268 height 19
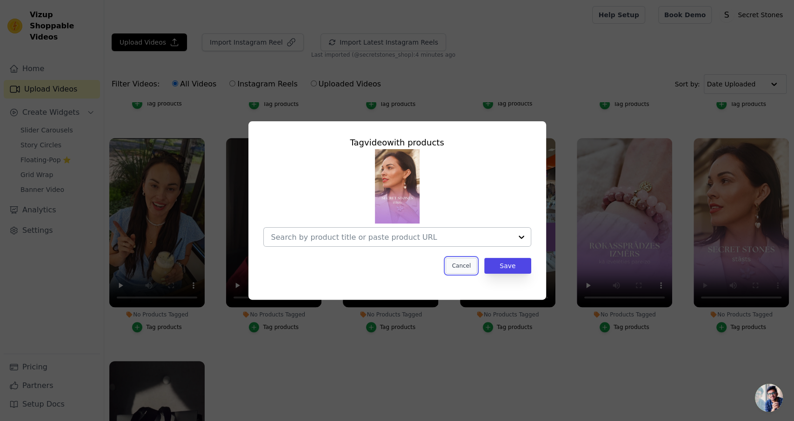
click at [477, 264] on button "Cancel" at bounding box center [460, 266] width 31 height 16
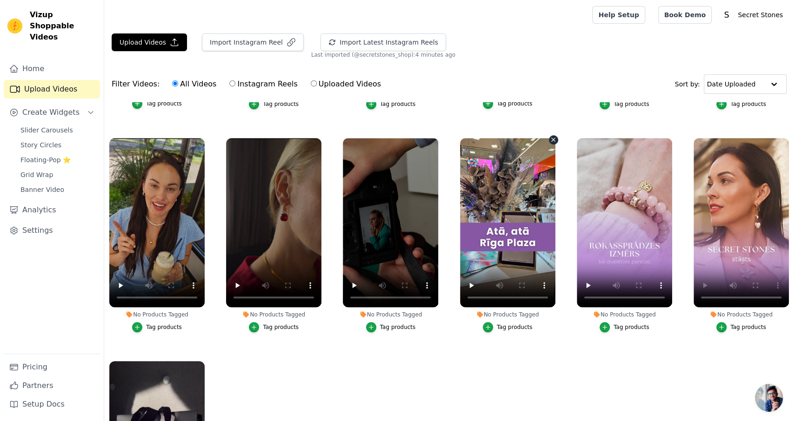
scroll to position [417, 0]
click at [63, 107] on span "Create Widgets" at bounding box center [50, 112] width 57 height 11
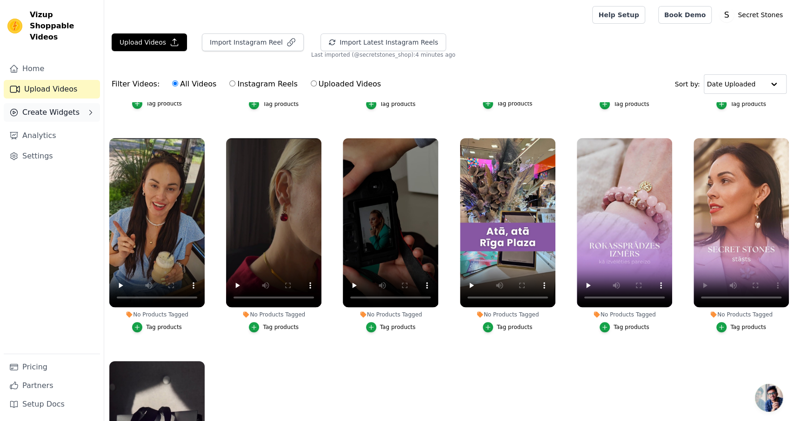
click at [55, 107] on span "Create Widgets" at bounding box center [50, 112] width 57 height 11
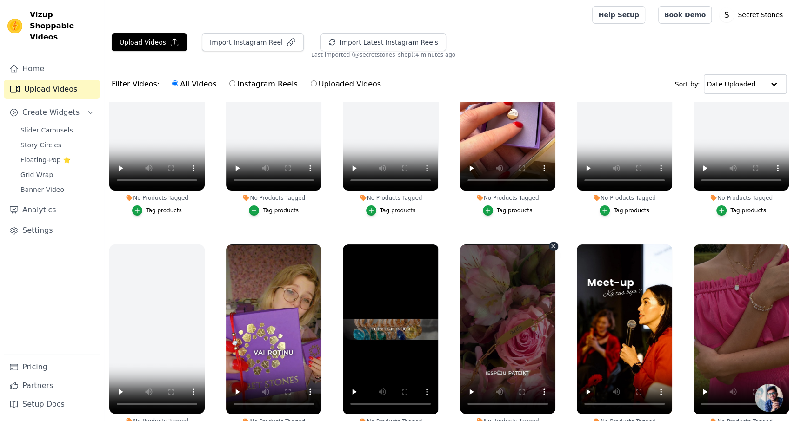
scroll to position [0, 0]
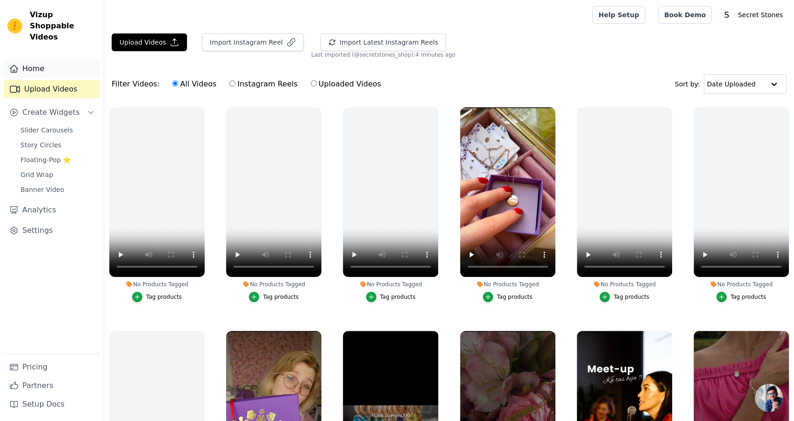
click at [33, 60] on link "Home" at bounding box center [52, 69] width 96 height 19
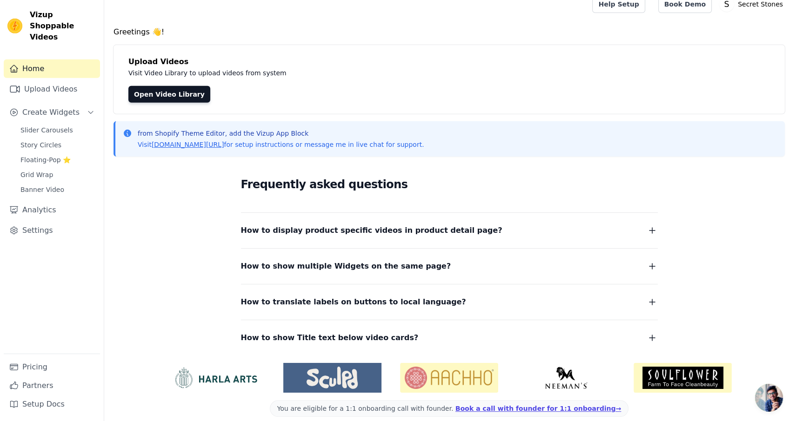
scroll to position [20, 0]
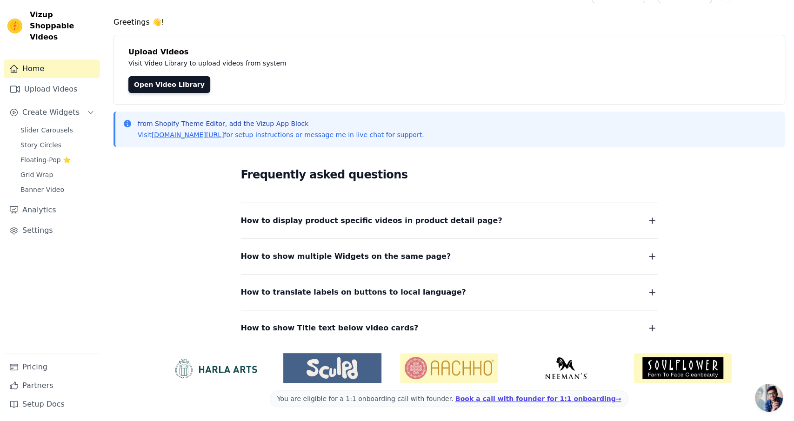
click at [657, 259] on icon "button" at bounding box center [651, 256] width 11 height 11
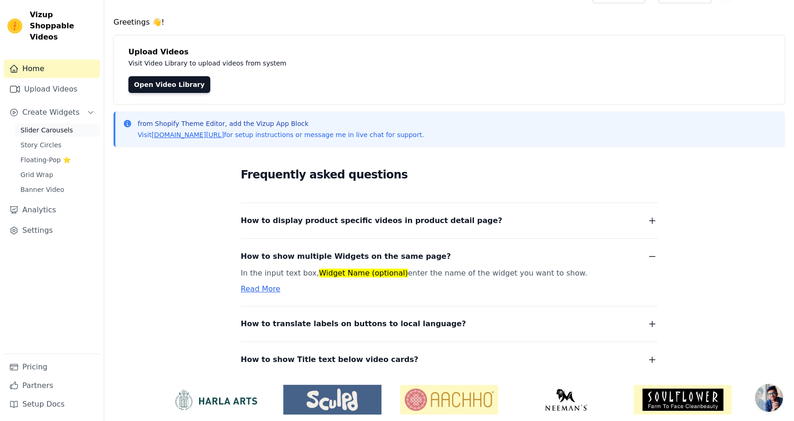
click at [51, 124] on link "Slider Carousels" at bounding box center [57, 130] width 85 height 13
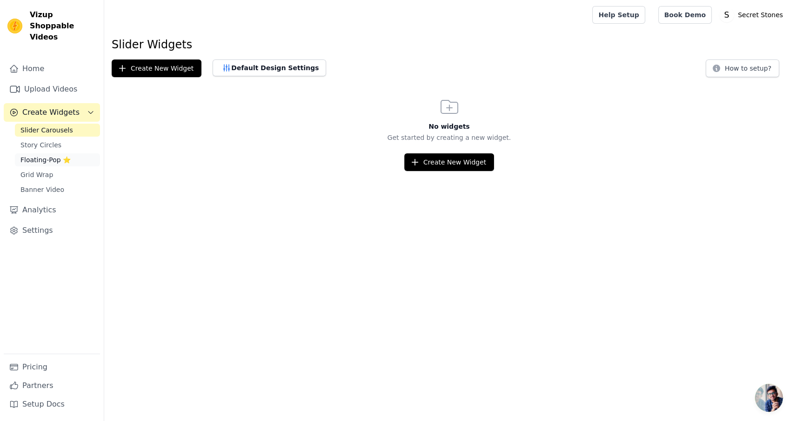
click at [44, 155] on span "Floating-Pop ⭐" at bounding box center [45, 159] width 50 height 9
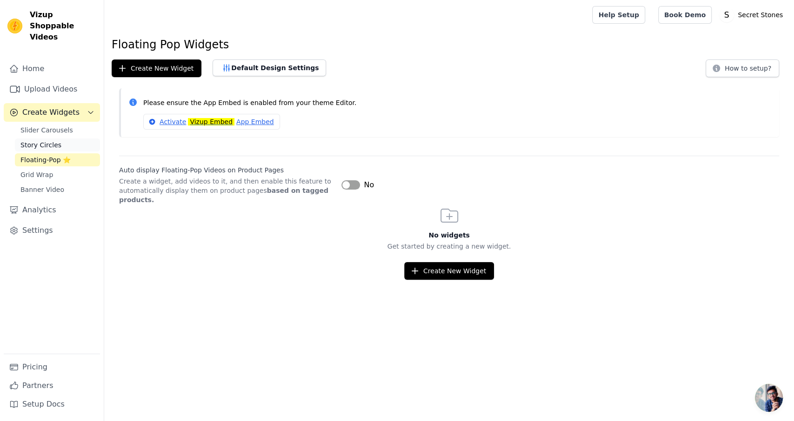
click at [45, 140] on span "Story Circles" at bounding box center [40, 144] width 41 height 9
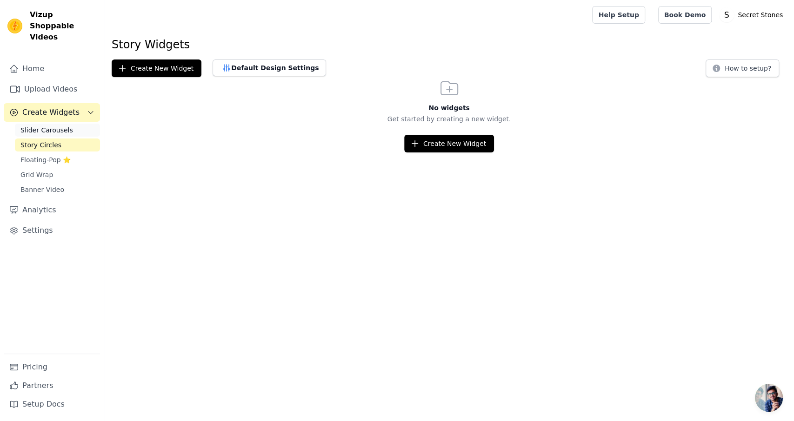
click at [47, 125] on link "Slider Carousels" at bounding box center [57, 130] width 85 height 13
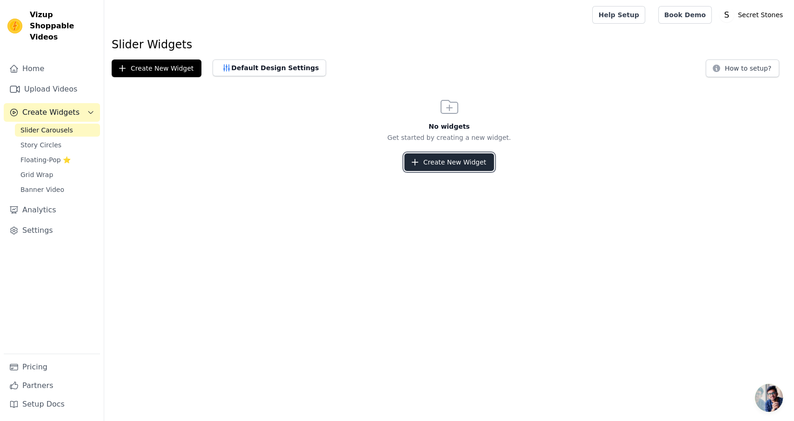
click at [464, 164] on button "Create New Widget" at bounding box center [449, 162] width 90 height 18
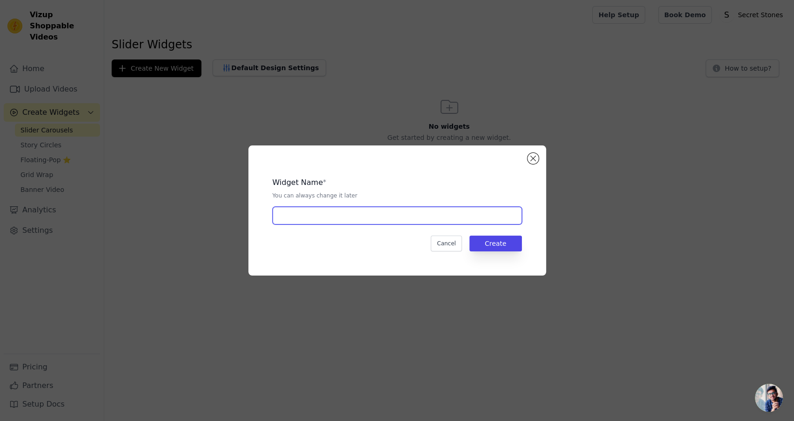
click at [335, 214] on input "text" at bounding box center [396, 216] width 249 height 18
type input "Secret stones"
click at [494, 239] on button "Create" at bounding box center [495, 244] width 53 height 16
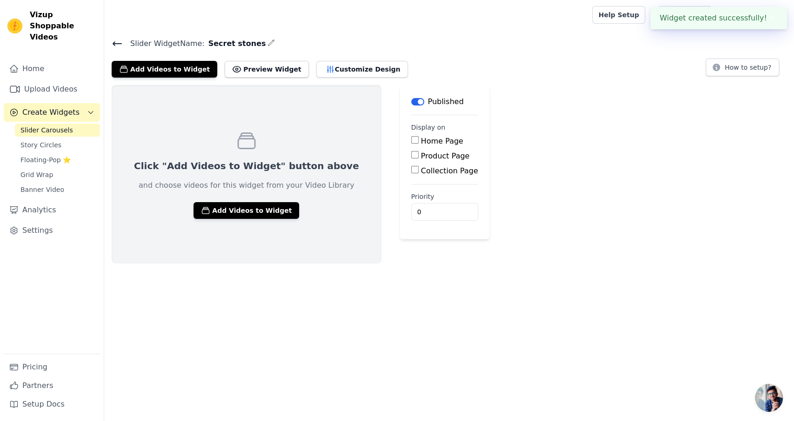
click at [421, 153] on label "Product Page" at bounding box center [445, 156] width 49 height 9
click at [411, 153] on input "Product Page" at bounding box center [414, 154] width 7 height 7
checkbox input "true"
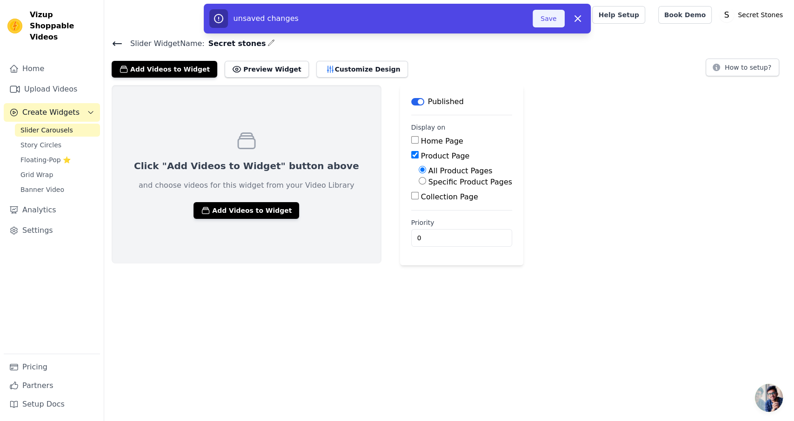
click at [550, 19] on button "Save" at bounding box center [548, 19] width 32 height 18
click at [256, 209] on button "Add Videos to Widget" at bounding box center [246, 210] width 106 height 17
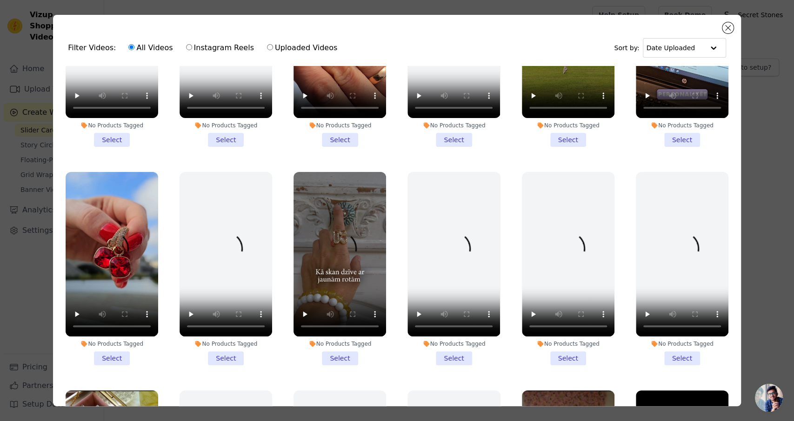
scroll to position [119, 0]
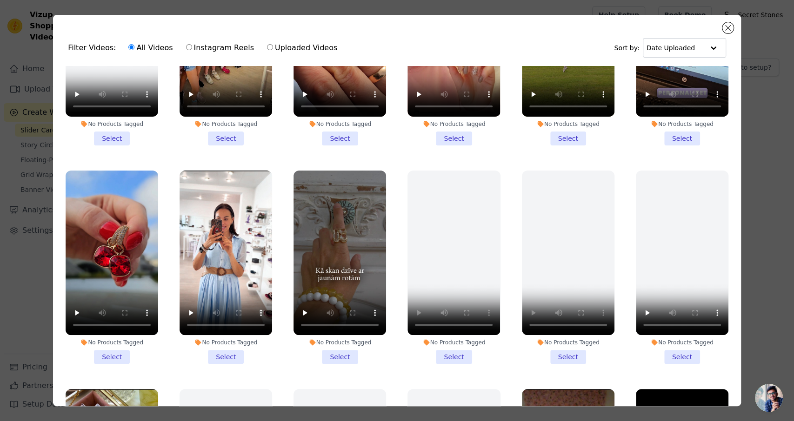
click at [346, 358] on li "No Products Tagged Select" at bounding box center [339, 267] width 93 height 193
click at [0, 0] on input "No Products Tagged Select" at bounding box center [0, 0] width 0 height 0
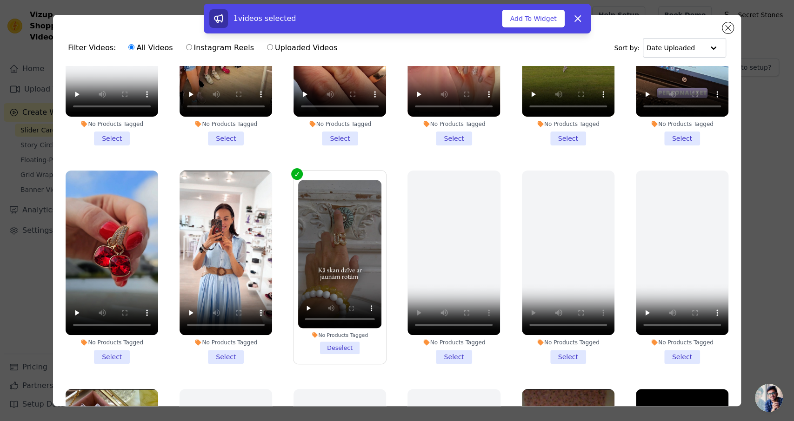
click at [116, 355] on li "No Products Tagged Select" at bounding box center [112, 267] width 93 height 193
click at [0, 0] on input "No Products Tagged Select" at bounding box center [0, 0] width 0 height 0
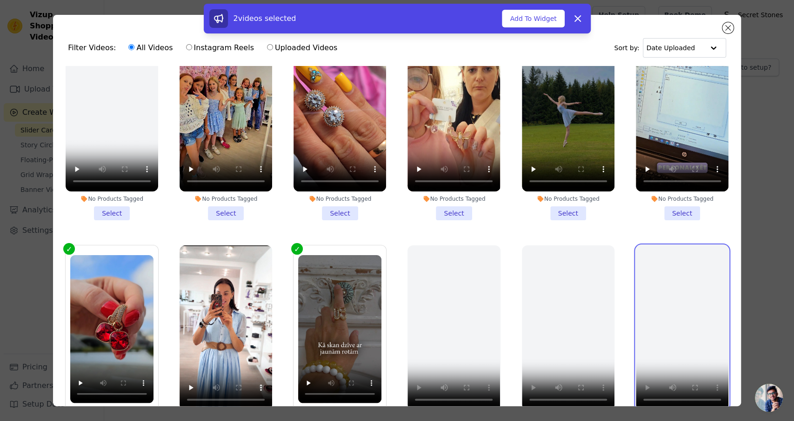
scroll to position [0, 0]
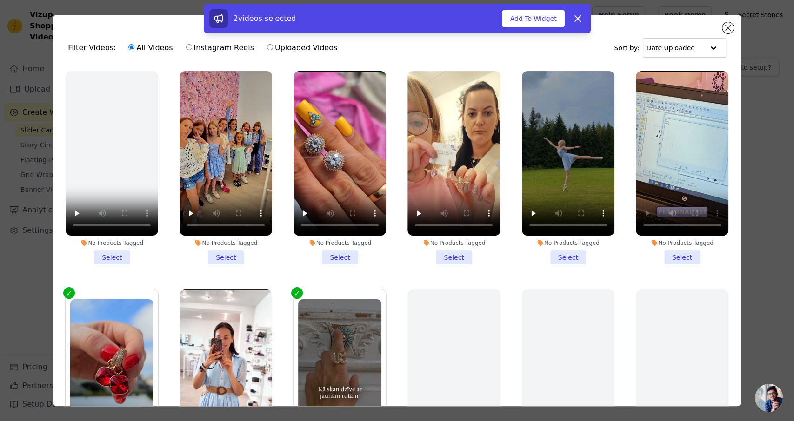
click at [685, 261] on li "No Products Tagged Select" at bounding box center [682, 167] width 93 height 193
click at [0, 0] on input "No Products Tagged Select" at bounding box center [0, 0] width 0 height 0
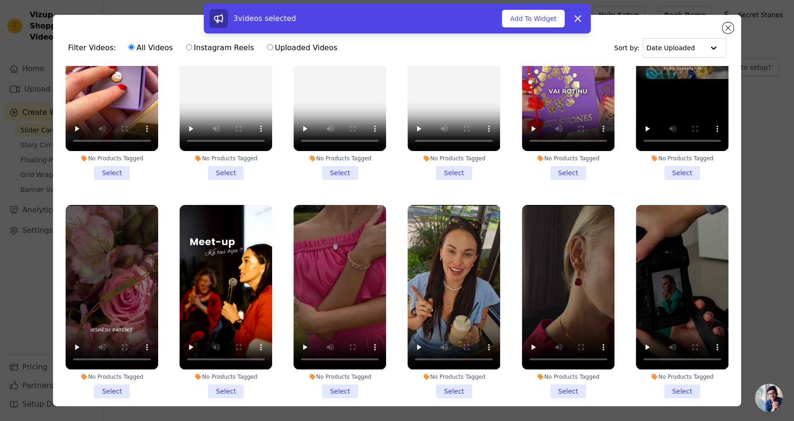
scroll to position [536, 0]
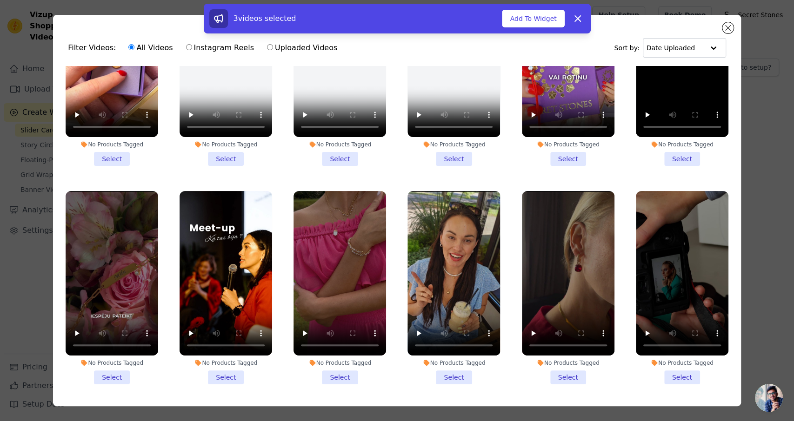
click at [120, 159] on li "No Products Tagged Select" at bounding box center [112, 69] width 93 height 193
click at [0, 0] on input "No Products Tagged Select" at bounding box center [0, 0] width 0 height 0
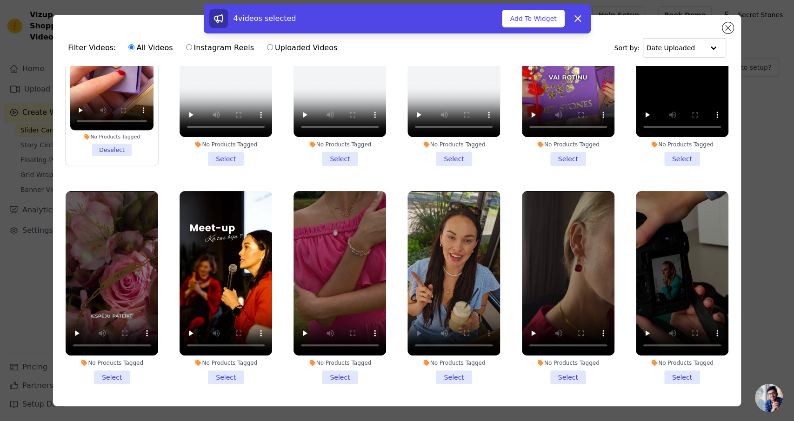
click at [461, 376] on li "No Products Tagged Select" at bounding box center [453, 287] width 93 height 193
click at [0, 0] on input "No Products Tagged Select" at bounding box center [0, 0] width 0 height 0
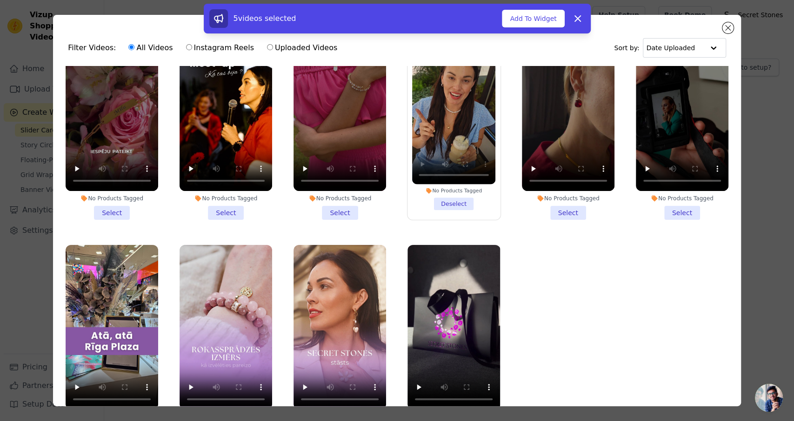
scroll to position [80, 0]
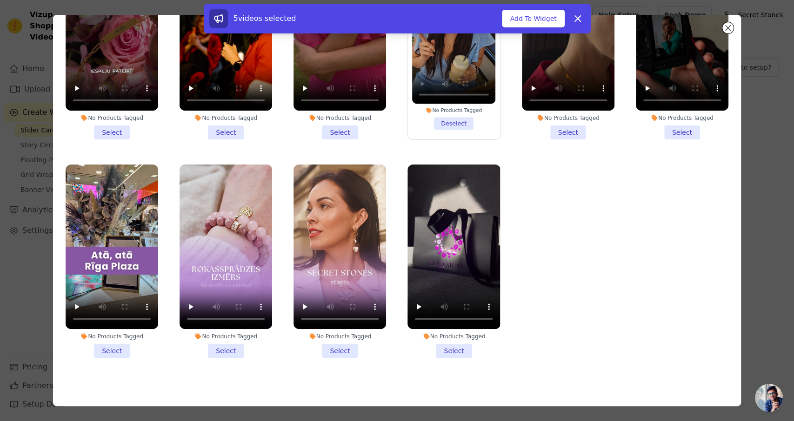
click at [344, 352] on li "No Products Tagged Select" at bounding box center [339, 261] width 93 height 193
click at [0, 0] on input "No Products Tagged Select" at bounding box center [0, 0] width 0 height 0
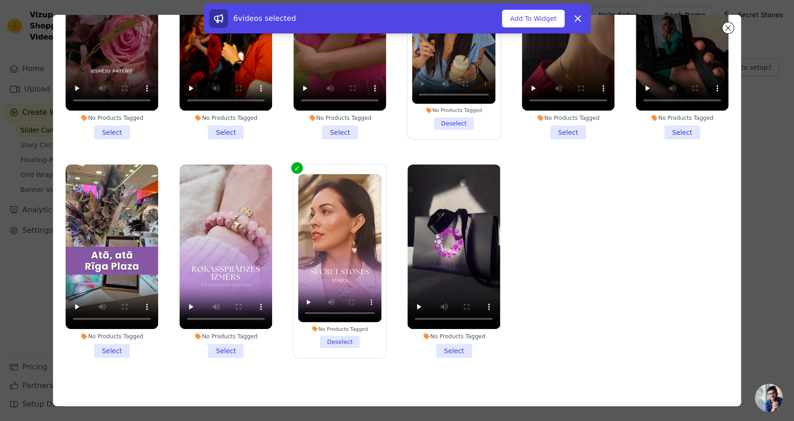
click at [229, 352] on li "No Products Tagged Select" at bounding box center [225, 261] width 93 height 193
click at [0, 0] on input "No Products Tagged Select" at bounding box center [0, 0] width 0 height 0
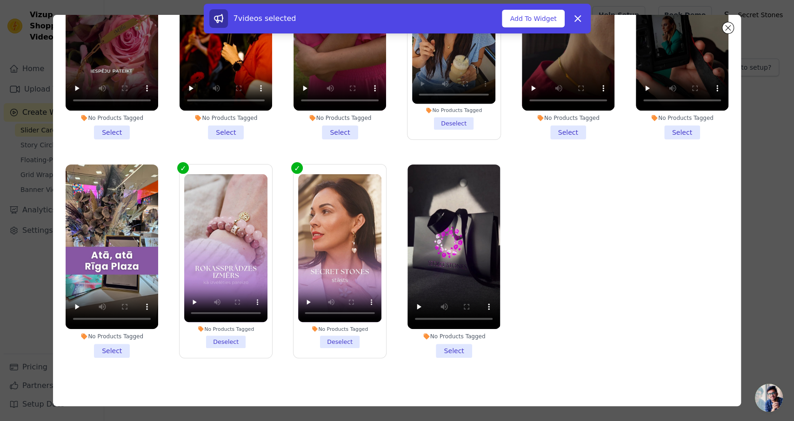
scroll to position [581, 0]
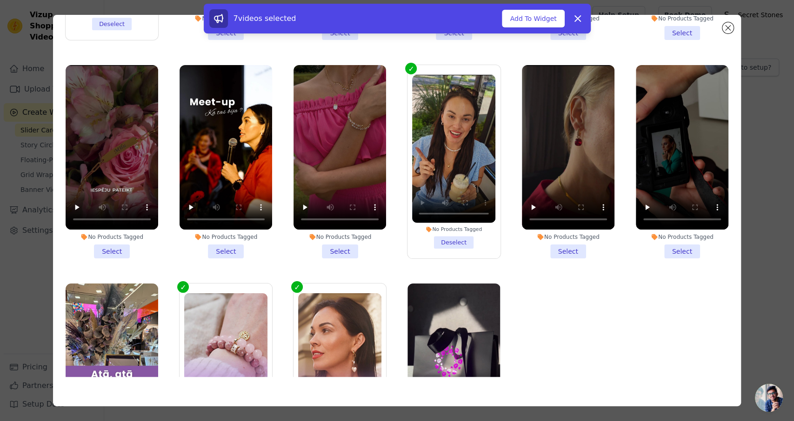
click at [570, 252] on li "No Products Tagged Select" at bounding box center [568, 161] width 93 height 193
click at [0, 0] on input "No Products Tagged Select" at bounding box center [0, 0] width 0 height 0
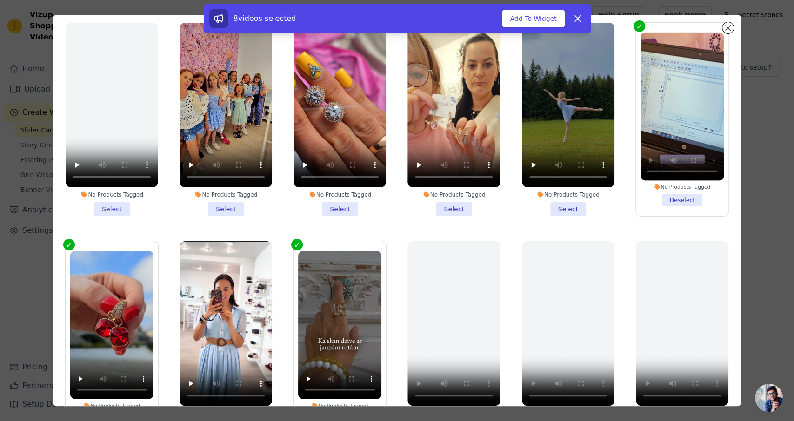
scroll to position [21, 0]
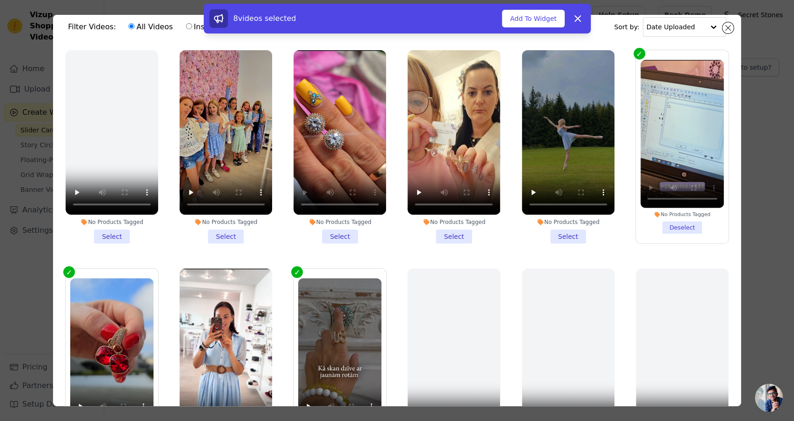
click at [340, 240] on li "No Products Tagged Select" at bounding box center [339, 146] width 93 height 193
click at [0, 0] on input "No Products Tagged Select" at bounding box center [0, 0] width 0 height 0
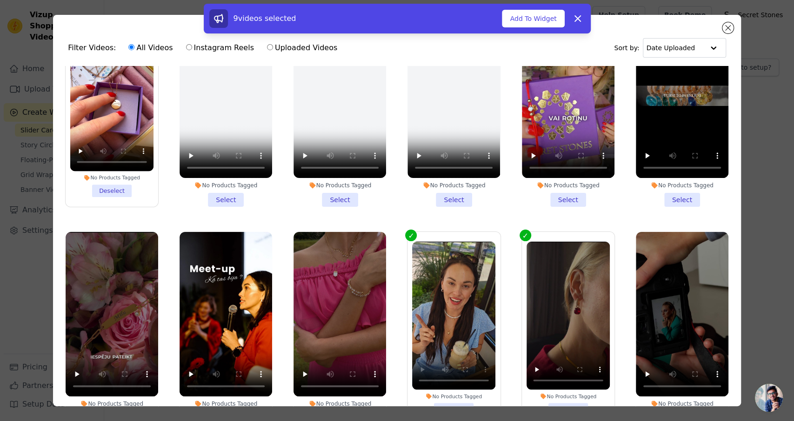
scroll to position [595, 0]
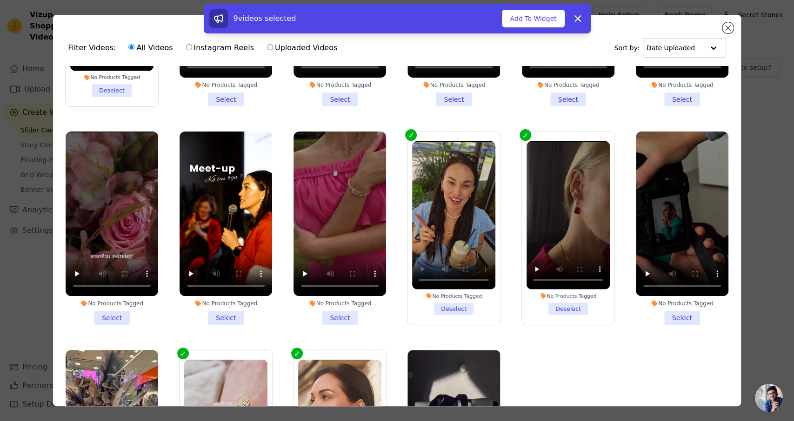
click at [114, 319] on li "No Products Tagged Select" at bounding box center [112, 228] width 93 height 193
click at [0, 0] on input "No Products Tagged Select" at bounding box center [0, 0] width 0 height 0
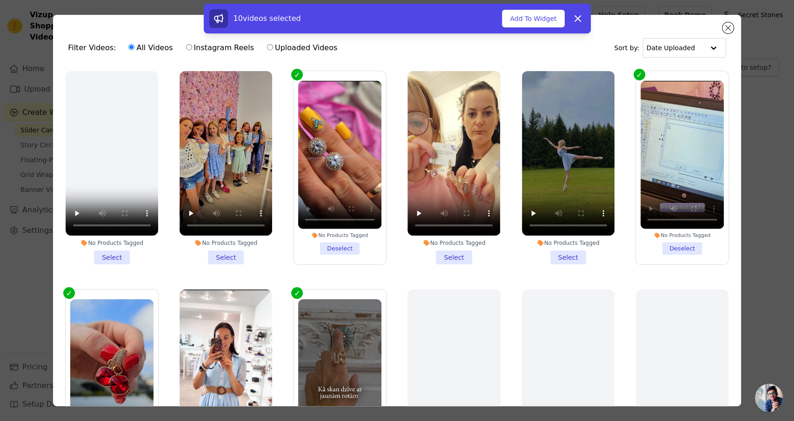
scroll to position [0, 0]
click at [574, 251] on li "No Products Tagged Select" at bounding box center [568, 167] width 93 height 193
click at [0, 0] on input "No Products Tagged Select" at bounding box center [0, 0] width 0 height 0
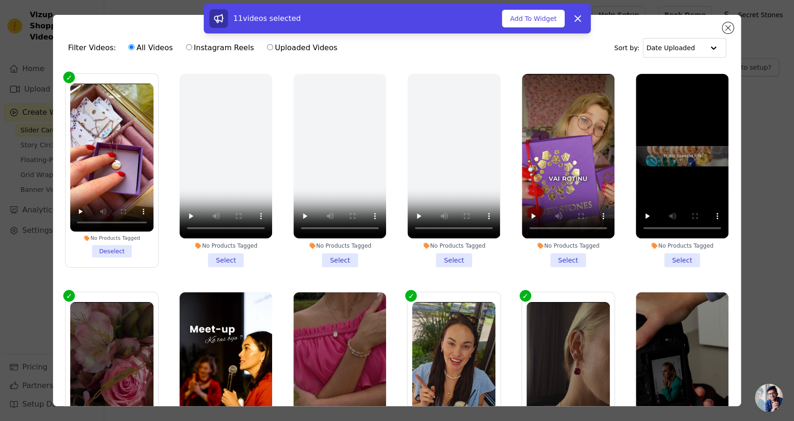
scroll to position [536, 0]
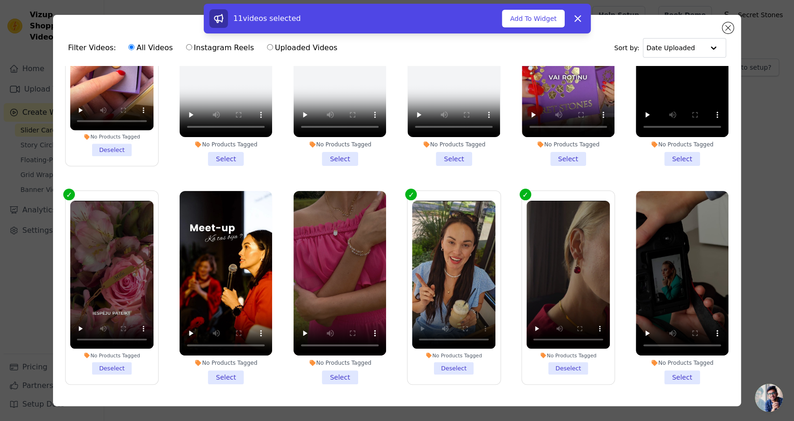
click at [690, 161] on li "No Products Tagged Select" at bounding box center [682, 69] width 93 height 193
click at [0, 0] on input "No Products Tagged Select" at bounding box center [0, 0] width 0 height 0
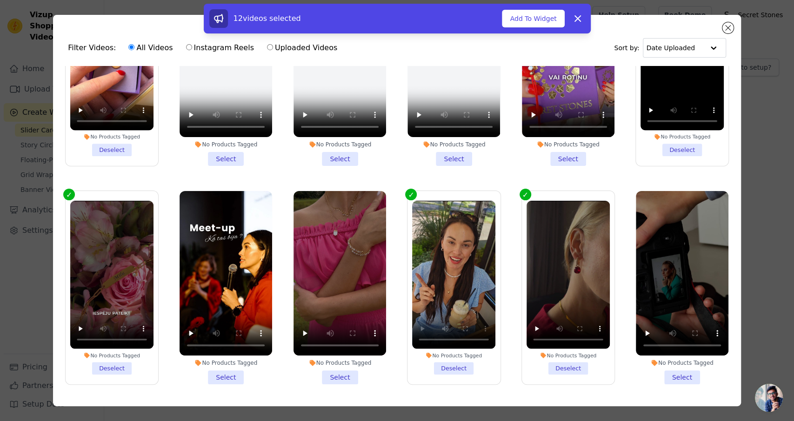
click at [673, 378] on li "No Products Tagged Select" at bounding box center [682, 287] width 93 height 193
click at [0, 0] on input "No Products Tagged Select" at bounding box center [0, 0] width 0 height 0
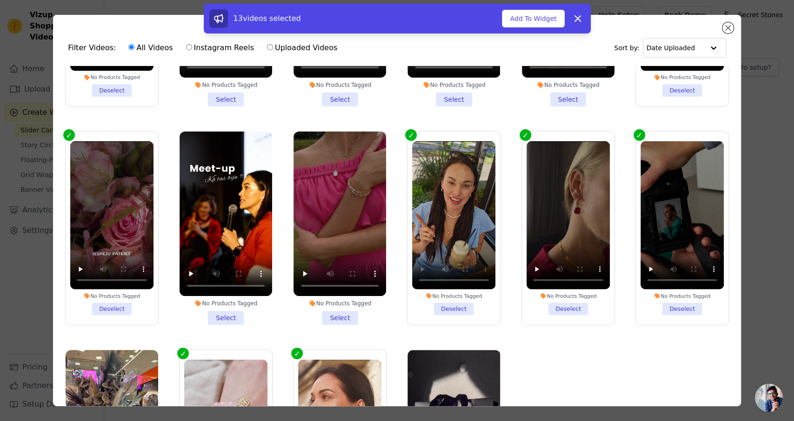
scroll to position [700, 0]
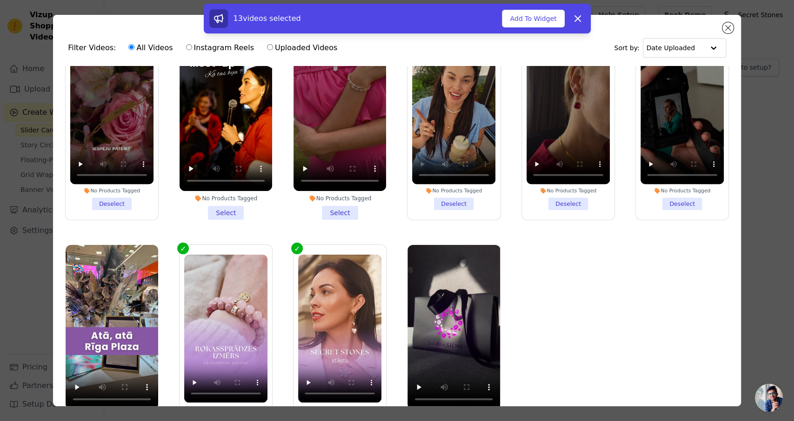
click at [342, 213] on li "No Products Tagged Select" at bounding box center [339, 123] width 93 height 193
click at [0, 0] on input "No Products Tagged Select" at bounding box center [0, 0] width 0 height 0
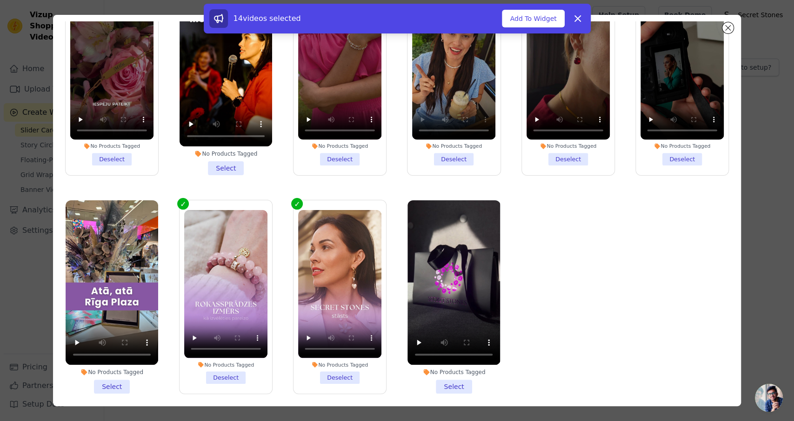
scroll to position [80, 0]
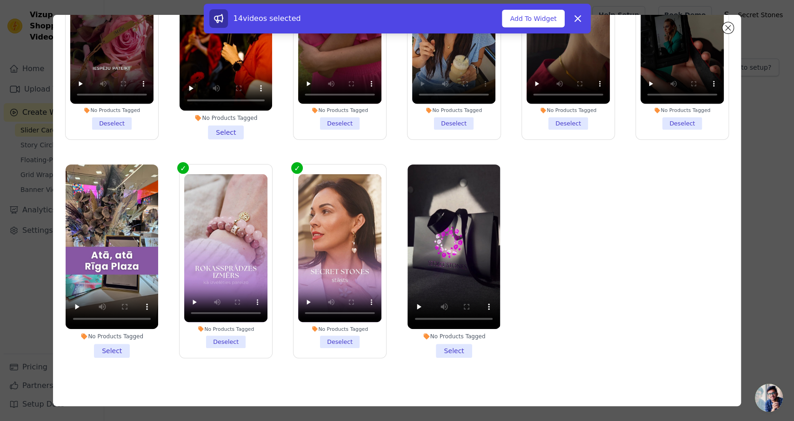
click at [460, 351] on li "No Products Tagged Select" at bounding box center [453, 261] width 93 height 193
click at [0, 0] on input "No Products Tagged Select" at bounding box center [0, 0] width 0 height 0
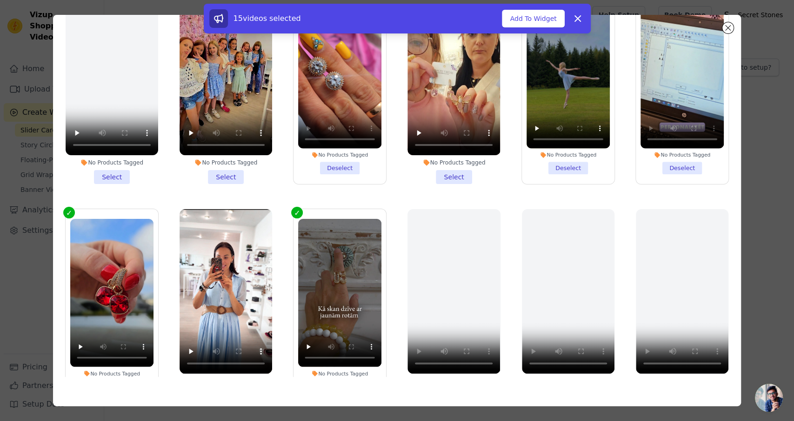
scroll to position [0, 0]
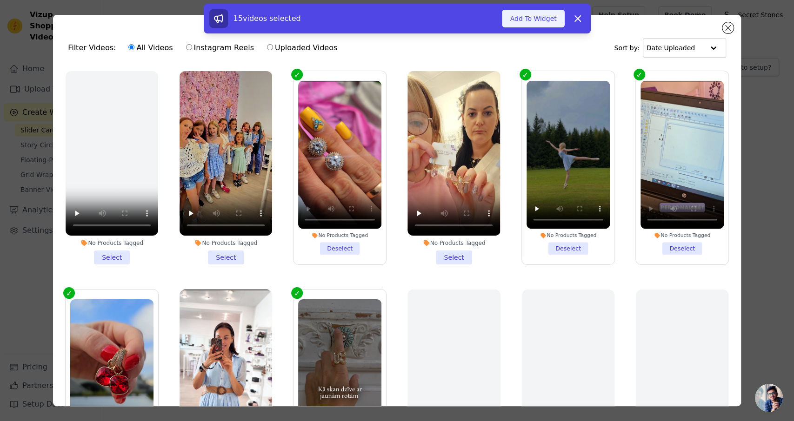
click at [552, 21] on button "Add To Widget" at bounding box center [533, 19] width 62 height 18
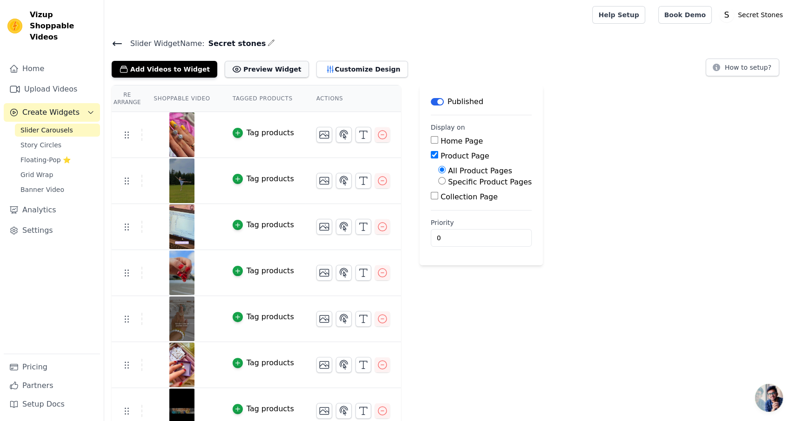
click at [249, 70] on button "Preview Widget" at bounding box center [267, 69] width 84 height 17
